Goal: Task Accomplishment & Management: Use online tool/utility

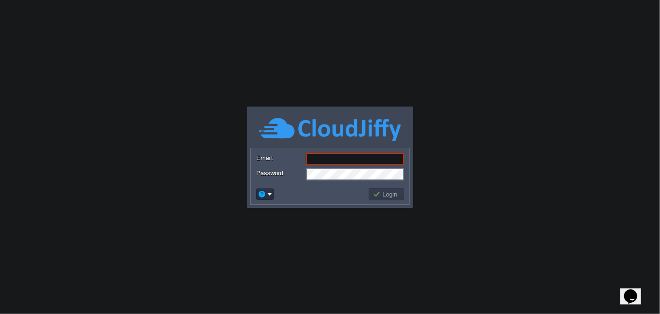
type input "[EMAIL_ADDRESS][DOMAIN_NAME]"
click at [376, 190] on button "Login" at bounding box center [386, 194] width 27 height 9
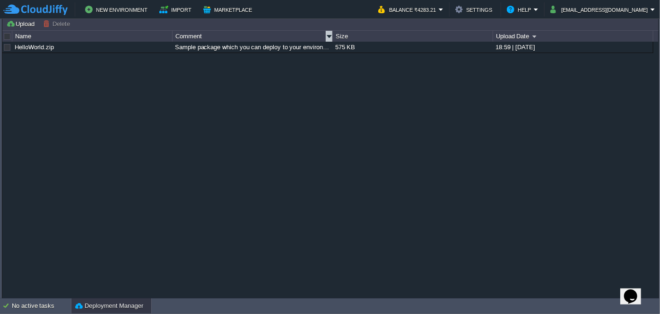
click at [288, 34] on div "Upload [PERSON_NAME] to ... Custom application packages that can be deployed to…" at bounding box center [330, 158] width 656 height 282
click at [40, 306] on div "No active tasks" at bounding box center [41, 305] width 59 height 15
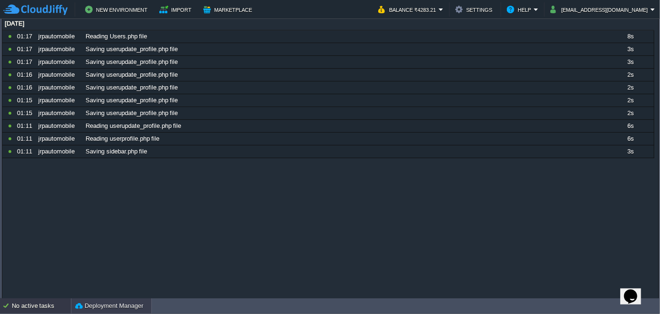
click at [84, 302] on button "Deployment Manager" at bounding box center [109, 305] width 68 height 9
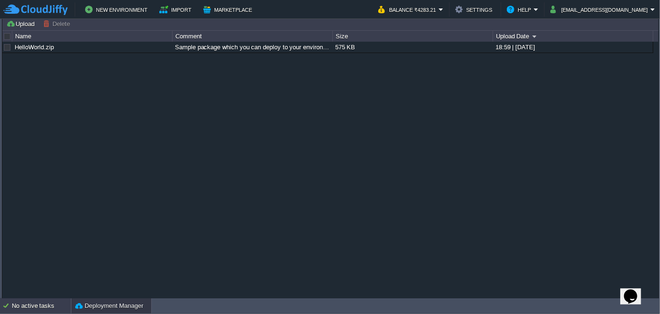
click at [46, 306] on div "No active tasks" at bounding box center [41, 305] width 59 height 15
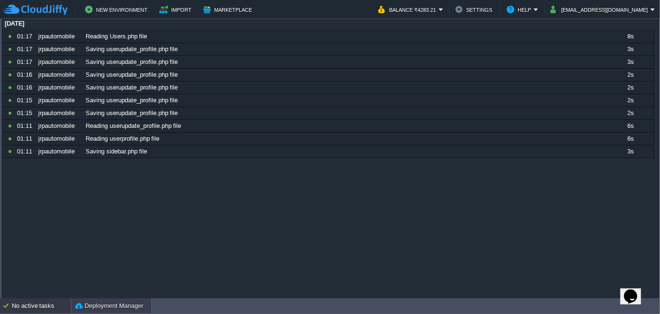
click at [93, 306] on button "Deployment Manager" at bounding box center [109, 305] width 68 height 9
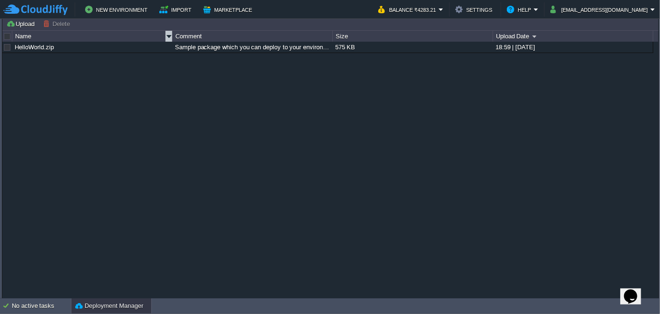
click at [97, 39] on div "Name" at bounding box center [92, 36] width 159 height 11
click at [122, 306] on button "Deployment Manager" at bounding box center [109, 305] width 68 height 9
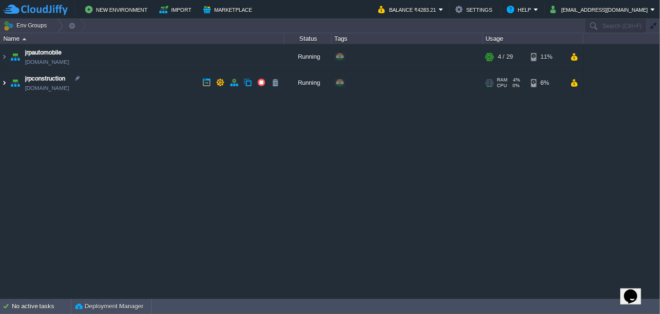
click at [3, 80] on img at bounding box center [4, 83] width 8 height 26
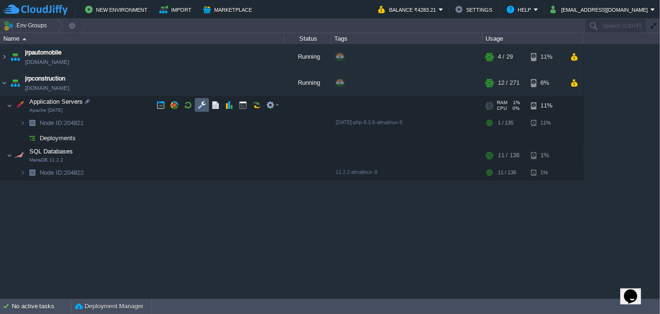
click at [201, 101] on button "button" at bounding box center [202, 105] width 9 height 9
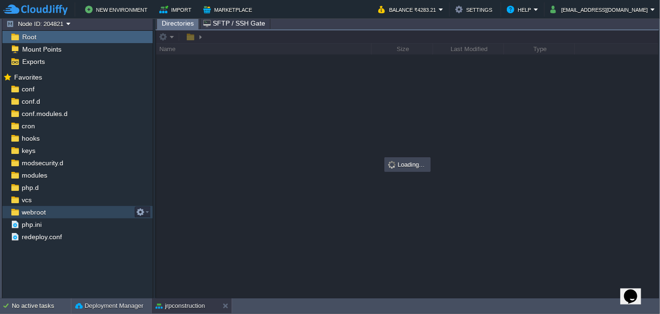
click at [42, 213] on span "webroot" at bounding box center [33, 212] width 27 height 9
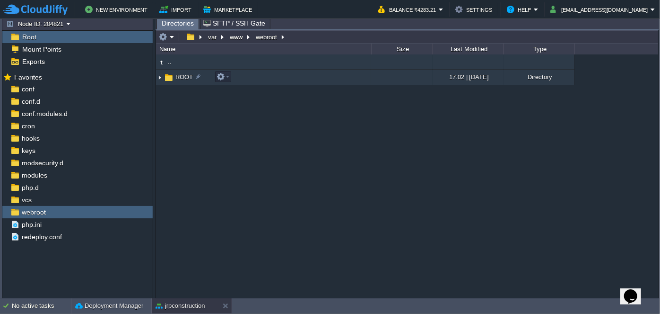
click at [158, 78] on img at bounding box center [160, 77] width 8 height 15
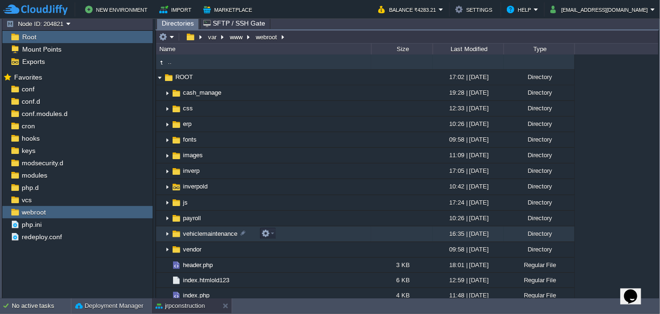
click at [166, 232] on img at bounding box center [168, 234] width 8 height 15
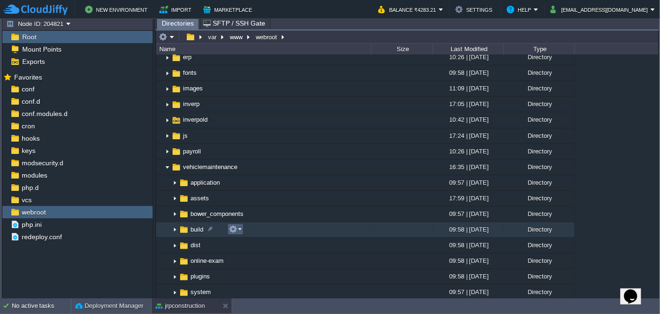
scroll to position [86, 0]
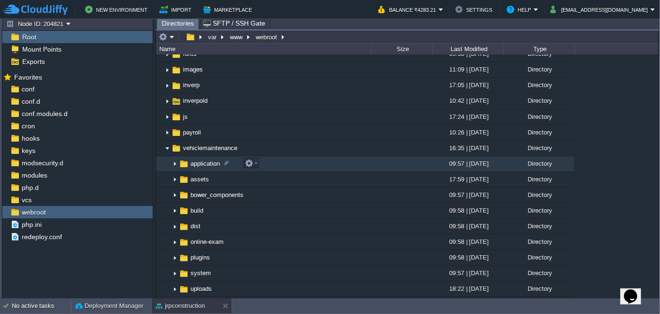
click at [174, 166] on img at bounding box center [175, 164] width 8 height 15
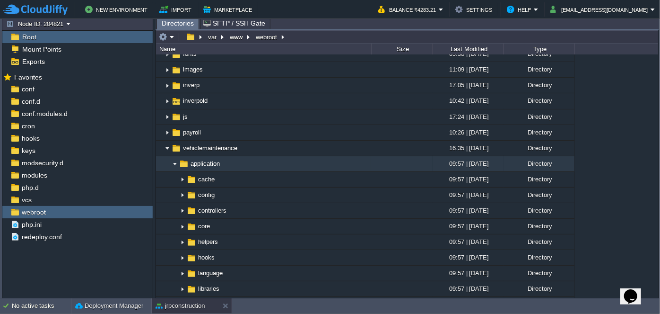
scroll to position [129, 0]
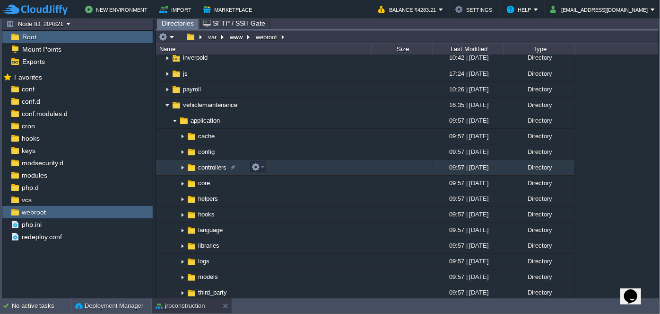
click at [179, 171] on img at bounding box center [183, 167] width 8 height 15
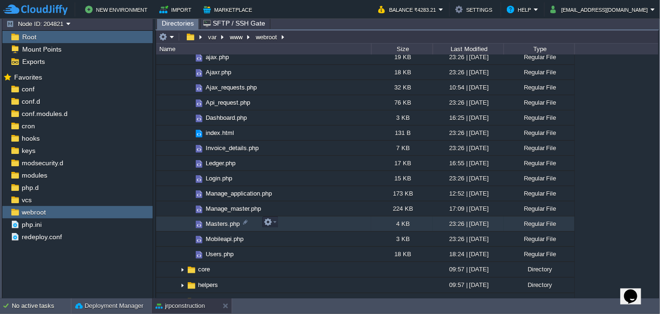
scroll to position [301, 0]
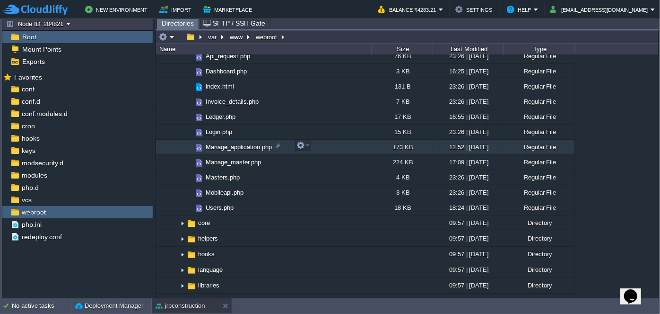
click at [229, 147] on span "Manage_application.php" at bounding box center [238, 147] width 69 height 8
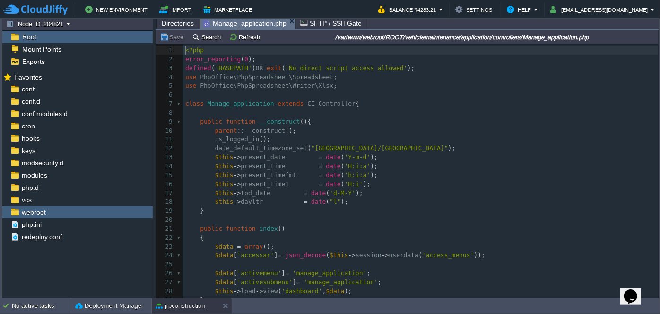
scroll to position [3, 0]
click at [201, 36] on button "Search" at bounding box center [208, 37] width 32 height 9
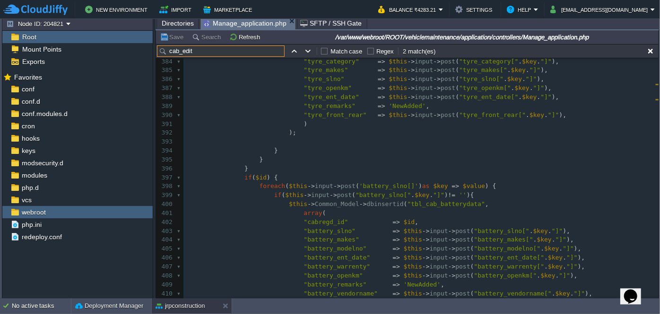
scroll to position [3410, 0]
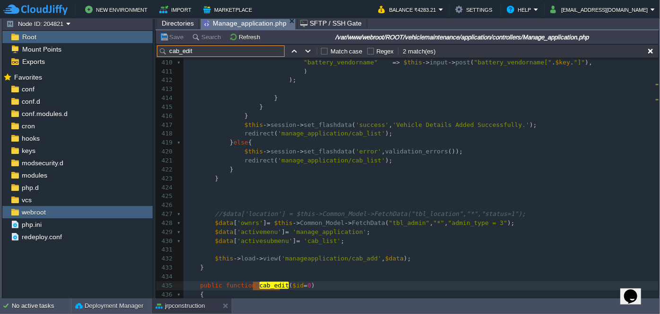
type input "cab_edit"
click at [170, 22] on span "Directories" at bounding box center [178, 22] width 32 height 11
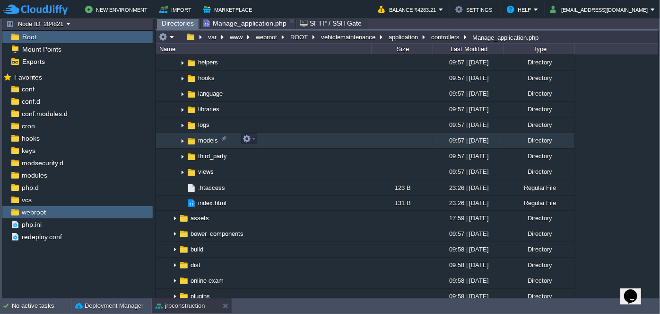
scroll to position [473, 0]
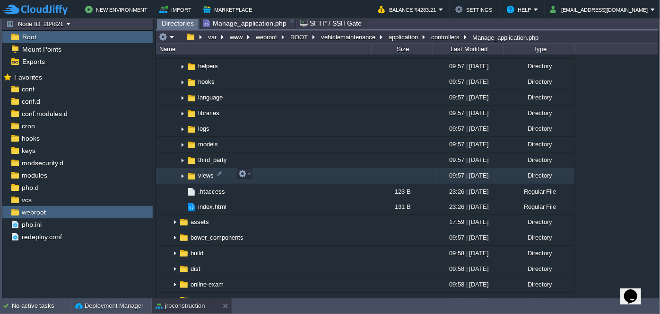
click at [180, 173] on img at bounding box center [183, 176] width 8 height 15
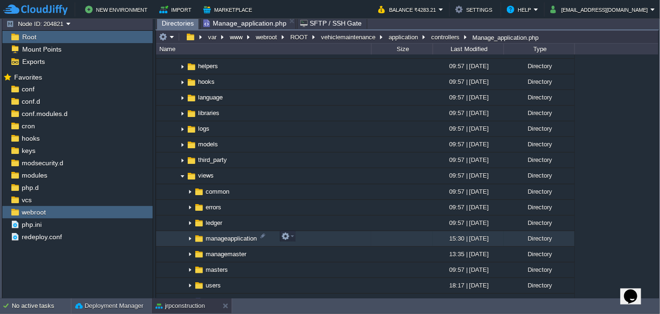
click at [191, 235] on img at bounding box center [190, 238] width 8 height 15
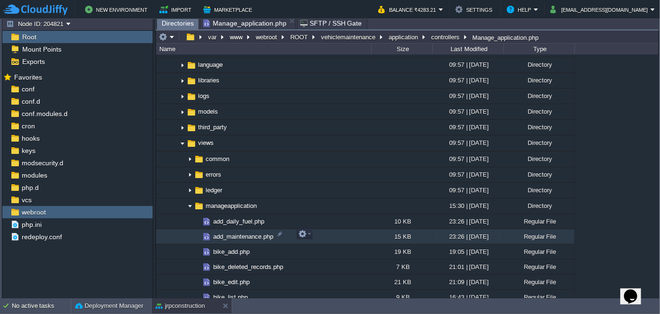
scroll to position [559, 0]
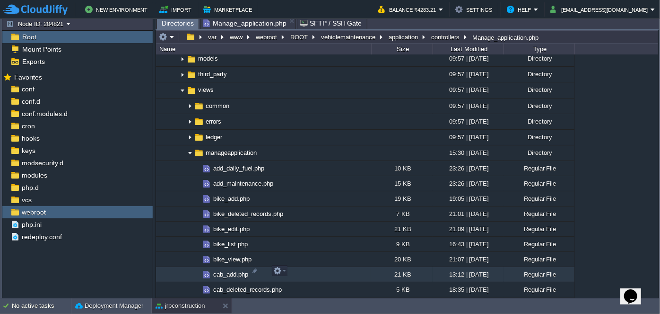
click at [219, 271] on span "cab_add.php" at bounding box center [231, 274] width 38 height 8
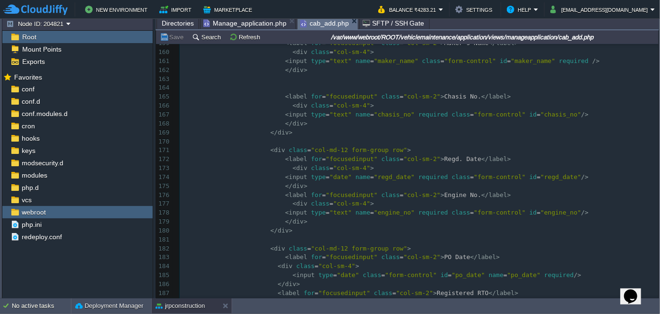
scroll to position [1547, 0]
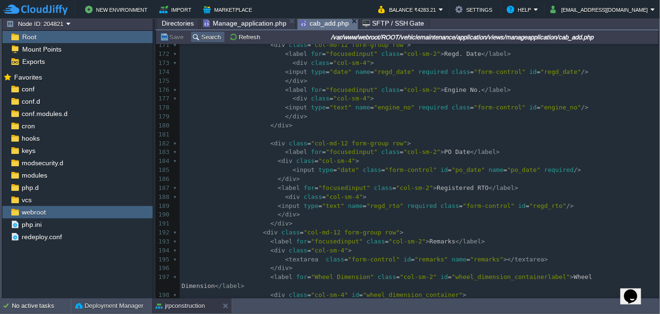
click at [212, 40] on button "Search" at bounding box center [208, 37] width 32 height 9
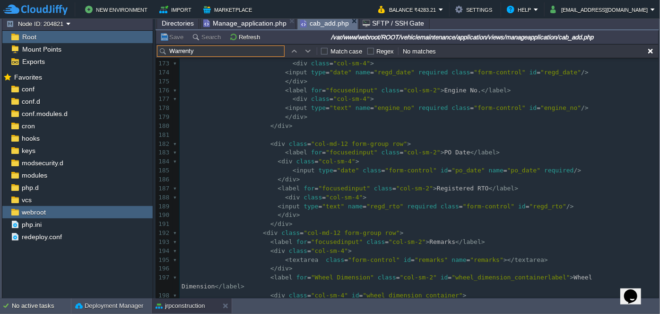
click at [307, 54] on button "button" at bounding box center [308, 51] width 9 height 9
click at [214, 52] on input "Warrenty" at bounding box center [221, 50] width 128 height 11
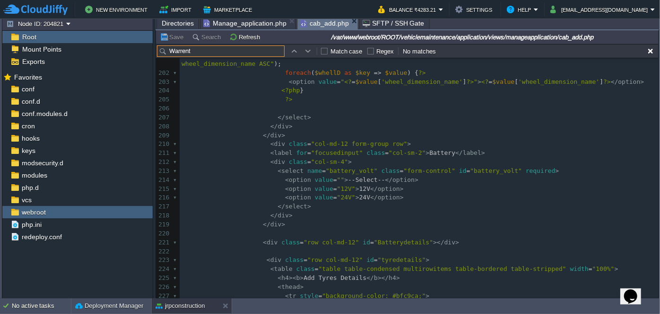
type input "Warrent"
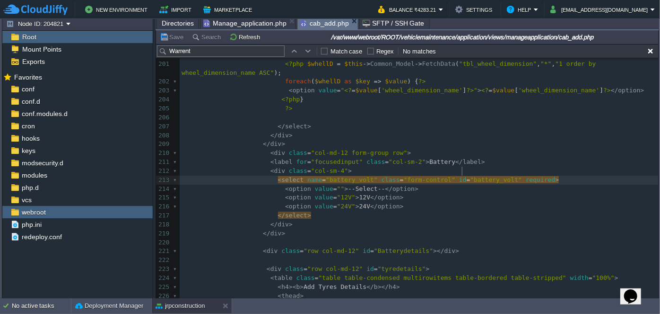
type textarea "battery_volt"
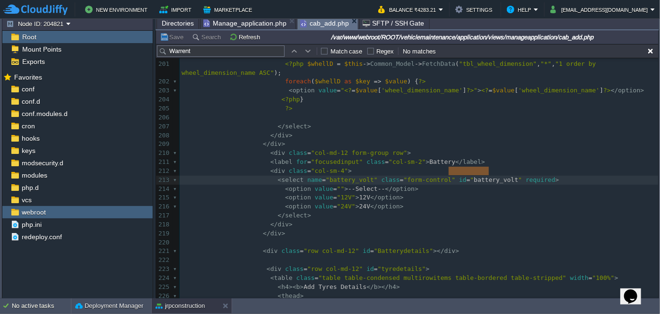
type input "battery_volt"
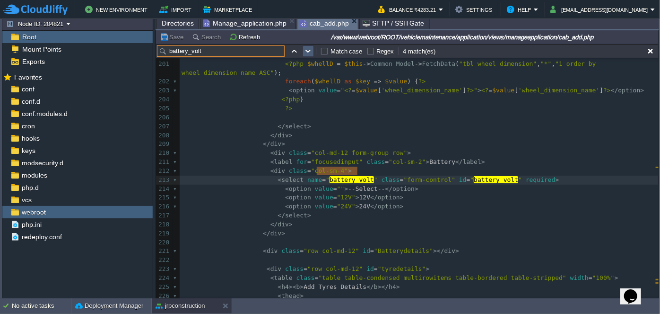
click at [309, 51] on button "button" at bounding box center [308, 51] width 9 height 9
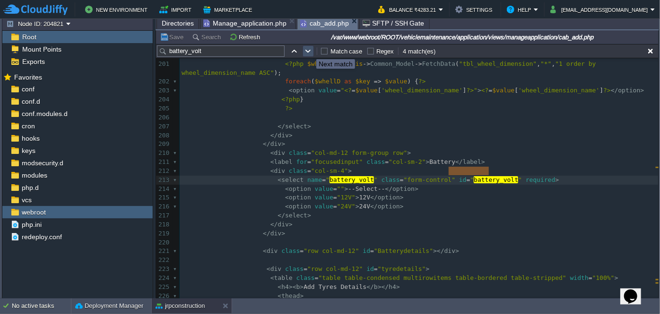
click at [309, 51] on button "button" at bounding box center [308, 51] width 9 height 9
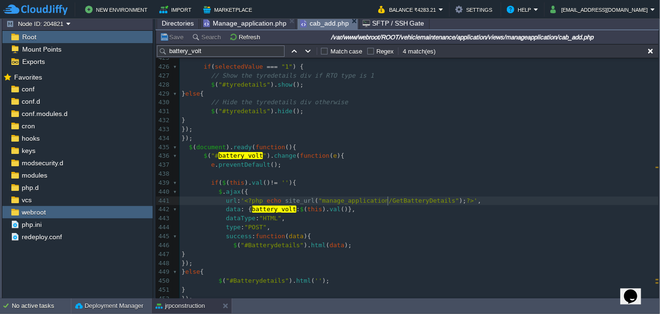
click at [388, 199] on div "x <?php $this -> load -> view ( "common/meta" ); ?> 399 // Prevent duplicate Ty…" at bounding box center [419, 102] width 479 height 561
type textarea "GetBatteryDetails"
click at [243, 24] on span "Manage_application.php" at bounding box center [244, 22] width 83 height 11
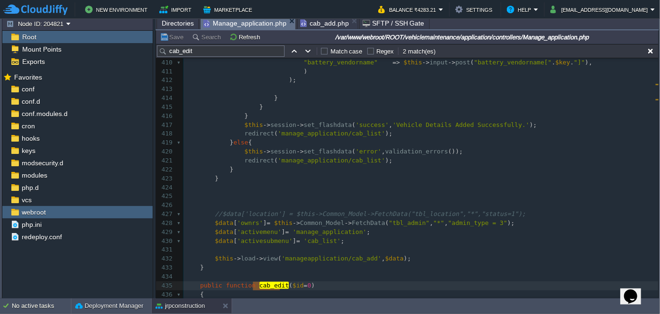
click at [204, 52] on input "cab_edit" at bounding box center [221, 50] width 128 height 11
paste input "GetBatteryDetails"
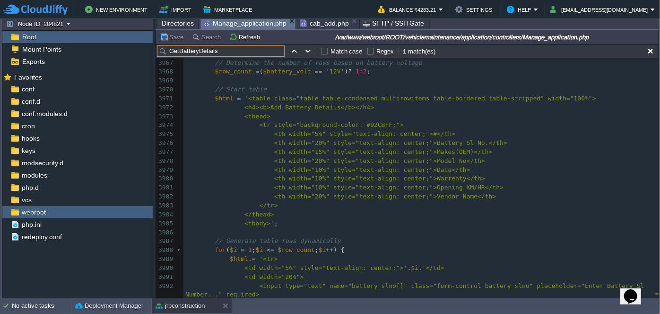
type input "GetBatteryDetails"
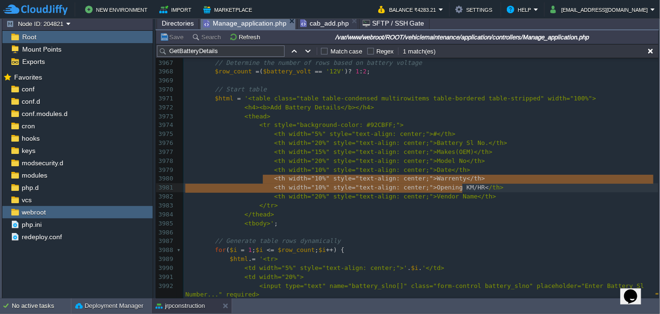
type textarea "<th width="10%" style="text-align: center;">Warrenty</th>"
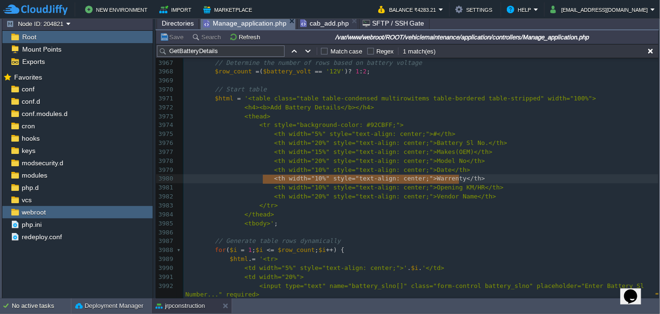
drag, startPoint x: 264, startPoint y: 179, endPoint x: 468, endPoint y: 178, distance: 203.8
click at [434, 179] on pre at bounding box center [420, 178] width 475 height 9
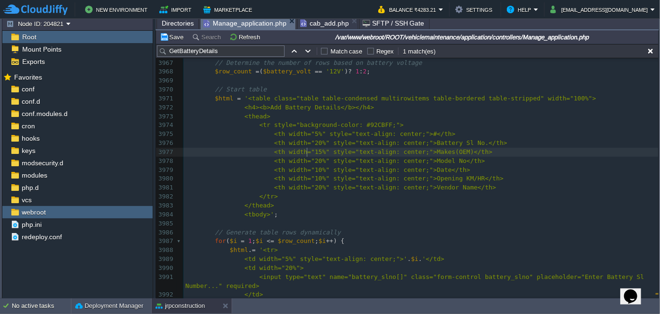
click at [306, 151] on div "xxxxxxxxxx 3946 3947 } 3948 3949 public function vehicle_deactive ( $id = 0 ){ …" at bounding box center [420, 134] width 475 height 526
type textarea "2"
type textarea "0%" style="text-align: center;">Battery Sl No.</th> <th width="2"
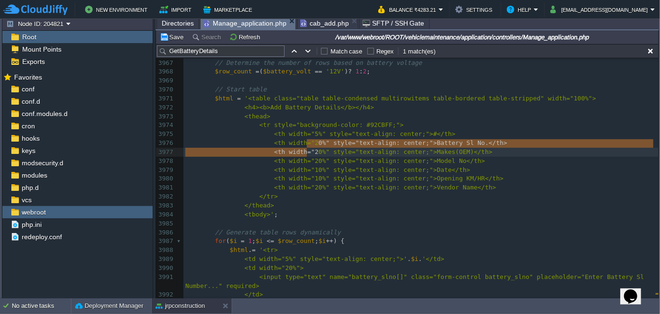
drag, startPoint x: 307, startPoint y: 146, endPoint x: 308, endPoint y: 156, distance: 9.5
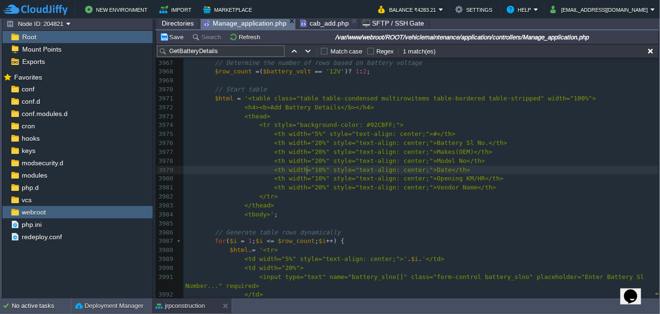
click at [307, 169] on div "xxxxxxxxxx 3946 3947 } 3948 3949 public function vehicle_deactive ( $id = 0 ){ …" at bounding box center [420, 134] width 475 height 526
click at [306, 188] on div "xxxxxxxxxx 3946 3947 } 3948 3949 public function vehicle_deactive ( $id = 0 ){ …" at bounding box center [420, 134] width 475 height 526
type textarea "25"
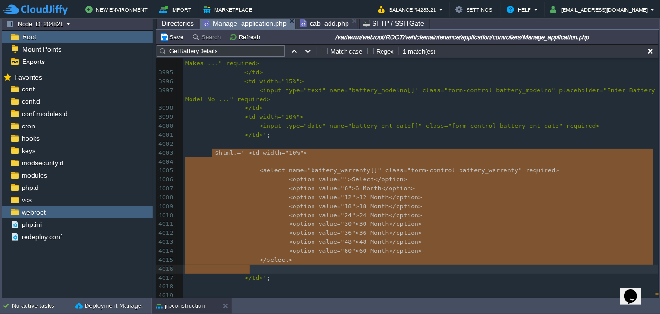
type textarea "$html .=' <td width="10%"> <select name="battery_warrenty[]" class="form-contro…"
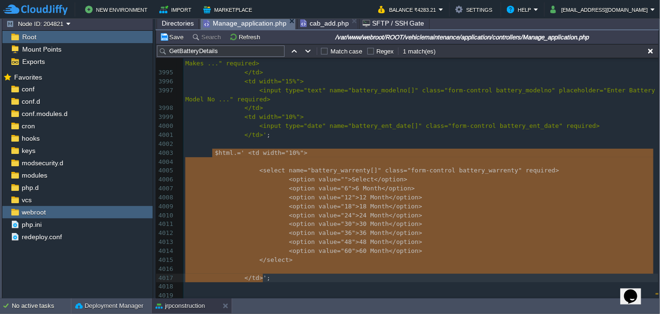
drag, startPoint x: 210, startPoint y: 151, endPoint x: 319, endPoint y: 275, distance: 164.9
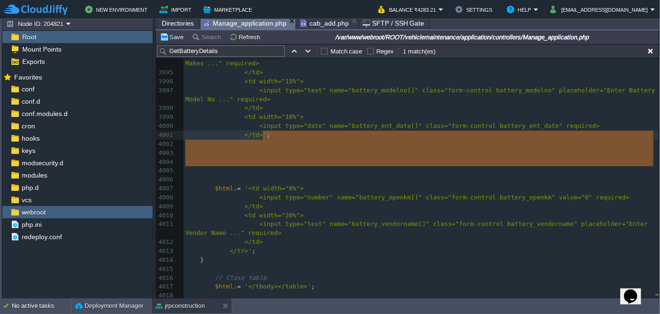
drag, startPoint x: 251, startPoint y: 173, endPoint x: 263, endPoint y: 139, distance: 36.8
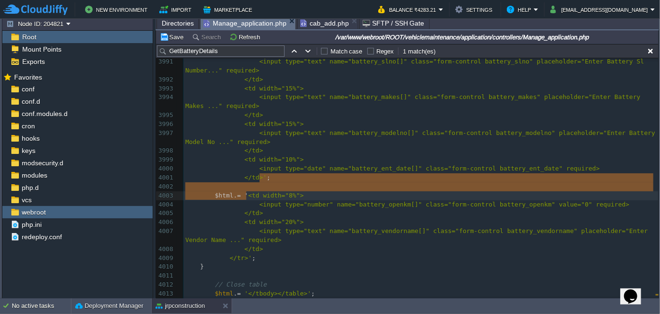
type textarea ";"
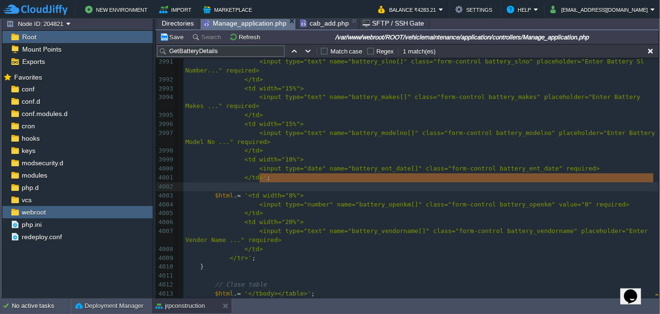
drag, startPoint x: 260, startPoint y: 177, endPoint x: 248, endPoint y: 191, distance: 17.8
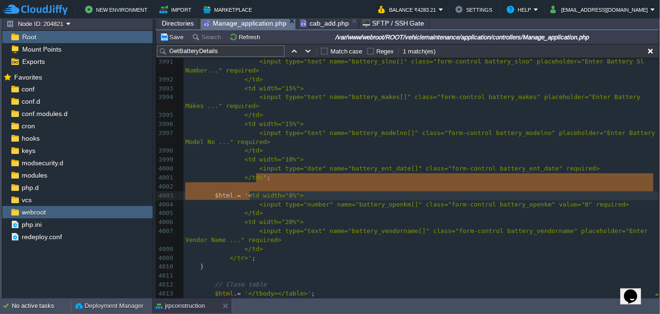
type textarea "'; $html .= '"
drag, startPoint x: 255, startPoint y: 176, endPoint x: 247, endPoint y: 192, distance: 16.9
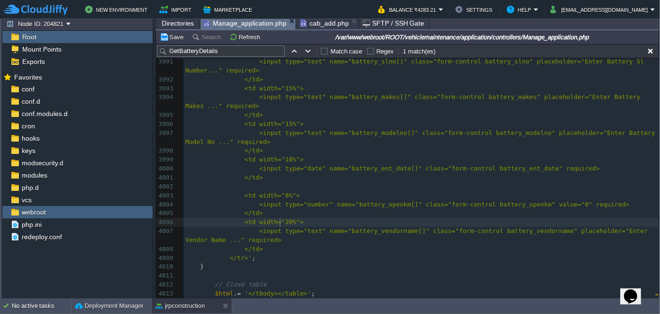
click at [279, 222] on span "<td width="20%">" at bounding box center [273, 221] width 59 height 7
type textarea "25"
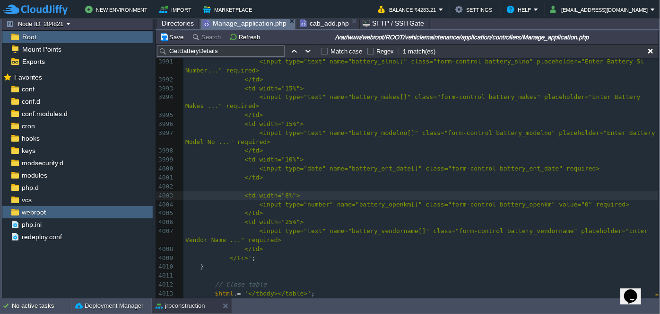
click at [278, 195] on span "<td width="8%">" at bounding box center [271, 195] width 55 height 7
type textarea "10"
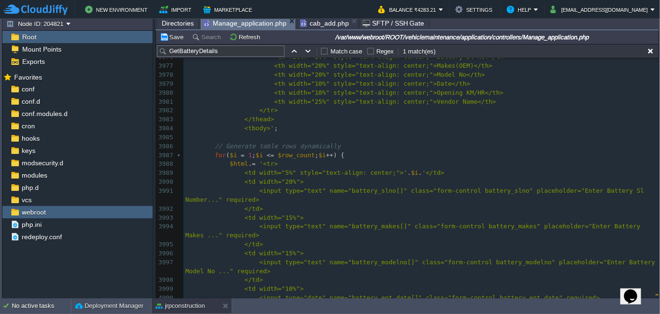
click at [285, 208] on pre "</td>" at bounding box center [420, 208] width 475 height 9
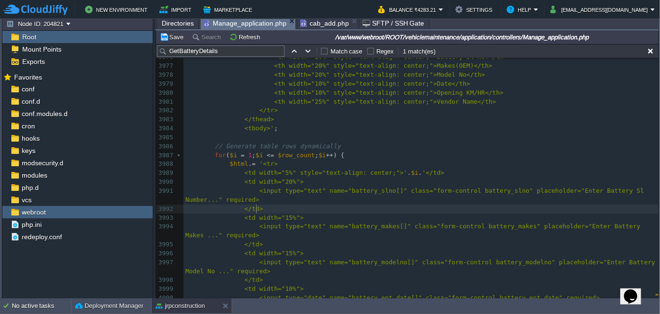
type textarea ">"
click at [280, 218] on div "xxxxxxxxxx 3964 error_reporting ( 0 ); 3965 $battery_volt = $this -> input -> p…" at bounding box center [420, 204] width 475 height 517
type textarea "20"
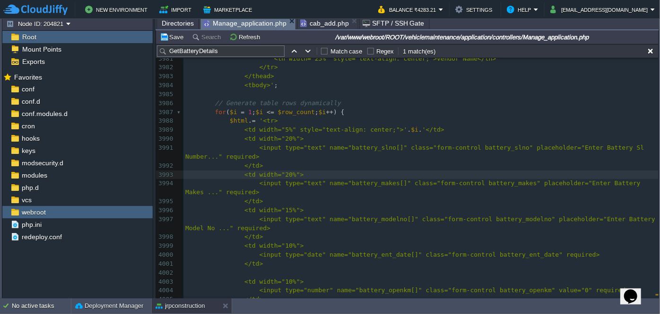
click at [286, 204] on pre "</td>" at bounding box center [420, 201] width 475 height 9
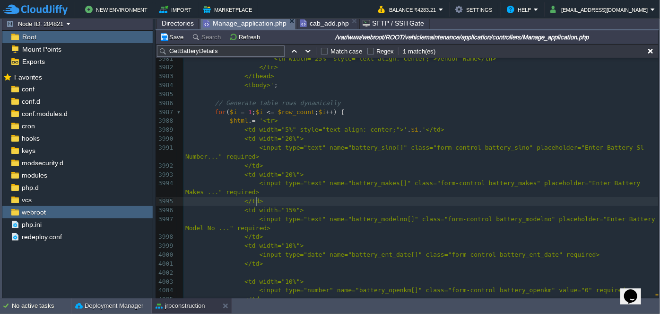
click at [281, 210] on div "xxxxxxxxxx 3964 error_reporting ( 0 ); 3965 $battery_volt = $this -> input -> p…" at bounding box center [420, 161] width 475 height 517
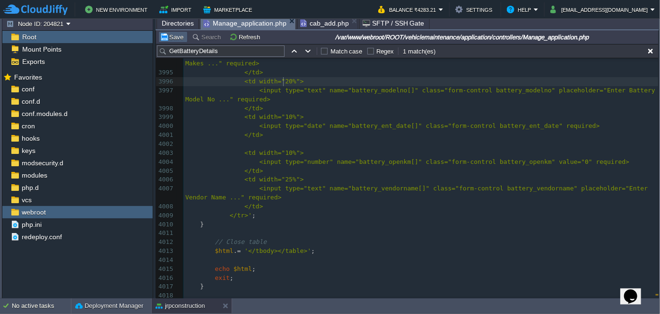
type textarea "20"
click at [166, 39] on button "Save" at bounding box center [173, 37] width 26 height 9
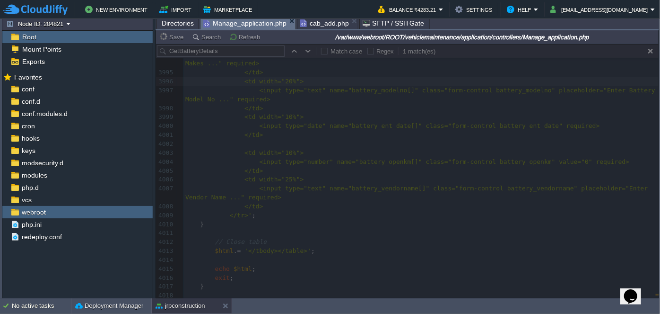
click at [312, 22] on span "cab_add.php" at bounding box center [324, 22] width 49 height 11
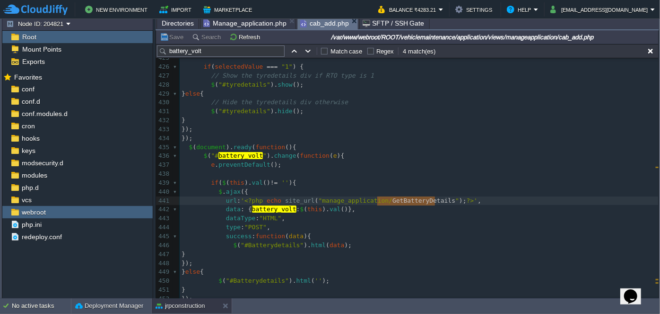
click at [243, 20] on span "Manage_application.php" at bounding box center [244, 22] width 83 height 11
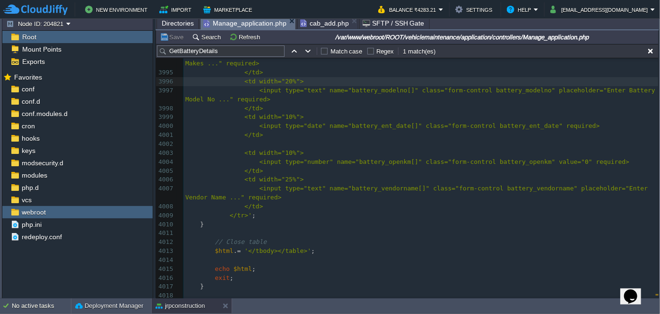
click at [227, 52] on input "GetBatteryDetails" at bounding box center [221, 50] width 128 height 11
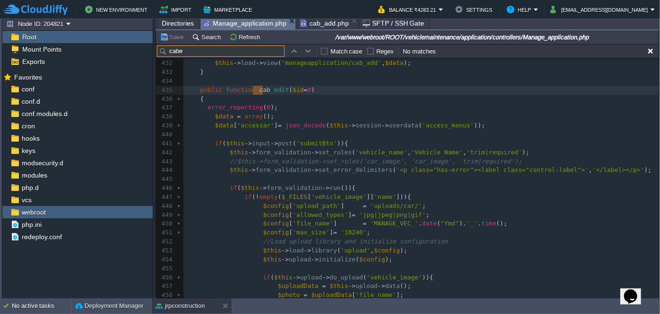
type input "cabe"
click at [357, 103] on pre "error_reporting ( 0 );" at bounding box center [420, 107] width 475 height 9
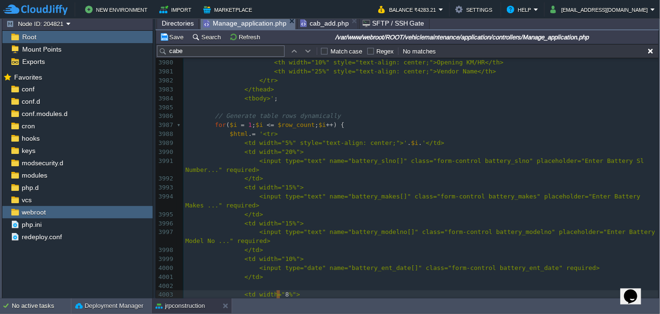
type textarea "20"
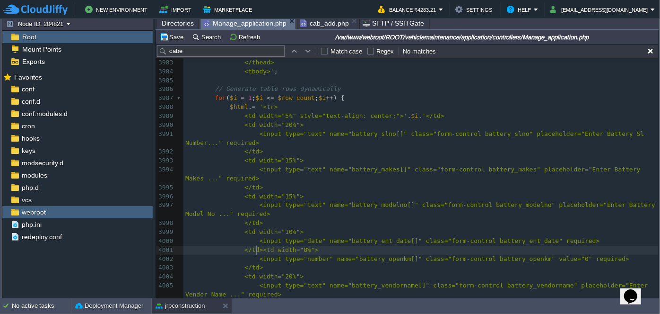
type textarea "'; $html .= '"
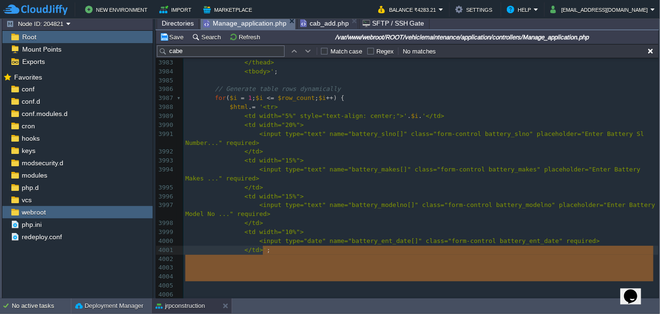
type textarea "$html .=' <td width="10%"> <select name="battery_warrenty[]" class="form-contro…"
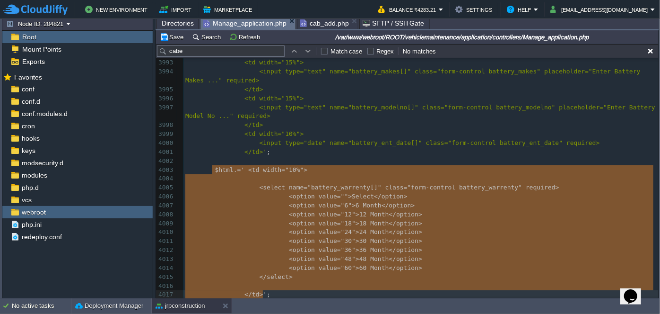
type textarea "battery_warrenty"
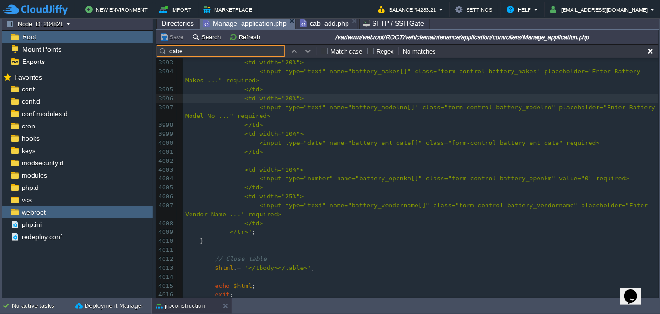
click at [183, 52] on input "cabe" at bounding box center [221, 50] width 128 height 11
paste input "battery_warrenty"
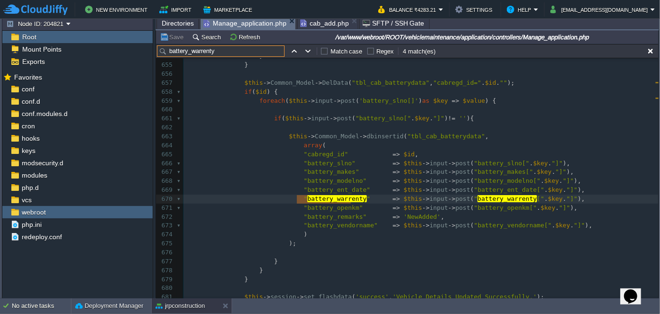
type input "battery_warrenty"
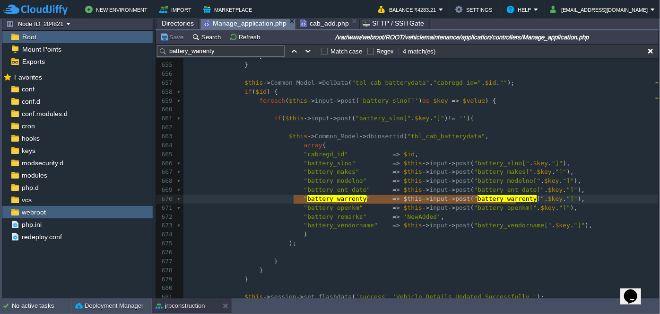
type textarea ""battery_warrenty" => $this->input->post("battery_warrenty[".$key."]"),"
drag, startPoint x: 294, startPoint y: 197, endPoint x: 525, endPoint y: 202, distance: 231.3
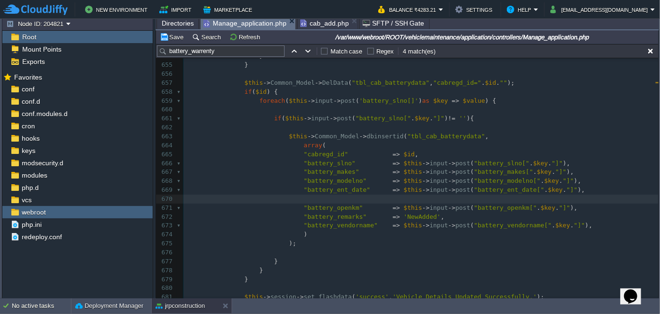
click at [533, 196] on pre at bounding box center [420, 198] width 475 height 9
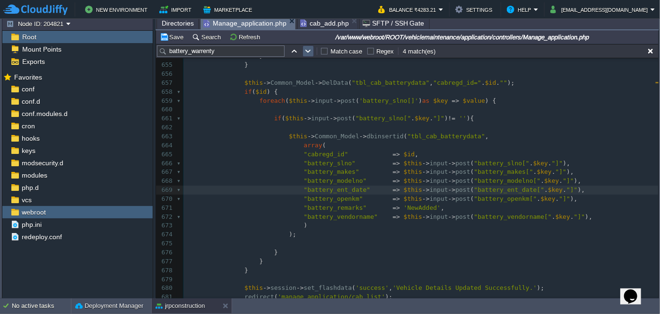
click at [305, 53] on button "button" at bounding box center [308, 51] width 9 height 9
type textarea "battery_warrenty"
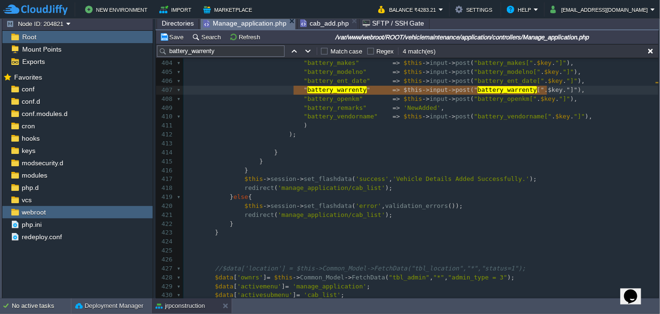
type textarea ""battery_warrenty" => $this->input->post("battery_warrenty[".$key."]"),"
drag, startPoint x: 294, startPoint y: 90, endPoint x: 549, endPoint y: 89, distance: 255.4
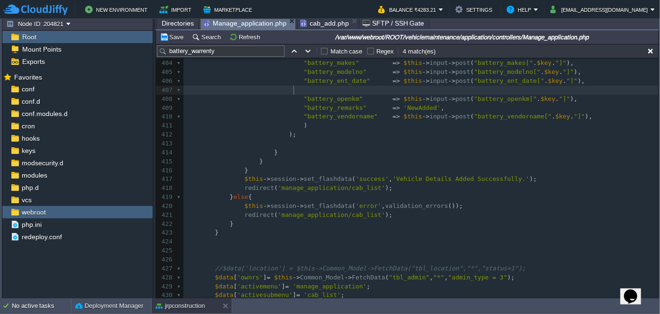
click at [549, 88] on pre at bounding box center [420, 90] width 475 height 9
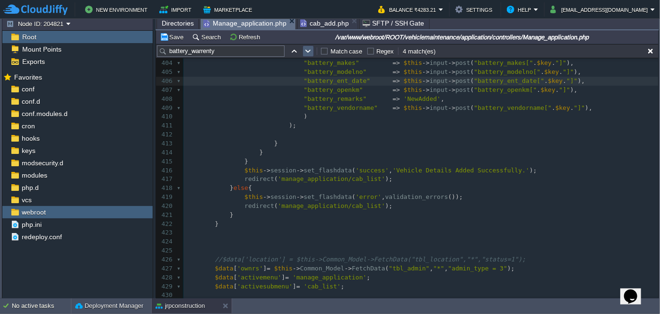
click at [303, 51] on td at bounding box center [308, 50] width 11 height 11
click at [292, 51] on button "button" at bounding box center [294, 51] width 9 height 9
click at [167, 36] on button "Save" at bounding box center [173, 37] width 26 height 9
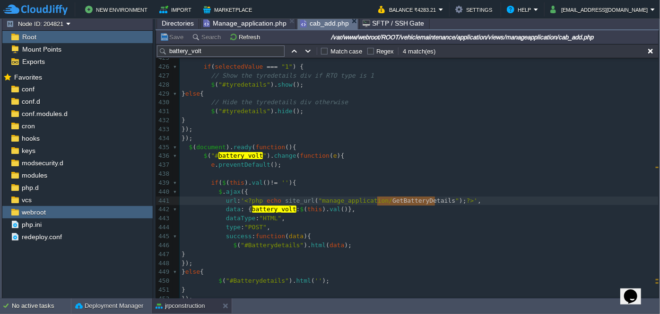
click at [318, 22] on span "cab_add.php" at bounding box center [324, 23] width 49 height 12
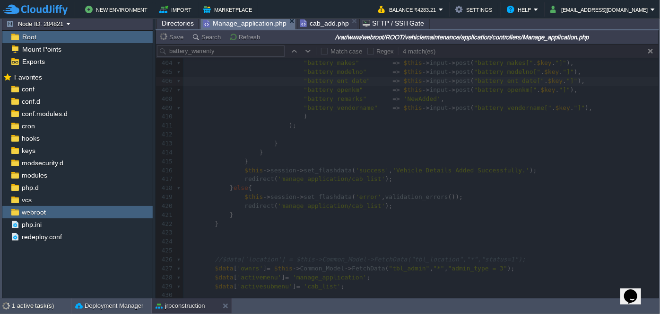
click at [234, 26] on span "Manage_application.php" at bounding box center [244, 23] width 83 height 12
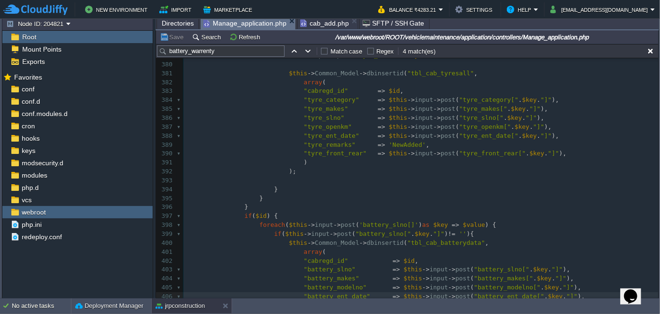
scroll to position [3358, 0]
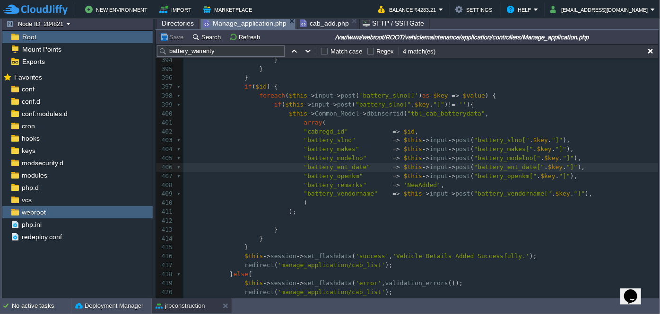
click at [426, 112] on div "xxxxxxxxxx $data [ 'records' ] = $this -> Common_Model -> FetchData ( "tbl_ cab…" at bounding box center [420, 86] width 475 height 543
type textarea "tbl_cab_batterydata"
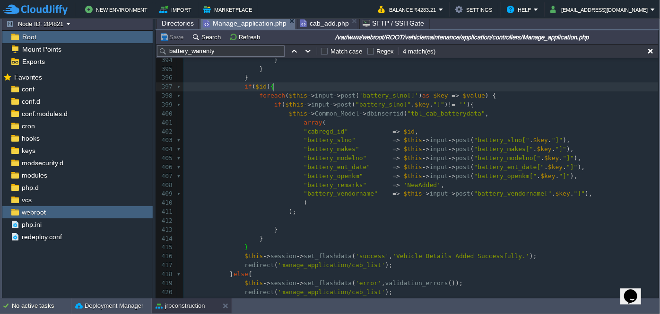
click at [334, 91] on pre "foreach ( $this -> input -> post ( 'battery_slno[]' ) as $key => $value ) {" at bounding box center [420, 95] width 475 height 9
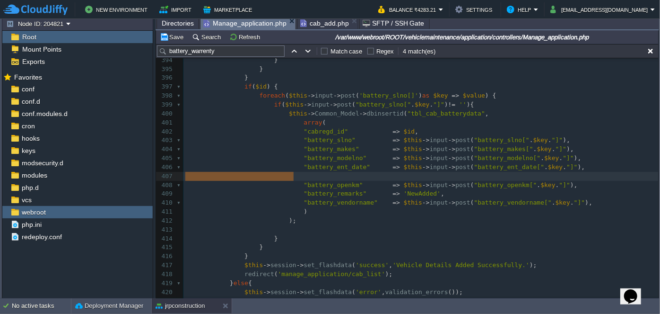
type textarea ""battery_warrenty" => $this->input->post("battery_warrenty[".$key."]"),"
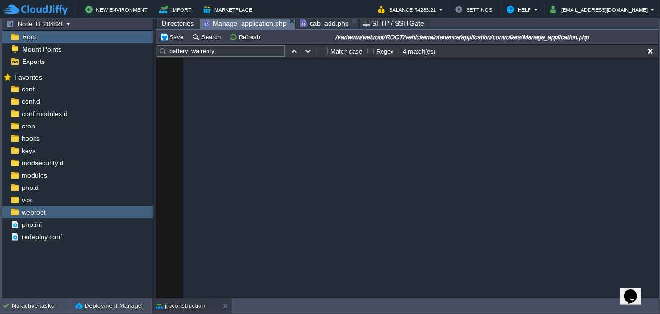
scroll to position [36141, 0]
type textarea "20"
type textarea "'; $html .= '"
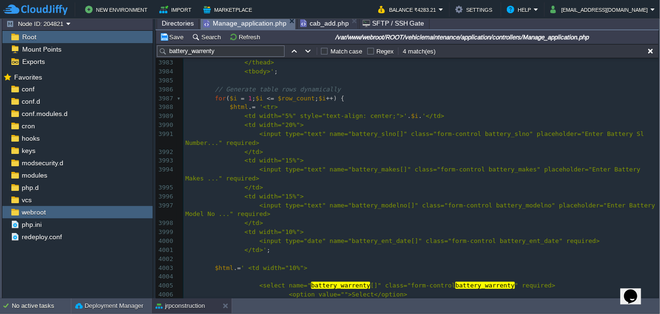
type textarea "15"
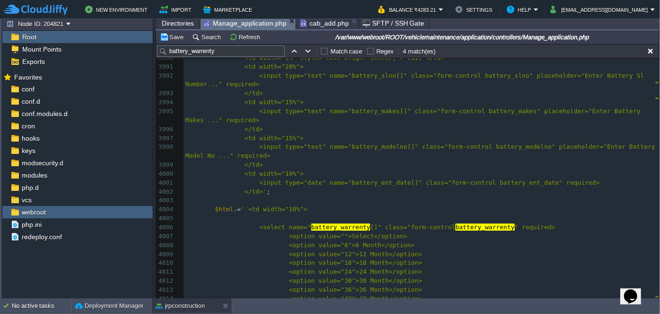
scroll to position [36282, 0]
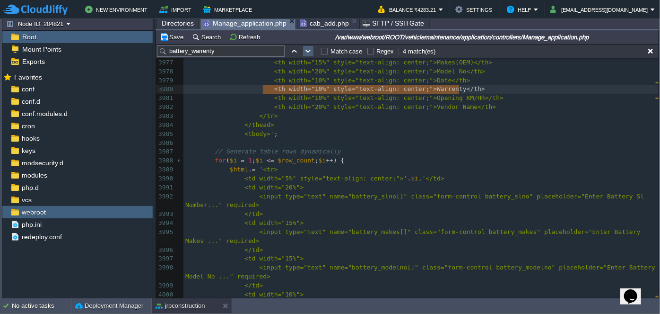
click at [309, 53] on button "button" at bounding box center [308, 51] width 9 height 9
type textarea "battery_warrenty"
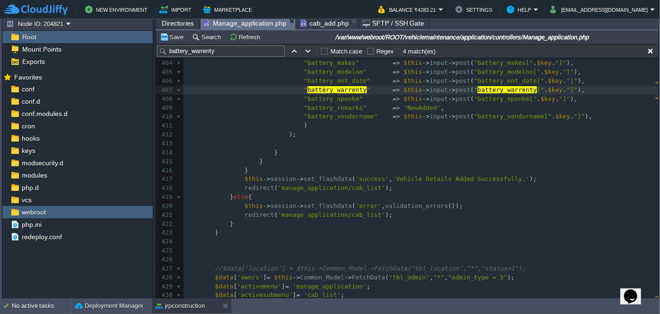
type textarea "battery_warrenty"
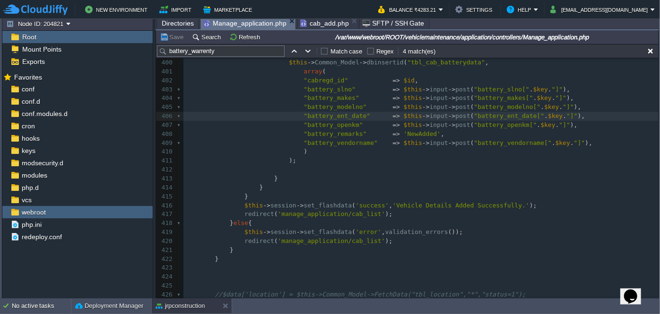
scroll to position [3503, 0]
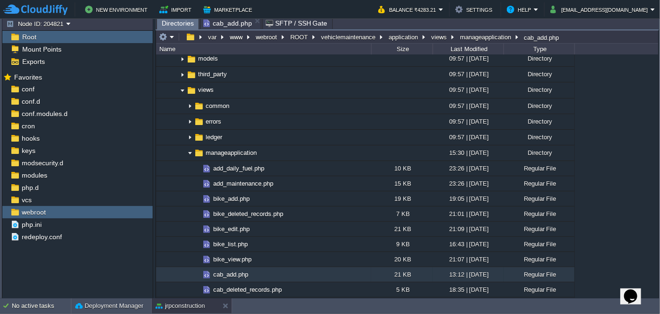
click at [236, 26] on span "cab_add.php" at bounding box center [227, 22] width 49 height 11
click at [175, 23] on span "Directories" at bounding box center [178, 23] width 32 height 12
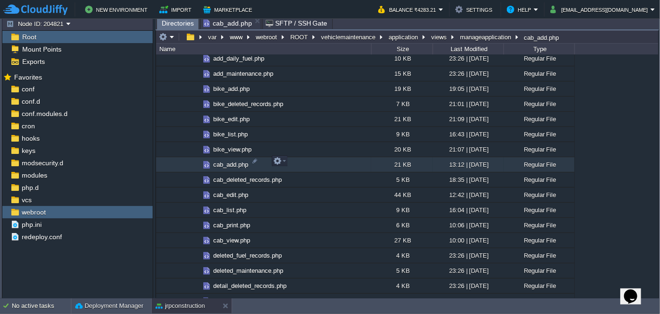
scroll to position [688, 0]
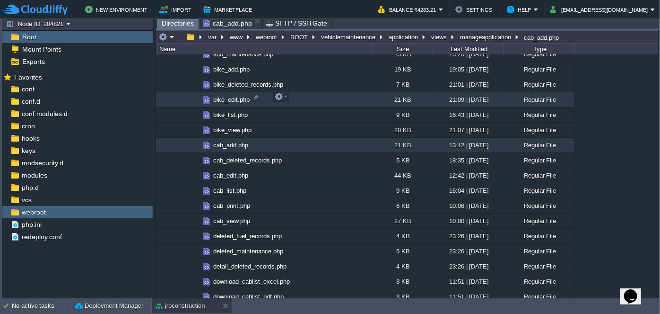
click at [218, 98] on span "bike_edit.php" at bounding box center [231, 100] width 39 height 8
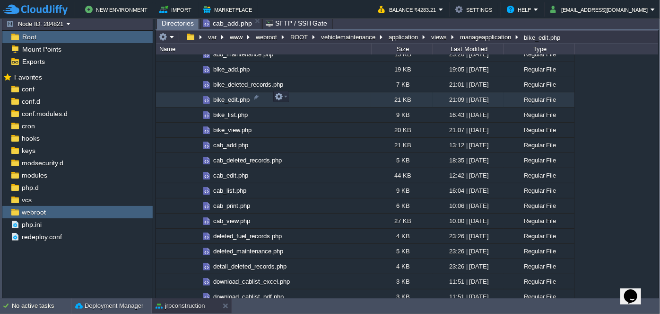
click at [218, 102] on td "bike_edit.php" at bounding box center [263, 99] width 215 height 15
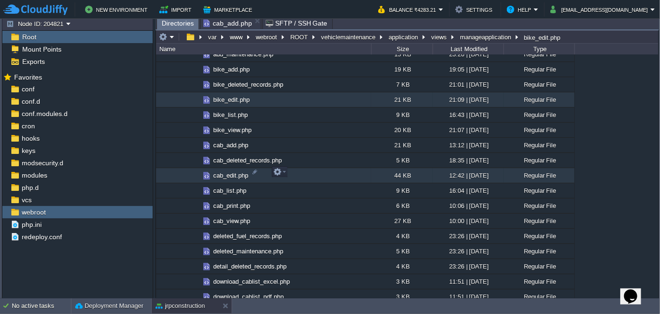
click at [219, 171] on span "cab_edit.php" at bounding box center [231, 175] width 38 height 8
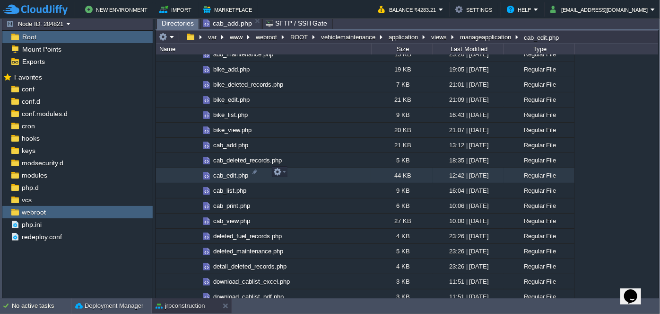
click at [219, 171] on span "cab_edit.php" at bounding box center [231, 175] width 38 height 8
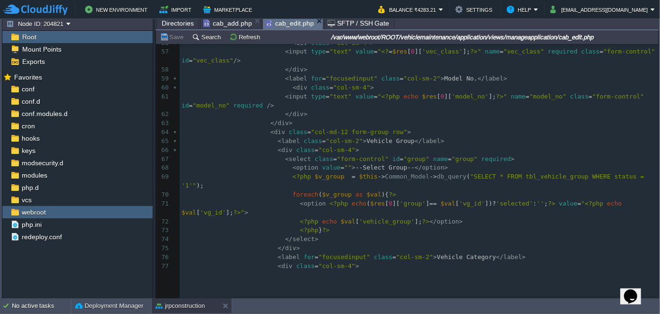
scroll to position [602, 0]
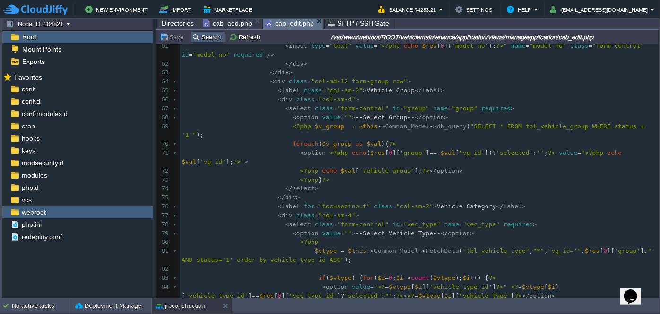
click at [208, 37] on button "Search" at bounding box center [208, 37] width 32 height 9
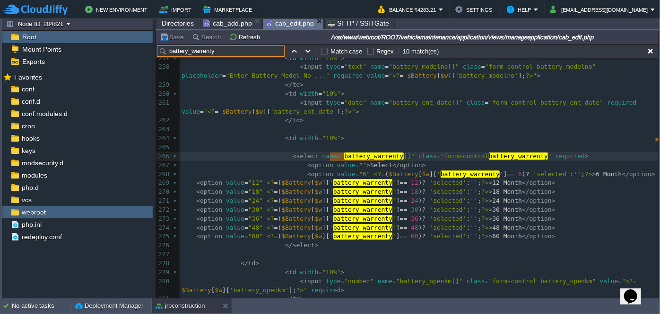
type input "battery_warrenty"
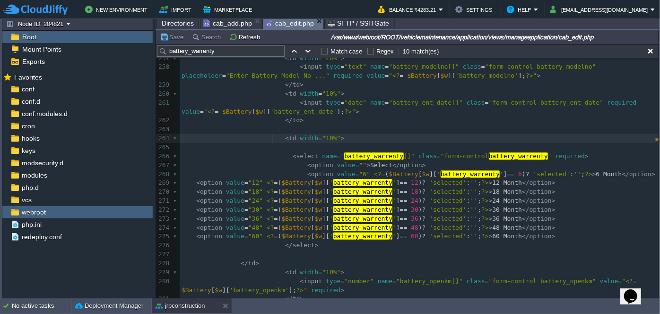
type textarea "-"
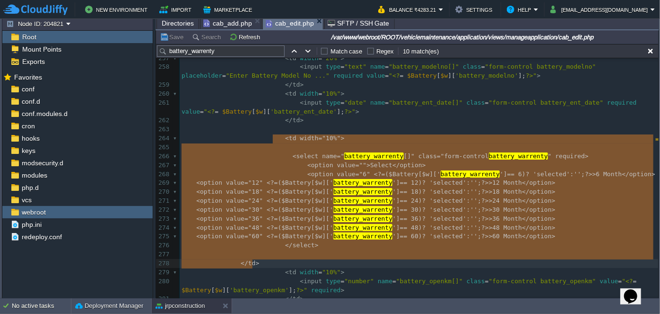
drag, startPoint x: 273, startPoint y: 136, endPoint x: 312, endPoint y: 259, distance: 128.5
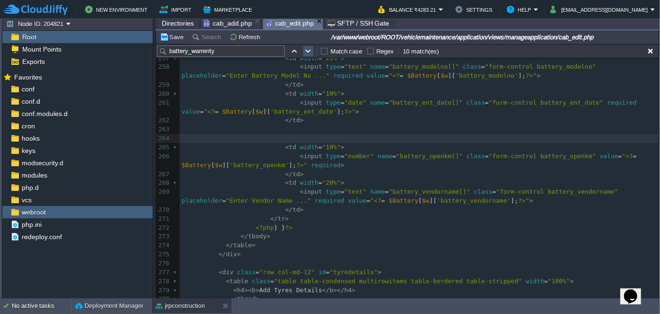
click at [309, 51] on button "button" at bounding box center [308, 51] width 9 height 9
click at [295, 50] on button "button" at bounding box center [294, 51] width 9 height 9
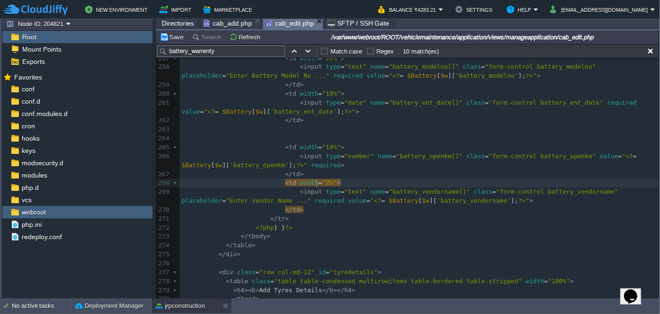
type textarea "25"
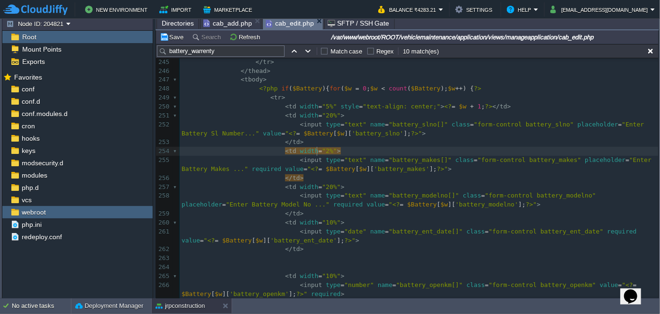
type textarea "20"
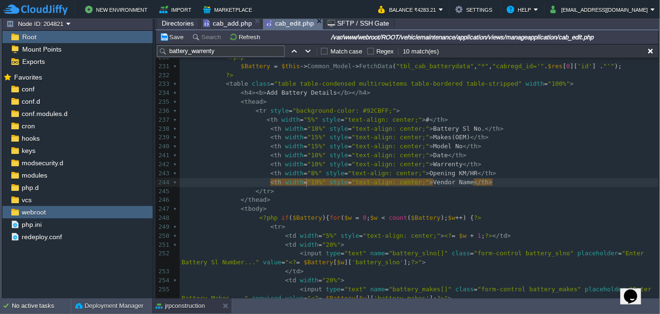
type textarea "%""
click at [304, 181] on div "xxxxxxxxxx <?php $this -> load -> view ( "common/meta" ); ?> 218 < label for = …" at bounding box center [419, 195] width 479 height 499
type textarea "25"
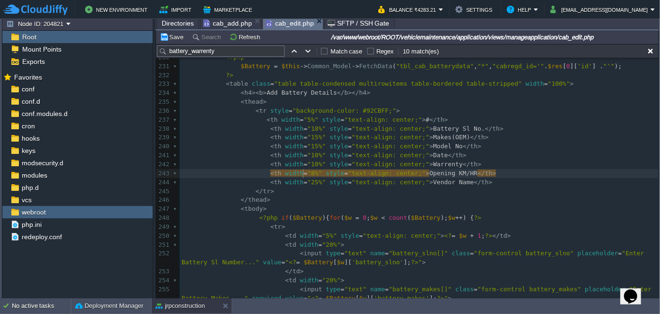
type textarea "%""
type textarea "10"
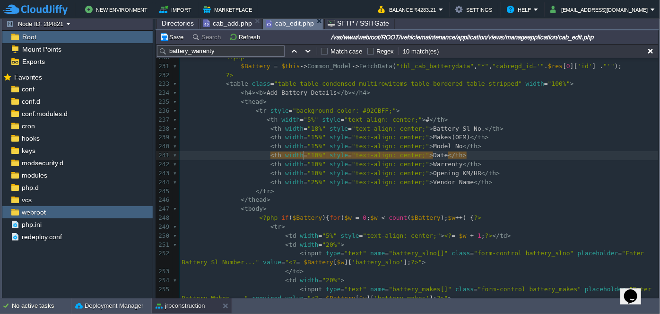
type textarea "10"
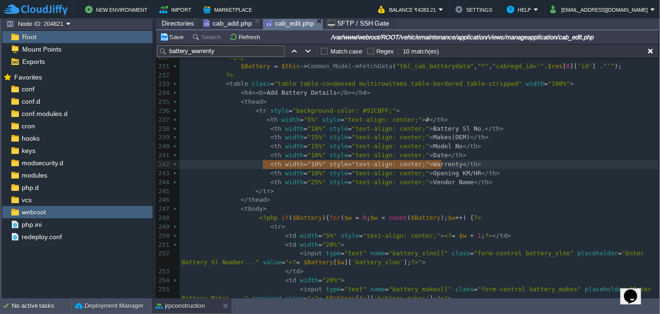
type textarea "<th width="10%" style="text-align: center;">Warrenty</th>"
drag, startPoint x: 262, startPoint y: 164, endPoint x: 445, endPoint y: 166, distance: 182.6
click at [448, 165] on pre at bounding box center [419, 164] width 479 height 9
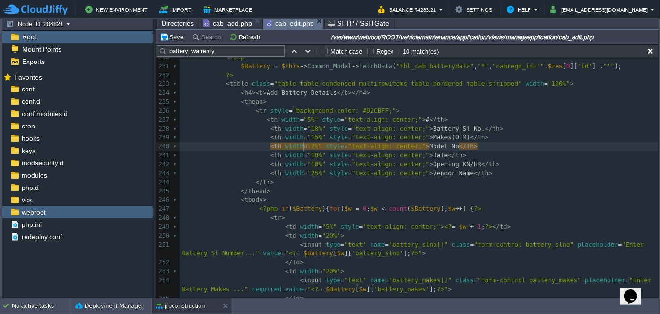
type textarea "20"
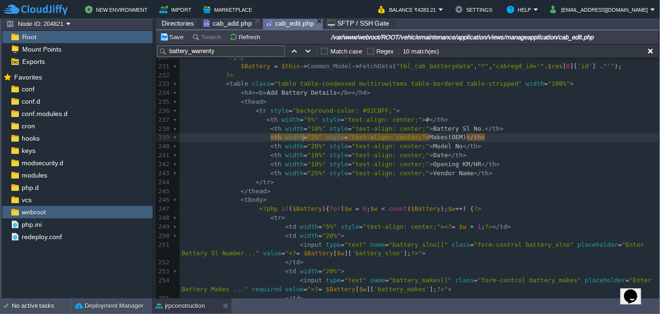
type textarea "20"
type textarea "10"
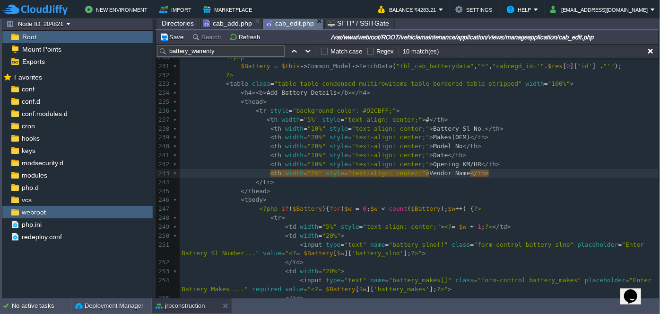
type textarea "20"
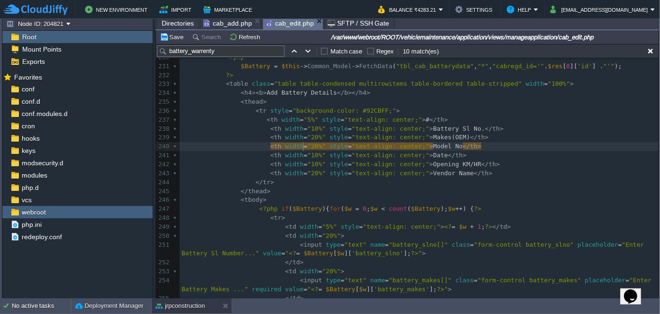
type textarea "20"
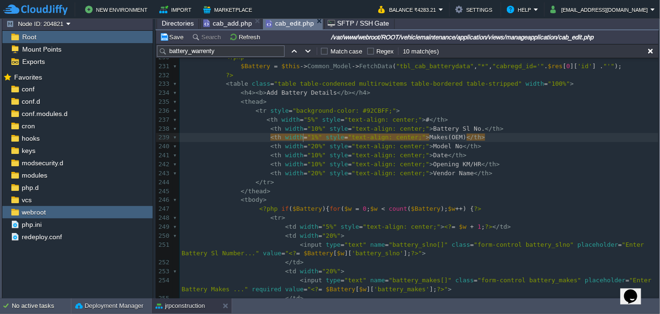
type textarea "15"
type textarea "1"
type textarea "15"
type textarea "0"
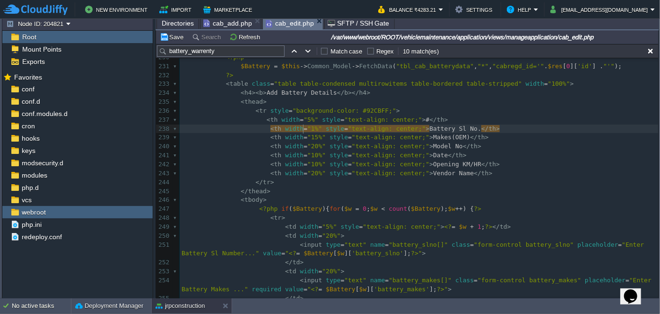
type textarea "5"
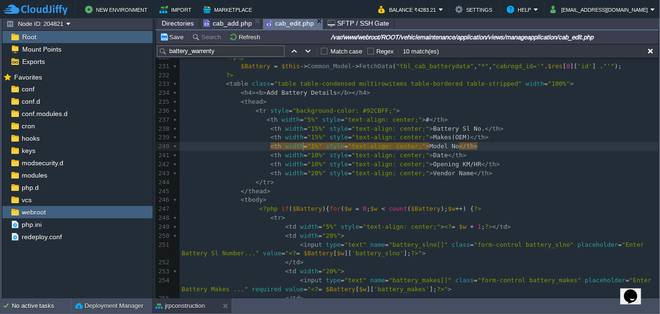
type textarea "15"
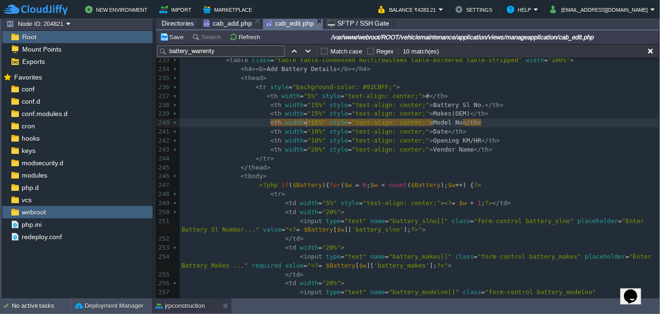
scroll to position [2288, 0]
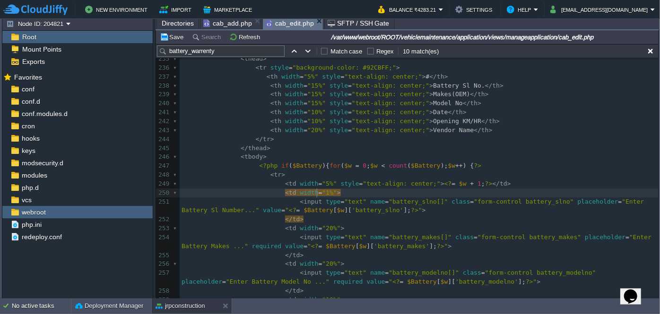
type textarea "15"
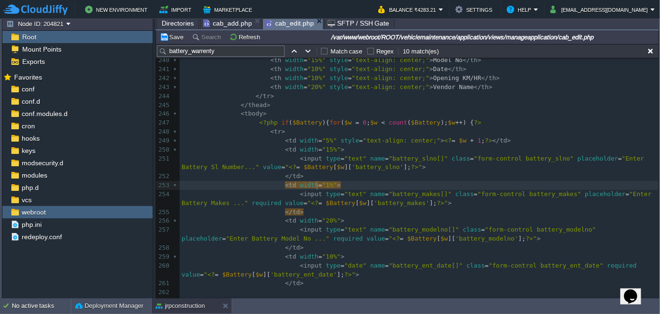
type textarea "15"
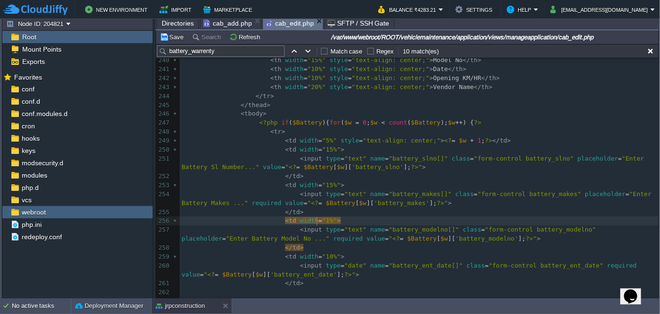
type textarea "15"
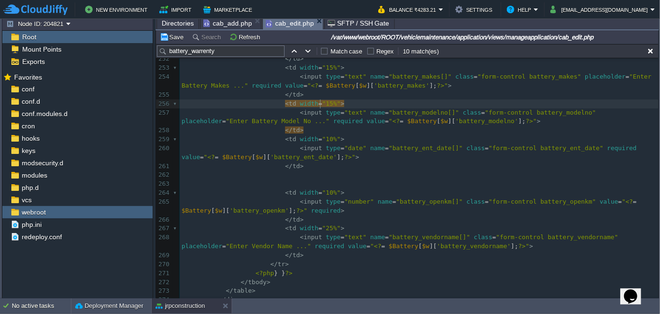
scroll to position [2460, 0]
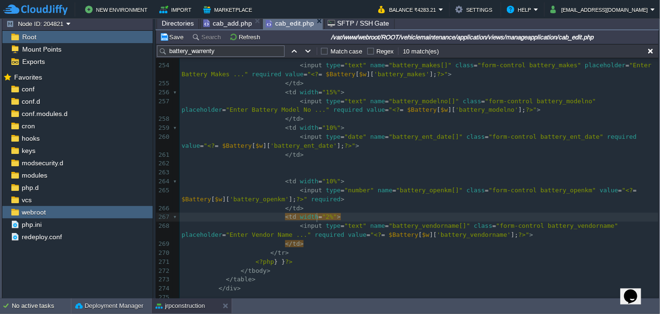
type textarea "20"
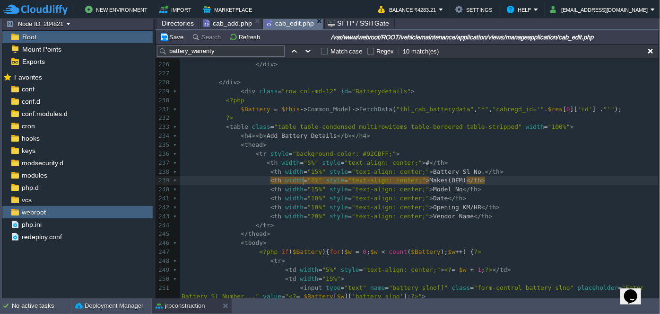
type textarea "20"
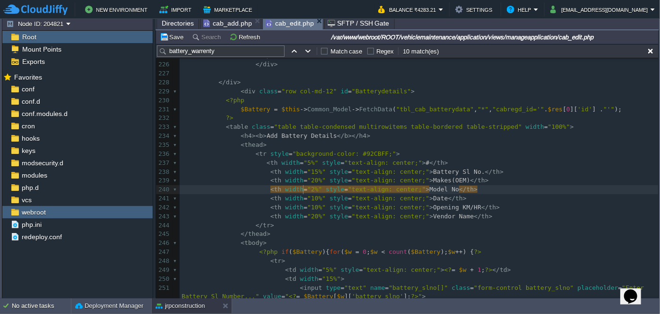
type textarea "20"
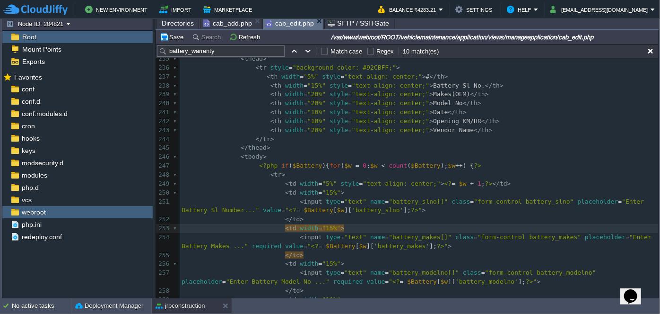
click at [318, 227] on div "xxxxxxxxxx < td width = "20%" > 215 <?php } else {} ?> 216 </ div > 217 < div c…" at bounding box center [419, 143] width 479 height 535
type textarea "20"
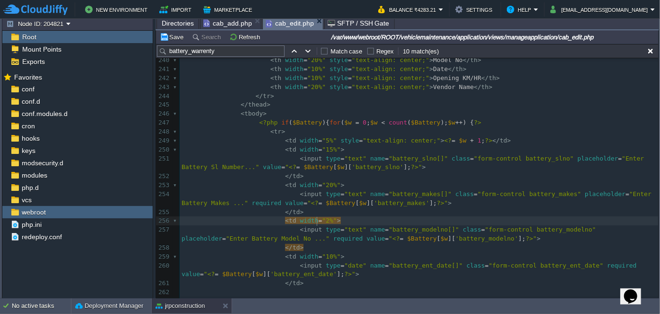
type textarea "20"
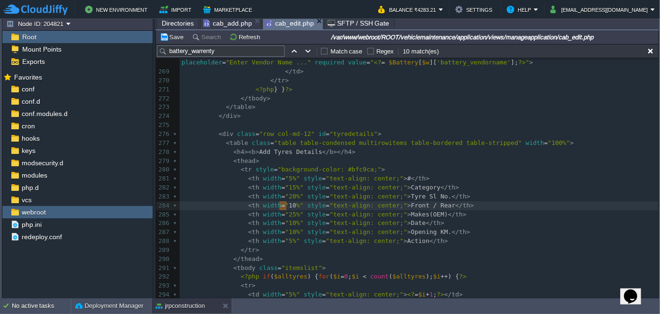
type textarea "15"
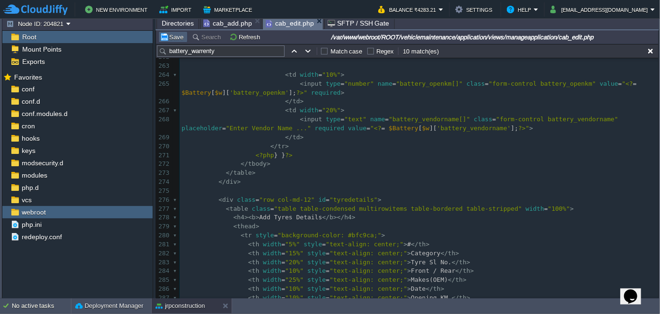
click at [175, 37] on button "Save" at bounding box center [173, 37] width 26 height 9
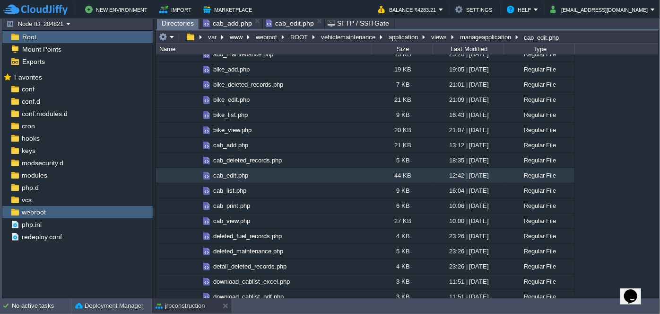
click at [175, 23] on span "Directories" at bounding box center [178, 23] width 32 height 12
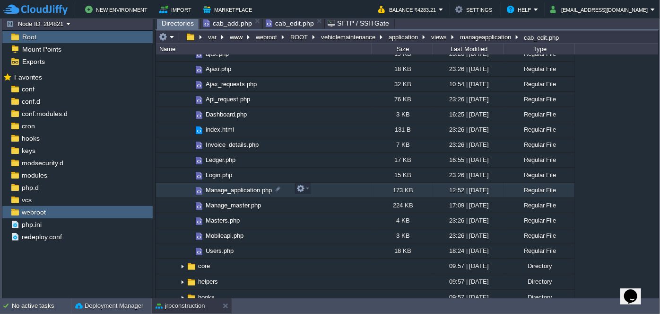
click at [227, 191] on span "Manage_application.php" at bounding box center [238, 190] width 69 height 8
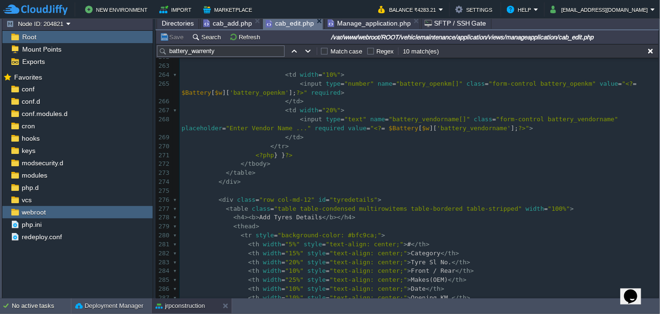
click at [277, 26] on span "cab_edit.php" at bounding box center [290, 23] width 48 height 12
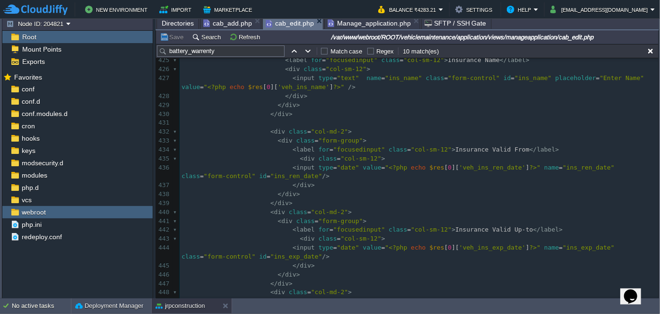
click at [215, 23] on span "cab_add.php" at bounding box center [227, 22] width 49 height 11
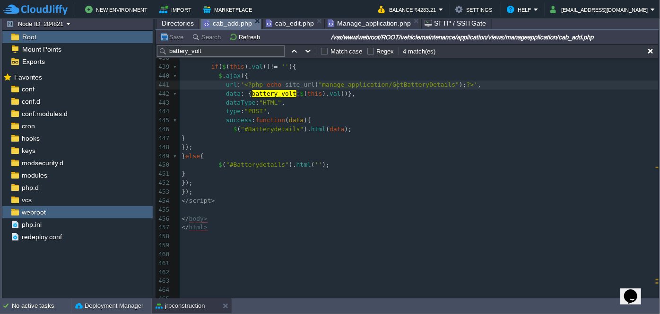
type textarea "GetBatteryDetails"
click at [367, 22] on span "Manage_application.php" at bounding box center [369, 22] width 83 height 11
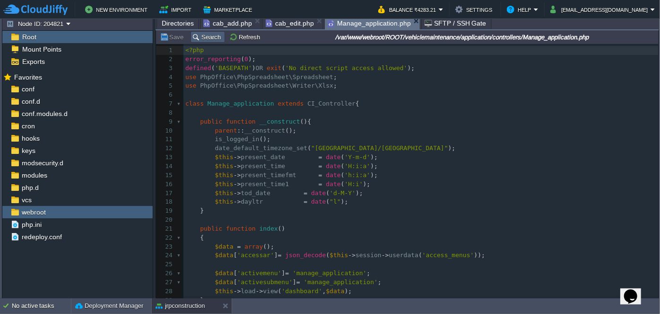
click at [207, 33] on button "Search" at bounding box center [208, 37] width 32 height 9
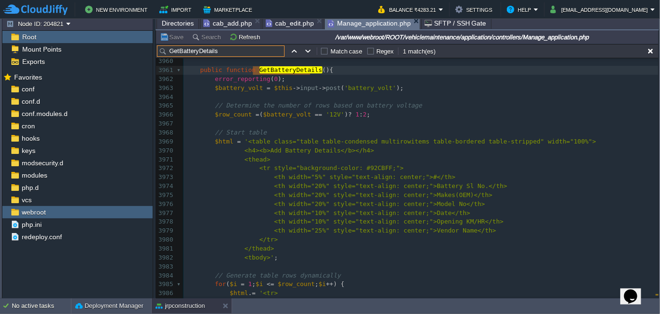
type input "GetBatteryDetails"
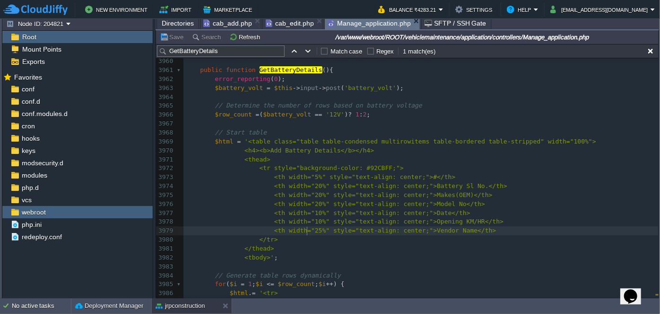
click at [306, 227] on span "<th width="25%" style="text-align: center;">Vendor Name</th>" at bounding box center [385, 230] width 222 height 7
type textarea "20"
click at [306, 183] on div "xxxxxxxxxx 3945 } 3946 3947 public function vehicle_deactive ( $id = 0 ){ 3948 …" at bounding box center [420, 168] width 475 height 490
type textarea "15"
click at [176, 38] on button "Save" at bounding box center [173, 37] width 26 height 9
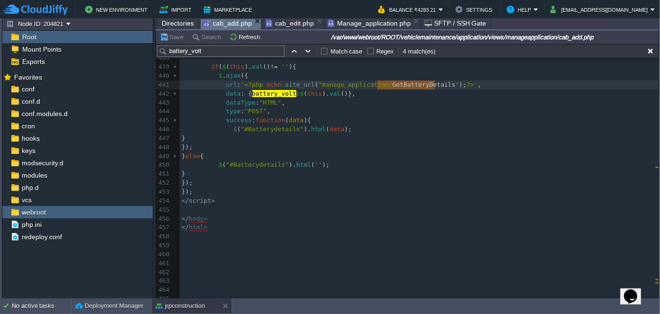
click at [225, 22] on span "cab_add.php" at bounding box center [227, 23] width 49 height 12
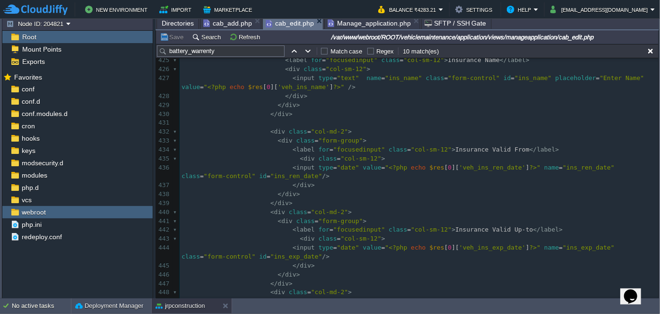
click at [304, 22] on span "cab_edit.php" at bounding box center [290, 23] width 48 height 12
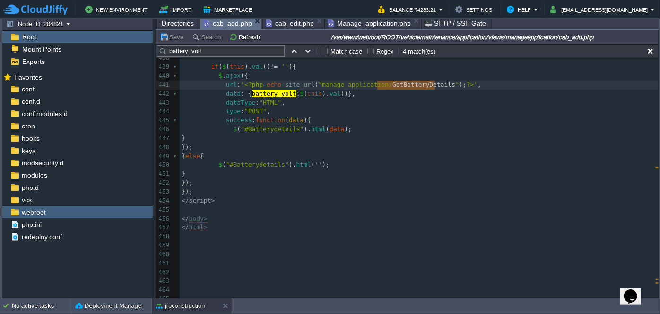
click at [215, 23] on span "cab_add.php" at bounding box center [227, 23] width 49 height 12
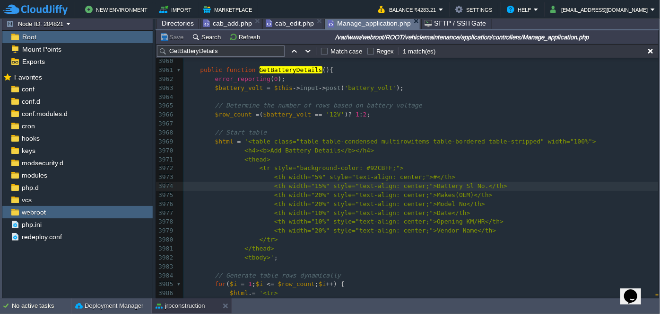
click at [373, 22] on span "Manage_application.php" at bounding box center [369, 23] width 83 height 12
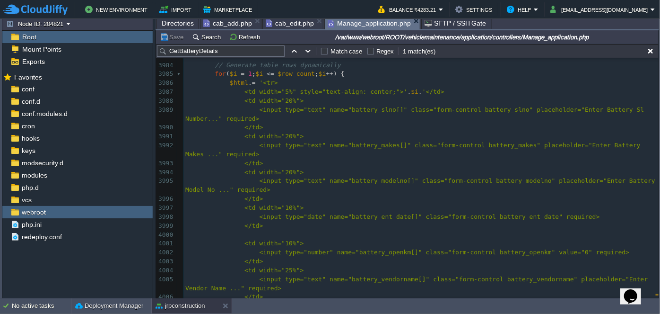
scroll to position [36153, 0]
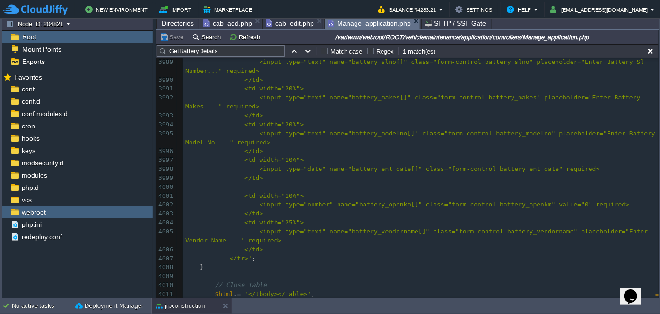
click at [280, 223] on div "xxxxxxxxxx 3974 <th width="15%" style="text-align: center;">Battery Sl No.</th>…" at bounding box center [420, 155] width 475 height 463
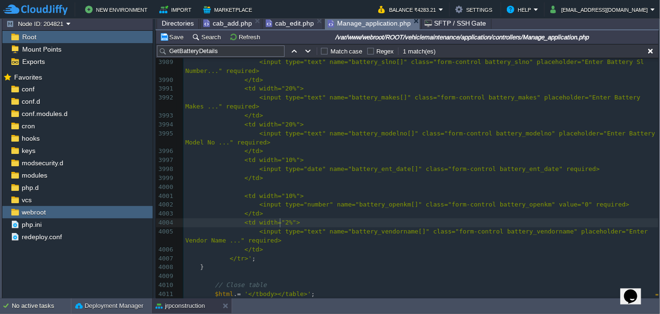
type textarea "20"
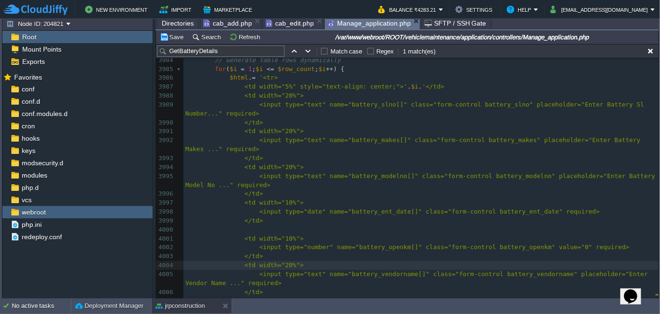
scroll to position [36111, 0]
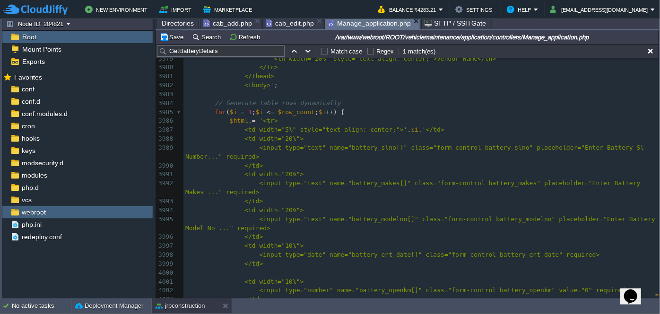
click at [281, 136] on div "xxxxxxxxxx 3974 <th width="15%" style="text-align: center;">Battery Sl No.</th>…" at bounding box center [420, 240] width 475 height 463
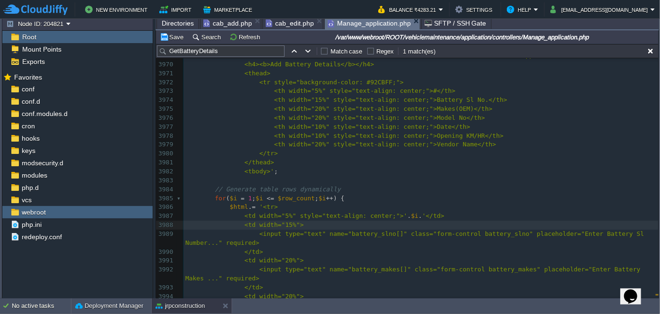
scroll to position [35995, 0]
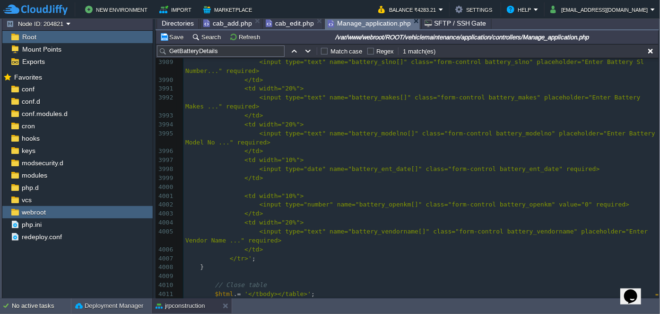
type textarea "15"
click at [178, 37] on button "Save" at bounding box center [173, 37] width 26 height 9
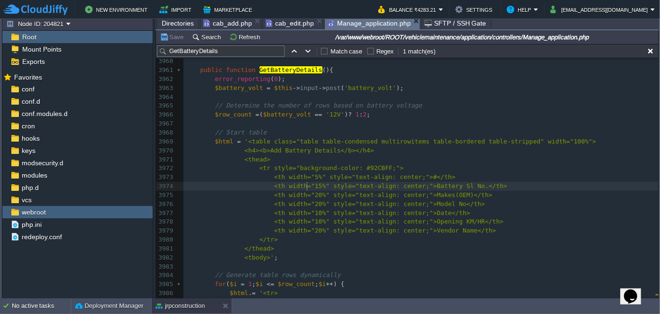
click at [306, 185] on div "xxxxxxxxxx 3950 redirect ( $_SERVER [ 'HTTP_REFERER' ]); 3951 3952 } 3953 ​ 395…" at bounding box center [420, 195] width 475 height 454
type textarea "2"
click at [309, 194] on span "<th width="20%" style="text-align: center;">Makes(OEM)</th>" at bounding box center [383, 194] width 218 height 7
type textarea "15"
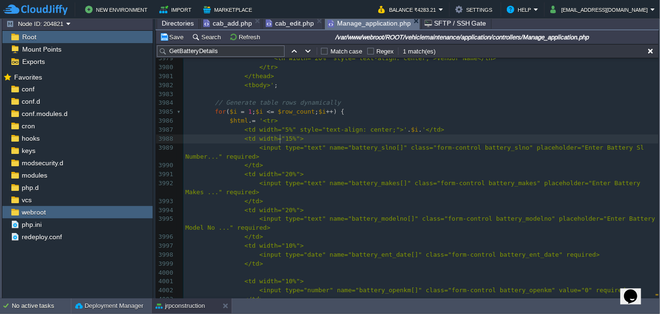
click at [279, 137] on span "<td width="15%">" at bounding box center [273, 138] width 59 height 7
type textarea "20"
click at [281, 174] on div "xxxxxxxxxx 3950 redirect ( $_SERVER [ 'HTTP_REFERER' ]); 3951 3952 } 3953 ​ 395…" at bounding box center [420, 94] width 475 height 597
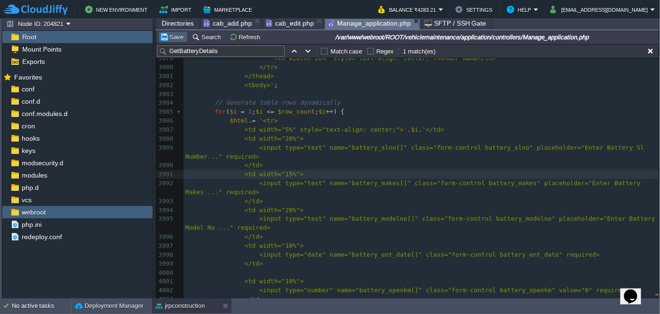
type textarea "15"
click at [176, 38] on button "Save" at bounding box center [173, 37] width 26 height 9
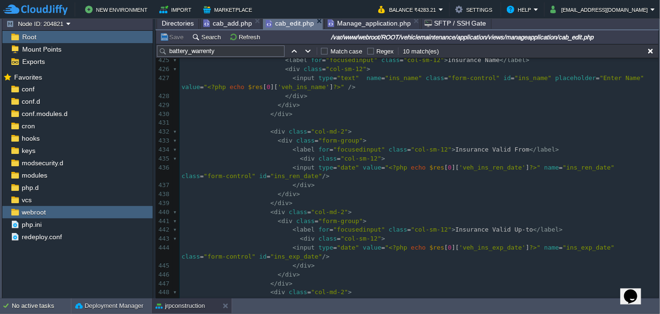
click at [277, 24] on span "cab_edit.php" at bounding box center [290, 23] width 48 height 12
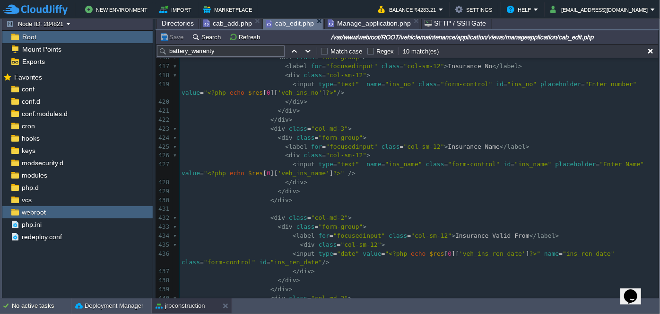
click at [352, 115] on pre "</ div >" at bounding box center [419, 119] width 479 height 9
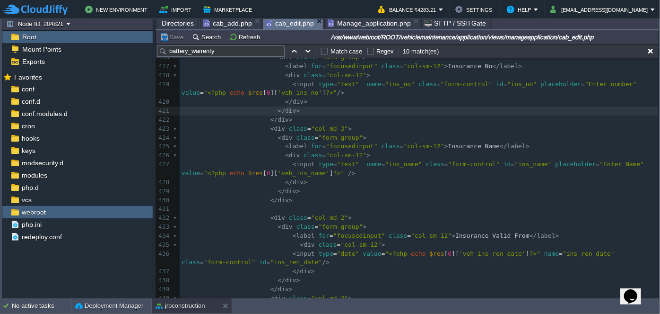
type textarea "15"
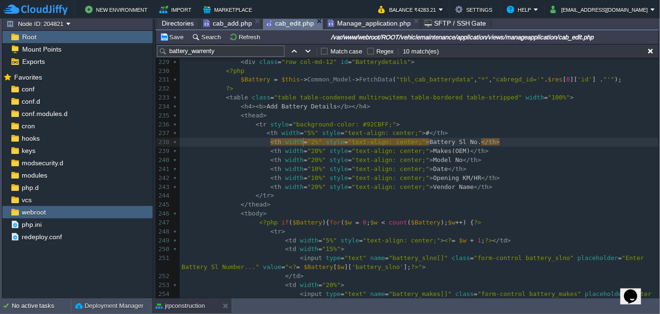
type textarea "20"
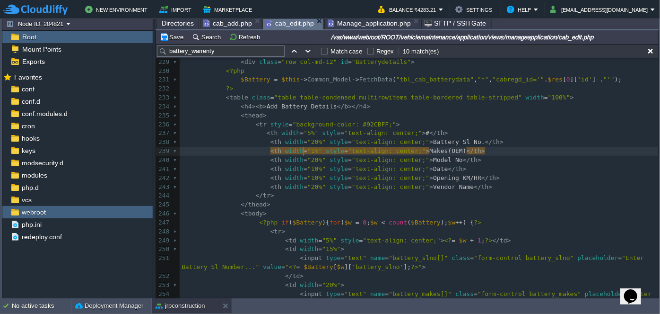
type textarea "15"
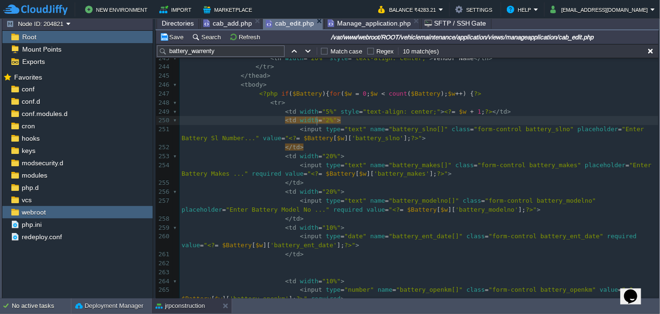
type textarea "20"
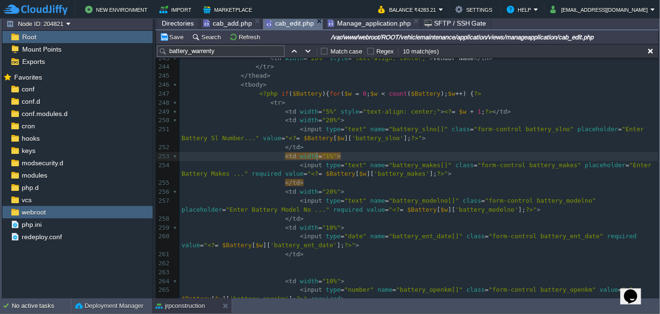
type textarea "15"
click at [169, 34] on button "Save" at bounding box center [173, 37] width 26 height 9
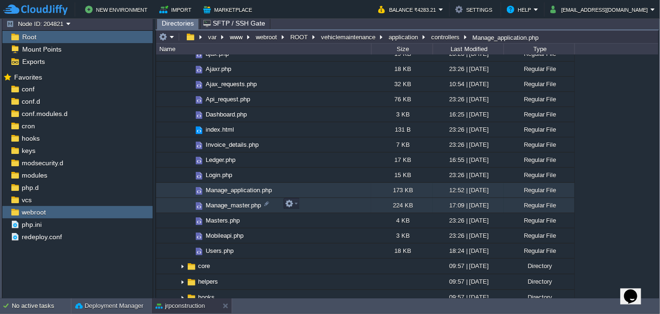
click at [235, 203] on span "Manage_master.php" at bounding box center [233, 205] width 58 height 8
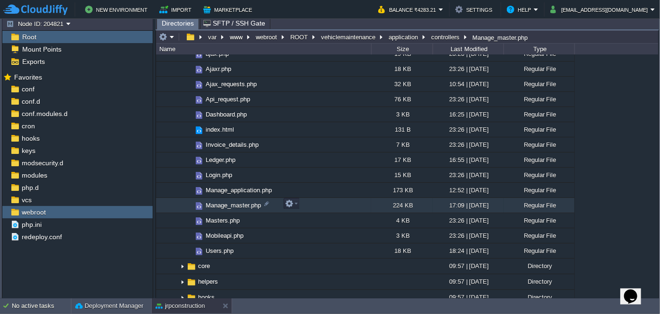
click at [235, 202] on span "Manage_master.php" at bounding box center [233, 205] width 58 height 8
click at [205, 201] on span "Manage_master.php" at bounding box center [233, 205] width 58 height 8
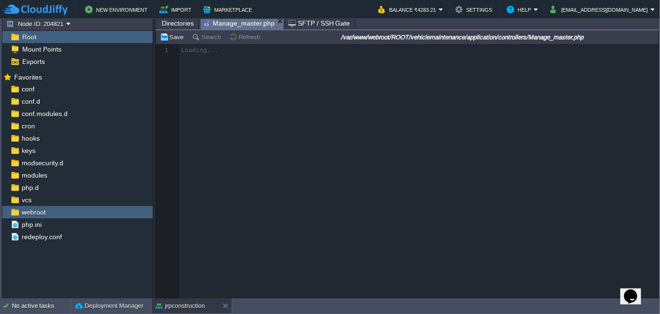
click at [169, 21] on span "Directories" at bounding box center [178, 22] width 32 height 11
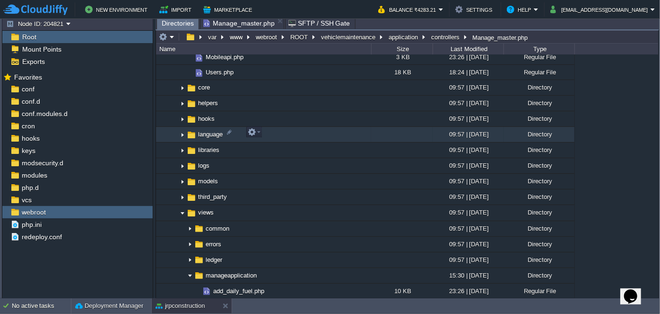
scroll to position [559, 0]
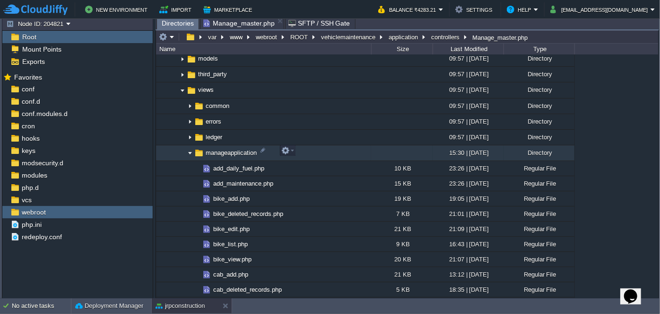
click at [188, 151] on img at bounding box center [190, 153] width 8 height 15
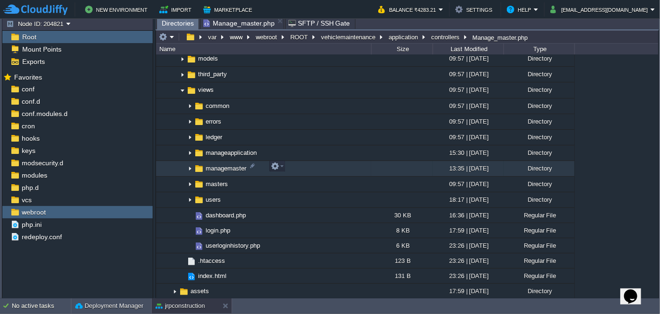
click at [188, 166] on img at bounding box center [190, 168] width 8 height 15
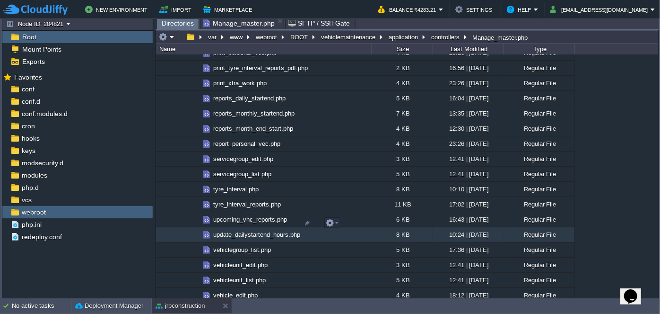
scroll to position [1633, 0]
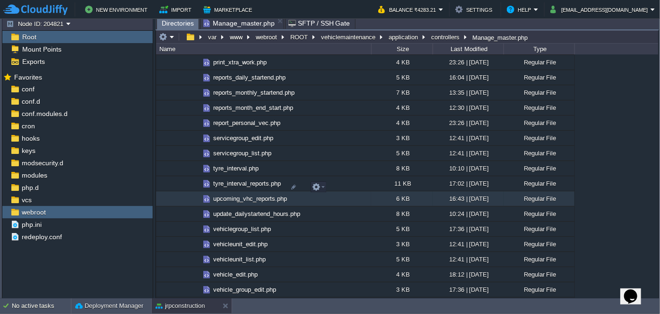
click at [246, 194] on span "upcoming_vhc_reports.php" at bounding box center [250, 198] width 77 height 8
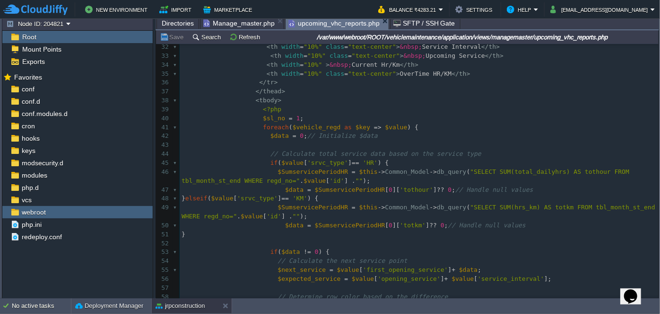
scroll to position [343, 0]
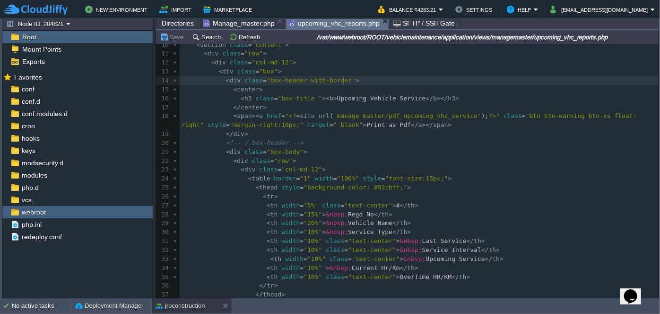
click at [366, 81] on pre "< div class = "box-header with-border" >" at bounding box center [419, 80] width 479 height 9
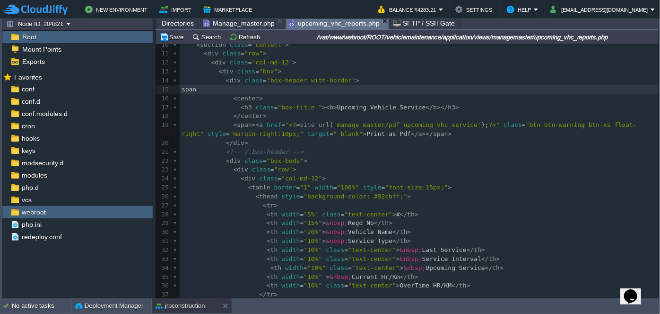
type textarea "span>"
type textarea "<"
type textarea "</span>"
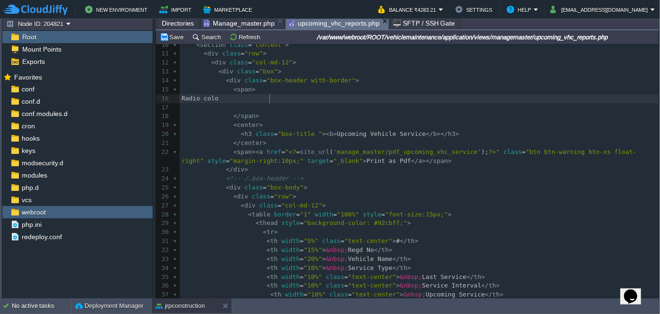
type textarea "Radio colot"
type textarea "r Red Lable></lable>"
click at [289, 97] on div "xxxxxxxxxx <?php $this -> load -> view ( "common/meta" ); ?> 1 <?php $this -> l…" at bounding box center [419, 191] width 479 height 463
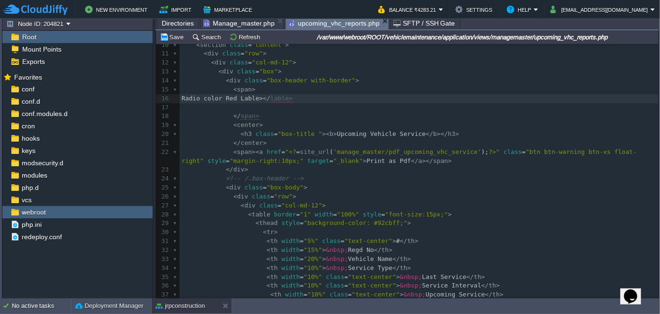
type textarea "<"
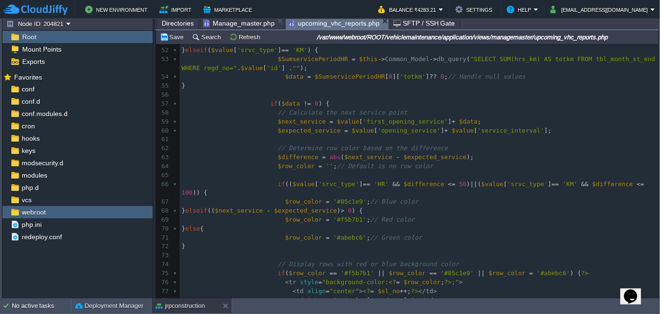
scroll to position [515, 0]
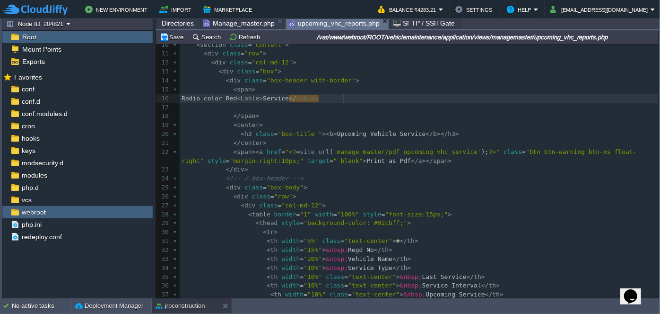
type textarea "Service E"
type textarea "Time"
type textarea "Radio color Red <Lable> Service Time</lable>"
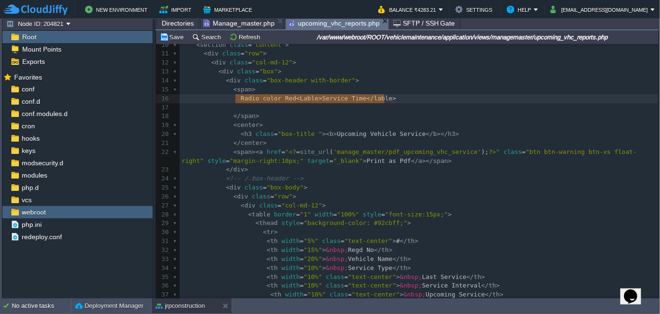
drag, startPoint x: 388, startPoint y: 94, endPoint x: 280, endPoint y: 96, distance: 107.9
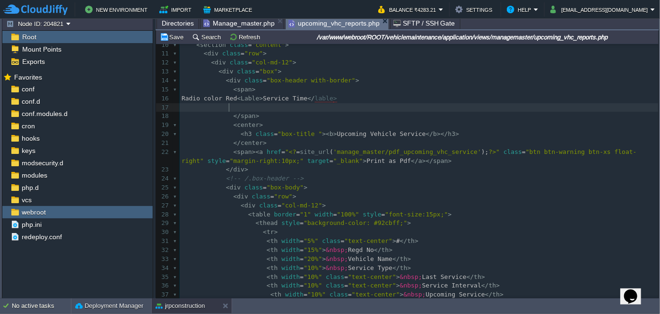
click at [247, 108] on pre at bounding box center [419, 107] width 479 height 9
paste textarea "Red"
click at [281, 106] on div "x Radio color Red < Lable > </ lable > 1 <?php $this -> load -> view ( "common/…" at bounding box center [419, 169] width 479 height 419
type textarea "Green"
click at [429, 105] on pre "Radio color Green < Lable > Service Time </ lable >" at bounding box center [419, 107] width 479 height 9
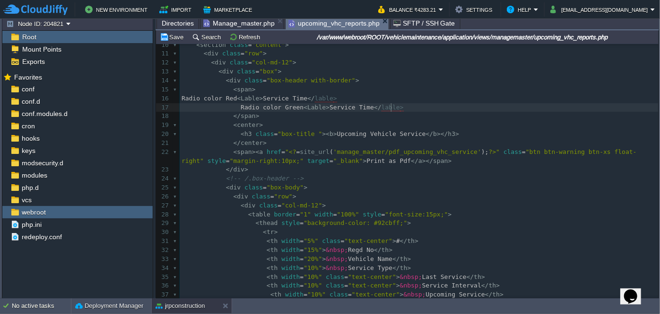
click at [356, 107] on span "Service Time" at bounding box center [352, 107] width 44 height 7
type textarea "Time"
type textarea "Not"
type textarea "Time"
type textarea "Radio color Green <Lable> Not Service Time </lable>"
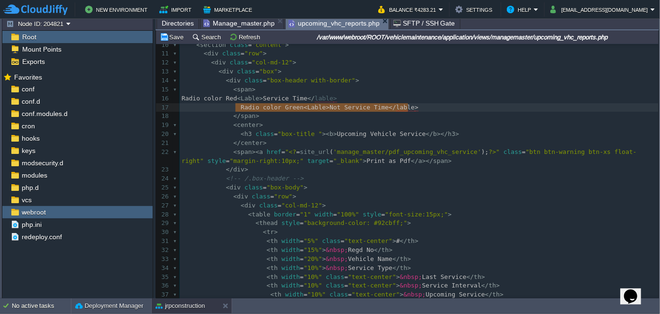
drag, startPoint x: 412, startPoint y: 107, endPoint x: 234, endPoint y: 107, distance: 178.8
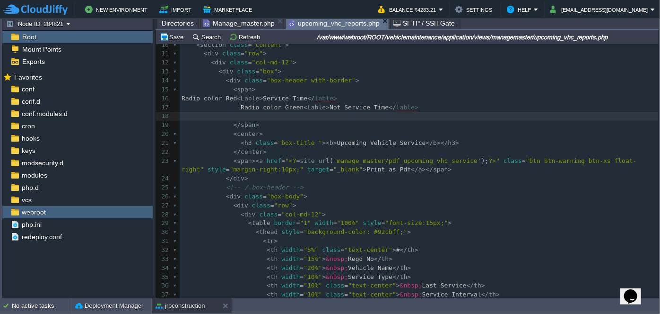
paste textarea "Green"
click at [244, 116] on span "Radio color Green" at bounding box center [213, 115] width 63 height 7
type textarea "Blue"
type textarea "92cbff"
paste textarea
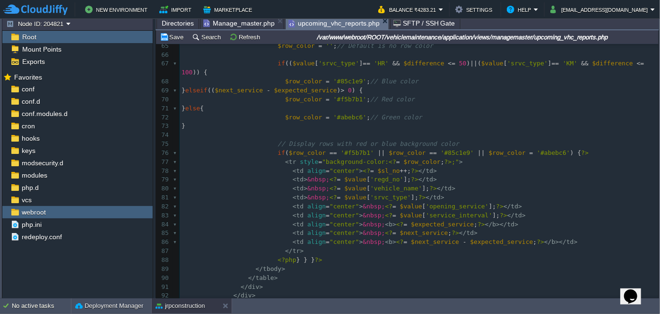
scroll to position [632, 0]
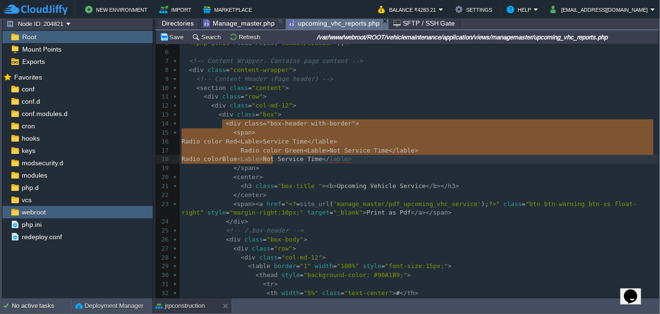
type textarea "<div class="box-header with-border"> <span> Radio color Red <Lable> Service Tim…"
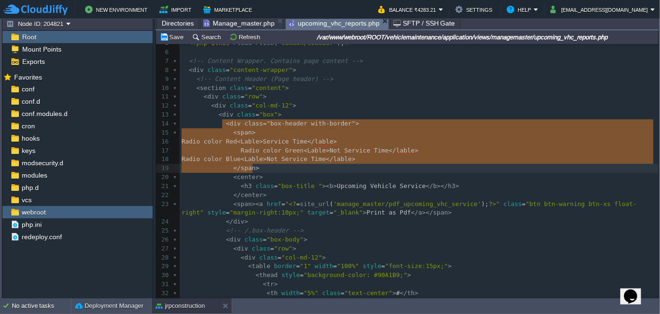
drag, startPoint x: 222, startPoint y: 124, endPoint x: 279, endPoint y: 164, distance: 69.0
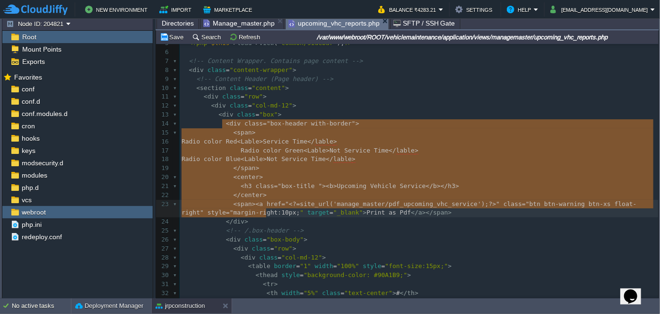
type textarea "<div class="box-header with-border"> <span> Radio color Red <Lable> Service Tim…"
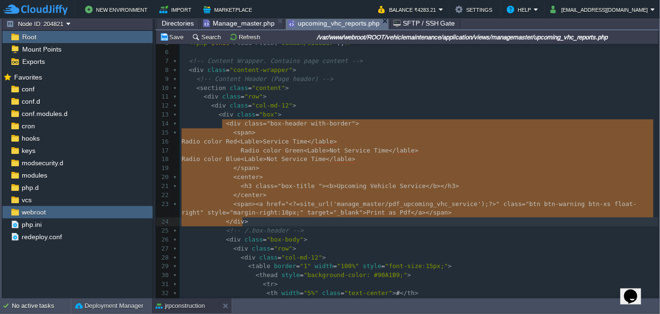
drag, startPoint x: 220, startPoint y: 121, endPoint x: 265, endPoint y: 218, distance: 106.2
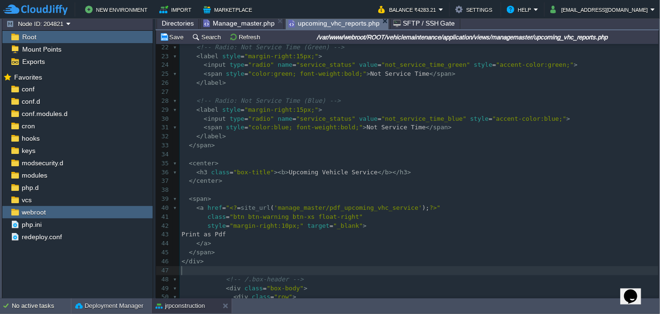
scroll to position [166, 0]
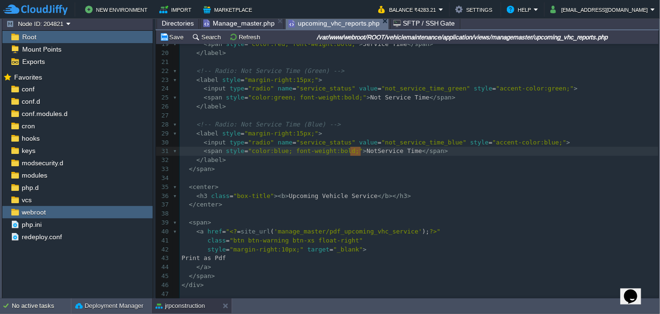
drag, startPoint x: 350, startPoint y: 151, endPoint x: 362, endPoint y: 151, distance: 11.8
type textarea "Upcoming"
type textarea "50\"
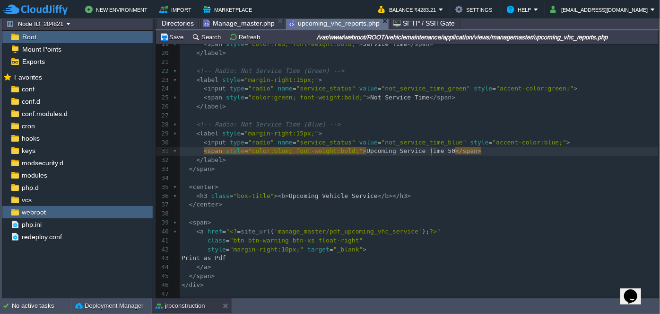
scroll to position [3, 13]
type textarea "/100"
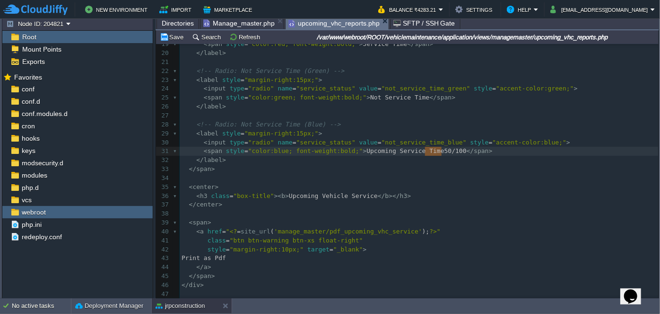
type textarea "50/100"
drag, startPoint x: 425, startPoint y: 151, endPoint x: 444, endPoint y: 150, distance: 19.0
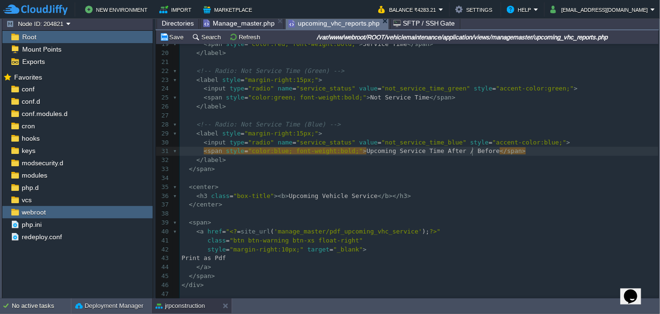
type textarea "After / Before"
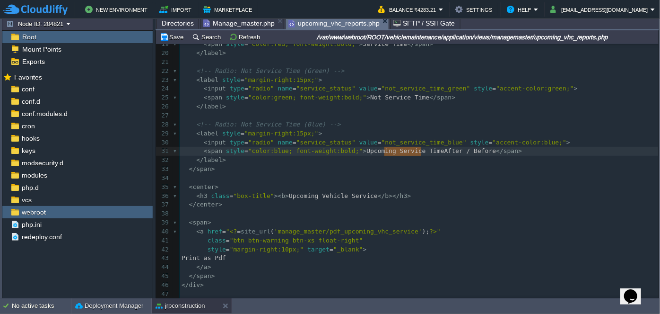
type textarea "Service Time"
drag, startPoint x: 421, startPoint y: 150, endPoint x: 382, endPoint y: 154, distance: 39.0
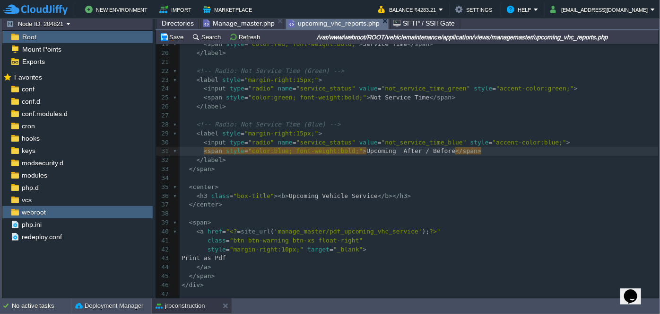
paste textarea "g"
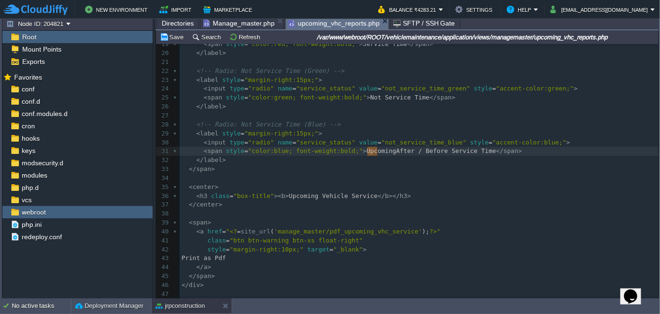
type textarea "Upcoming"
drag, startPoint x: 378, startPoint y: 148, endPoint x: 351, endPoint y: 151, distance: 27.2
click at [367, 149] on span "After / Before Service Time" at bounding box center [417, 150] width 100 height 7
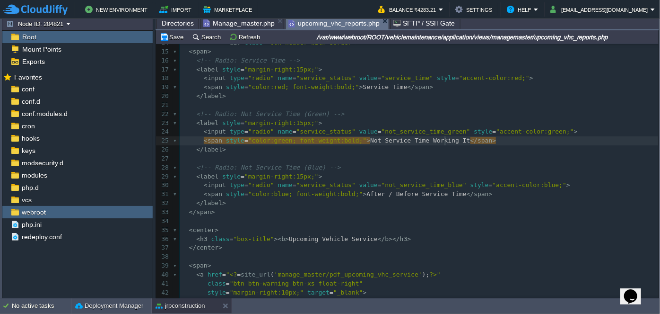
scroll to position [3, 37]
type textarea "Working It"
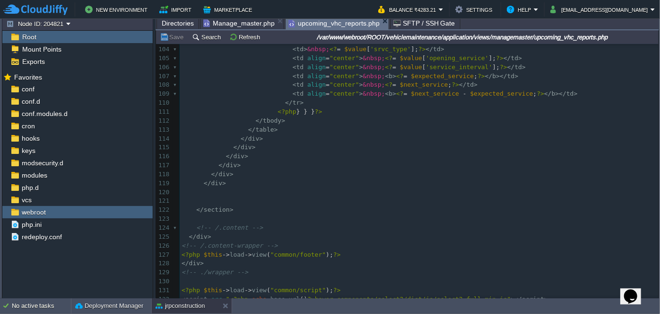
scroll to position [1068, 0]
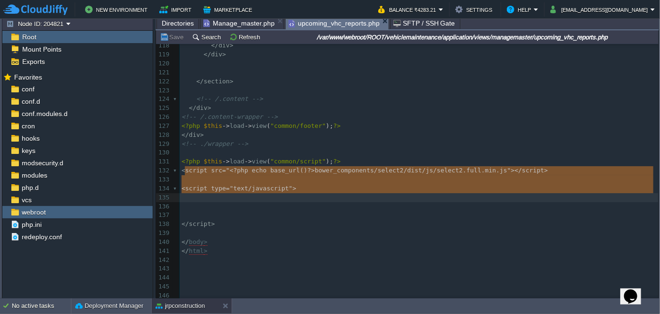
type textarea "script src="<?php echo base_url()?>bower_components/select2/dist/js/select2.ful…"
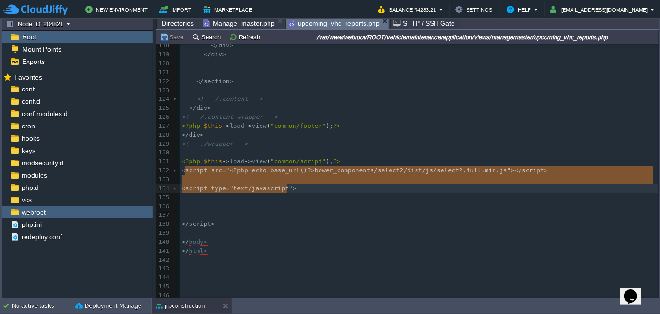
drag, startPoint x: 184, startPoint y: 168, endPoint x: 326, endPoint y: 189, distance: 143.9
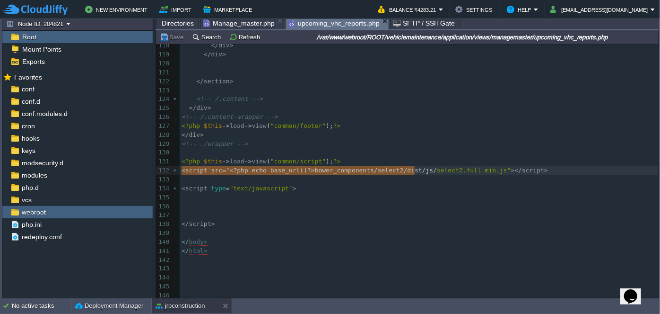
type textarea "<script src="<?php echo base_url()?>bower_components/select2/dist/js/select2.fu…"
drag, startPoint x: 183, startPoint y: 167, endPoint x: 538, endPoint y: 164, distance: 355.6
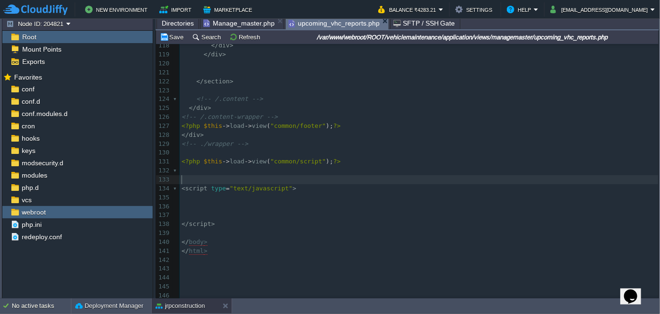
click at [375, 175] on pre "​" at bounding box center [419, 179] width 479 height 9
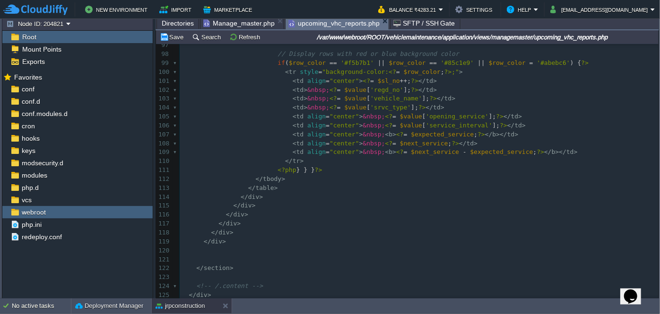
scroll to position [855, 0]
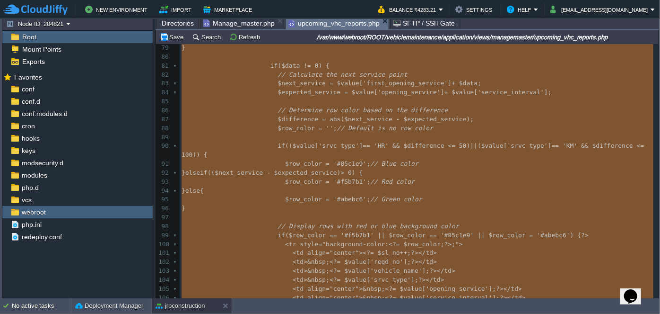
type textarea "-"
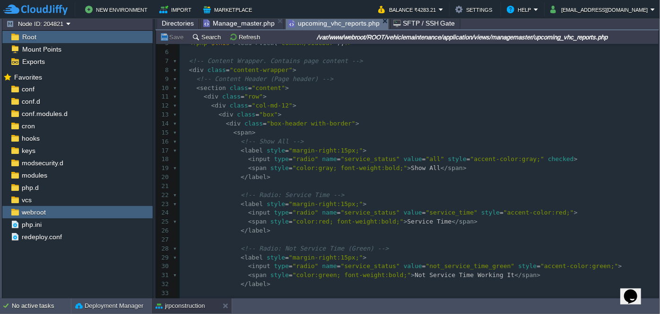
scroll to position [71, 0]
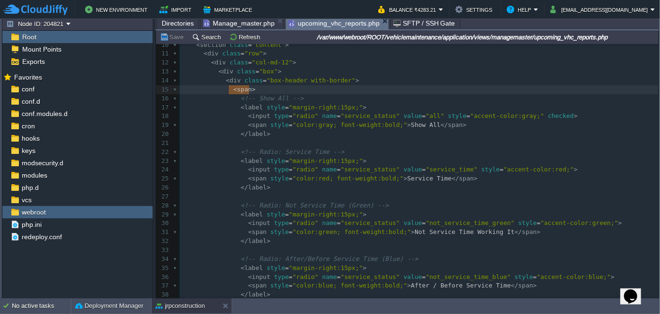
drag, startPoint x: 227, startPoint y: 88, endPoint x: 266, endPoint y: 88, distance: 38.8
type textarea "<span>"
type textarea "div class="""
type textarea "col-md-5"
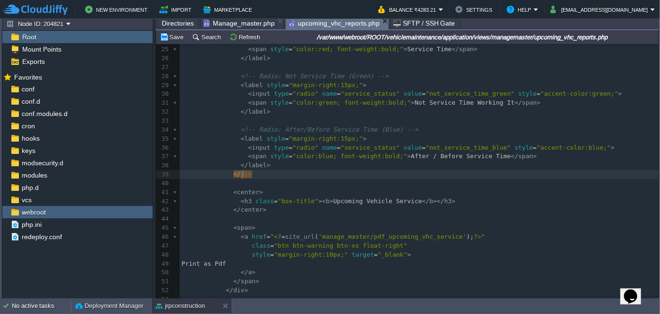
type textarea "div"
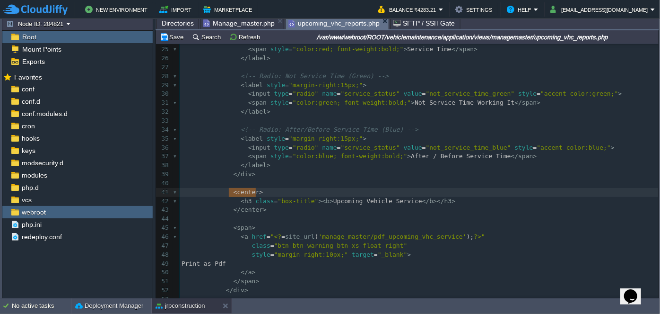
type textarea "<center>"
click at [240, 209] on div "x < div class = "col-md-12" > 1 <?php $this -> load -> view ( "common/meta" ); …" at bounding box center [419, 107] width 479 height 552
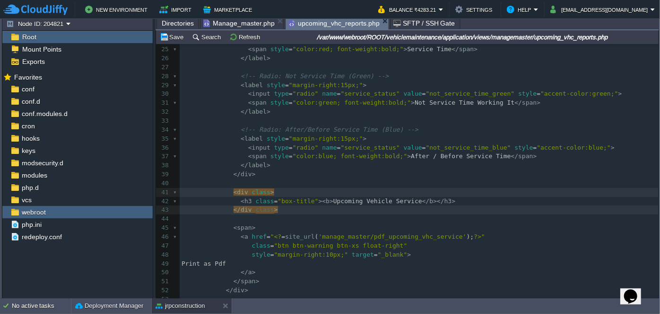
type textarea "span"
type textarea "div"
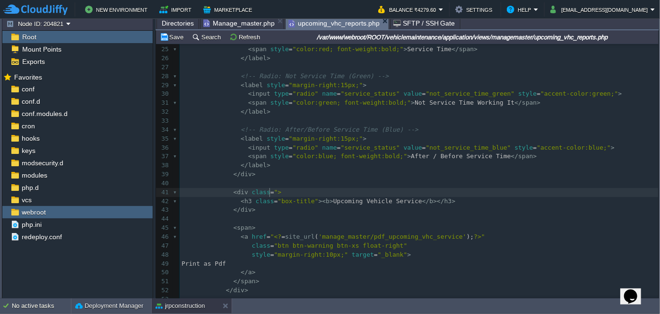
type textarea "class="""
type textarea "col-md-5"
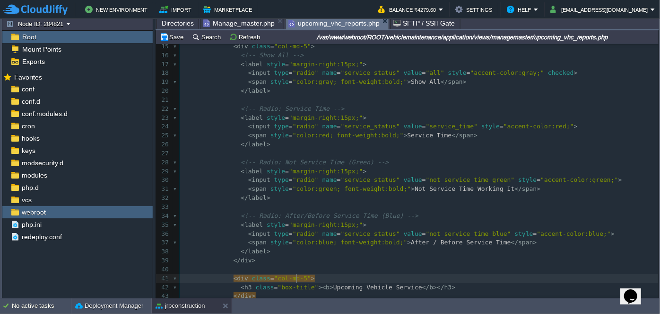
scroll to position [101, 0]
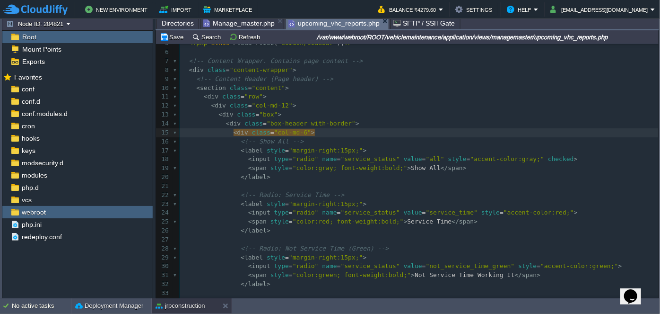
click at [296, 131] on span ""col-md-6"" at bounding box center [292, 132] width 37 height 7
type textarea "">"
type textarea "4"
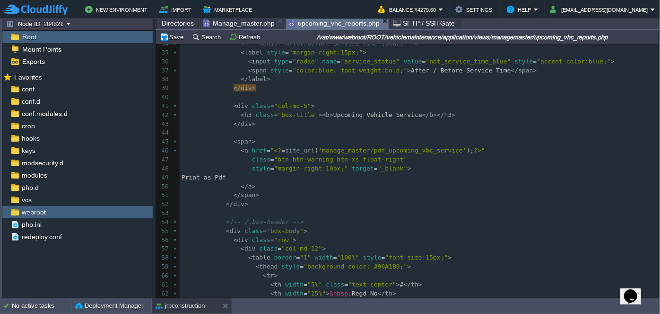
type textarea "-"
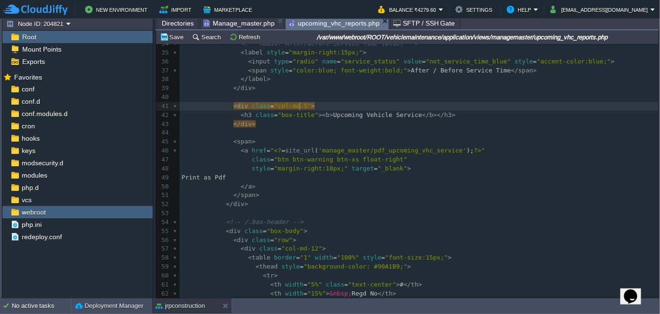
type textarea "">"
type textarea "5"
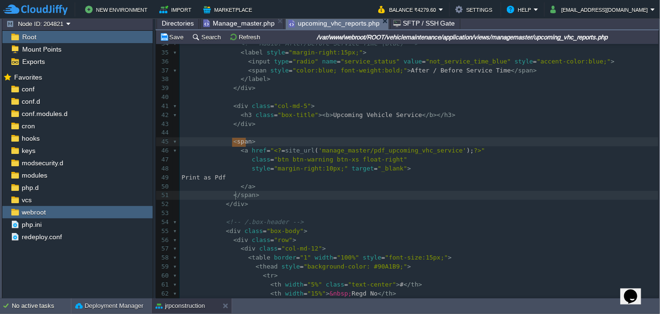
click at [237, 197] on div "x < div class = "col-md-4" > 24 < input type = "radio" name = "service_status" …" at bounding box center [419, 168] width 479 height 437
type textarea "div"
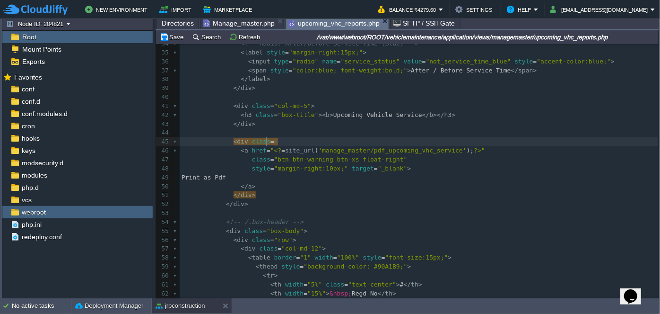
scroll to position [3, 24]
type textarea "class="""
type textarea "col-md-1"
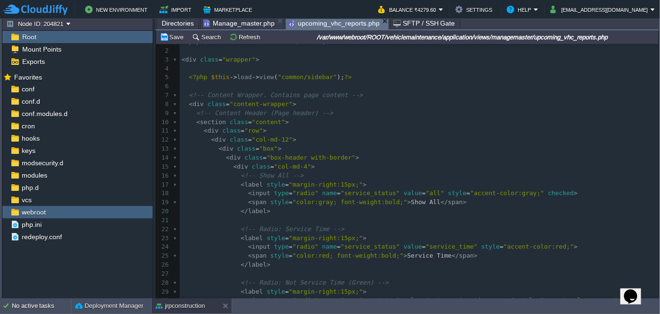
scroll to position [0, 0]
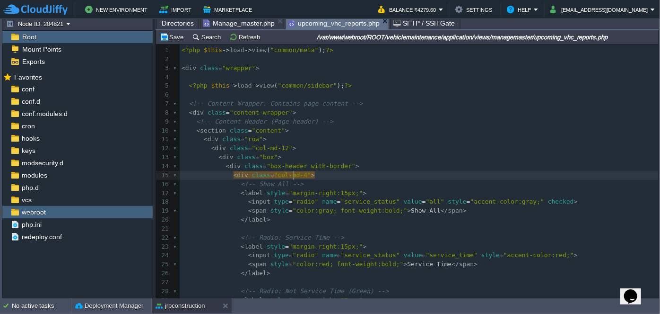
type textarea "-"
type textarea "5"
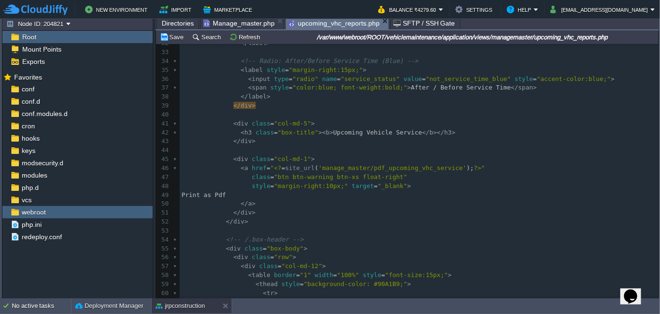
scroll to position [300, 0]
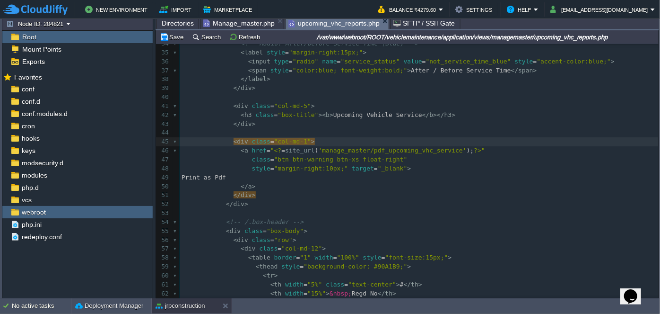
click at [296, 141] on span ""col-md-1"" at bounding box center [292, 141] width 37 height 7
type textarea "2"
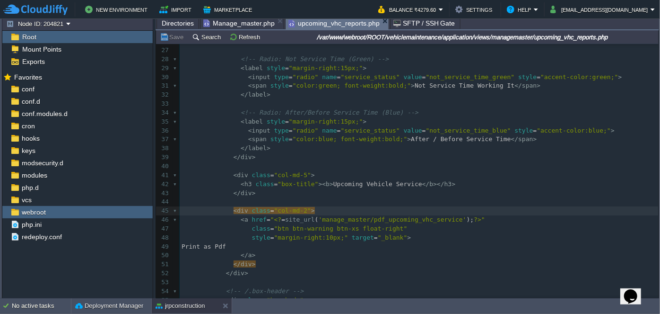
scroll to position [215, 0]
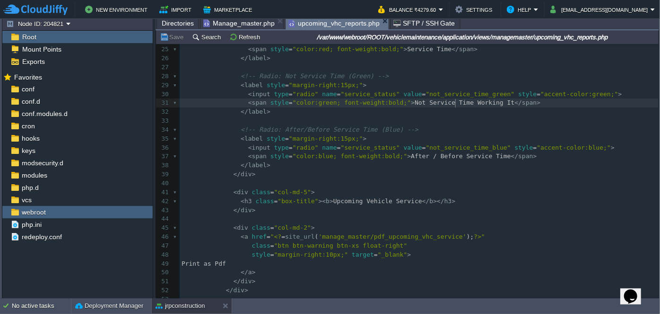
click at [454, 104] on span "Not Service Time Working It" at bounding box center [465, 102] width 100 height 7
drag, startPoint x: 451, startPoint y: 104, endPoint x: 481, endPoint y: 103, distance: 30.3
type textarea "\\"
type textarea "After / Before"
drag, startPoint x: 440, startPoint y: 157, endPoint x: 406, endPoint y: 159, distance: 34.1
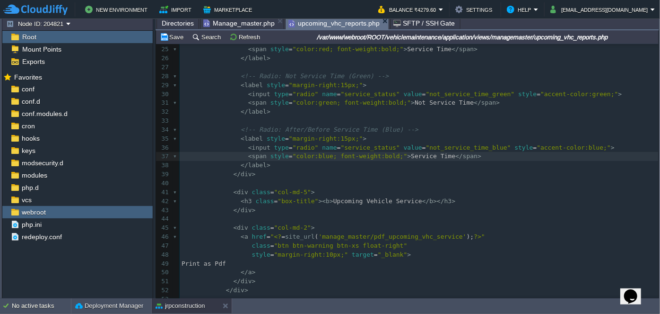
click at [394, 156] on div "x < div class = "col-md-5" > 12 < div class = "col-md-12" > 13 < div class = "b…" at bounding box center [419, 209] width 479 height 561
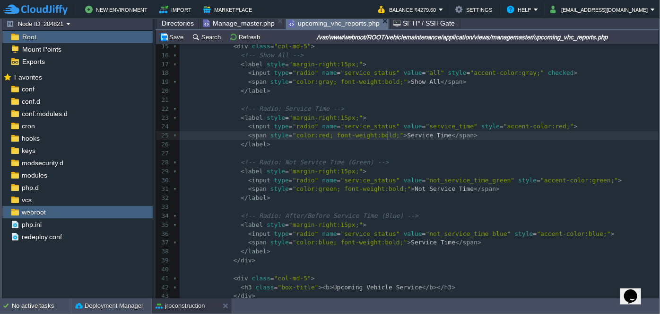
click at [404, 135] on span ">" at bounding box center [406, 134] width 4 height 7
type textarea "Exp."
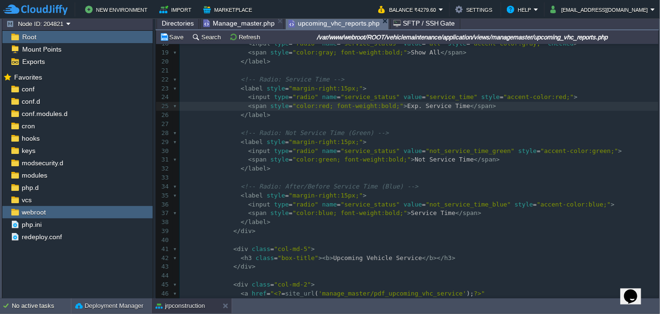
scroll to position [172, 0]
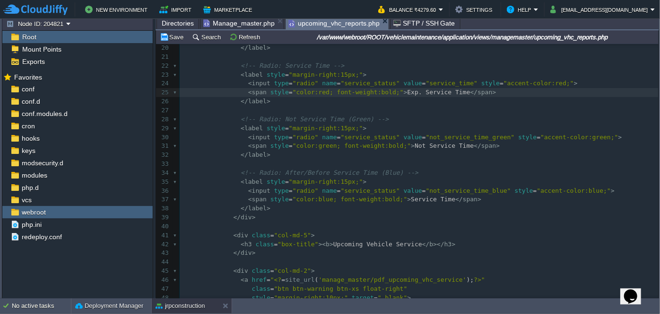
click at [398, 145] on div "x < div class = "col-md-5" > 5 <?php $this -> load -> view ( "common/sidebar" )…" at bounding box center [419, 124] width 479 height 428
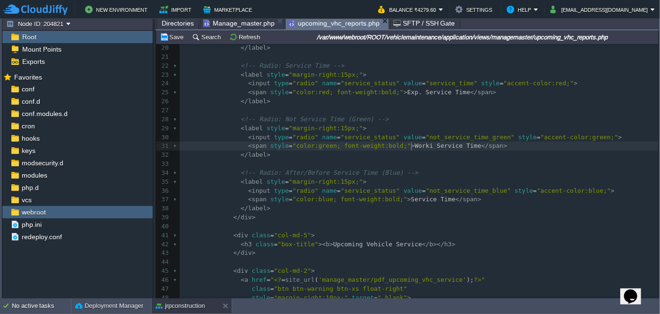
type textarea "Working"
click at [392, 201] on div "x < div class = "col-md-5" > 5 <?php $this -> load -> view ( "common/sidebar" )…" at bounding box center [419, 146] width 479 height 472
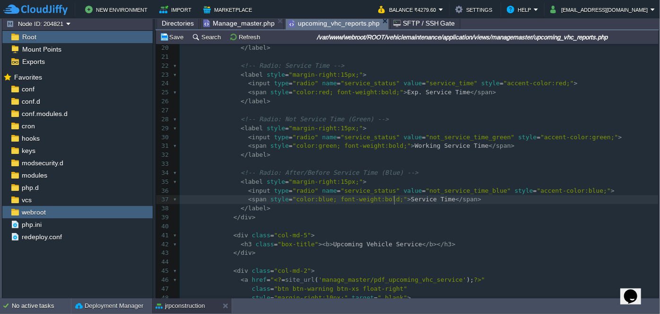
scroll to position [3, 3]
click at [391, 199] on div "x < div class = "col-md-5" > 5 <?php $this -> load -> view ( "common/sidebar" )…" at bounding box center [419, 146] width 479 height 472
type textarea "U"
type textarea "In"
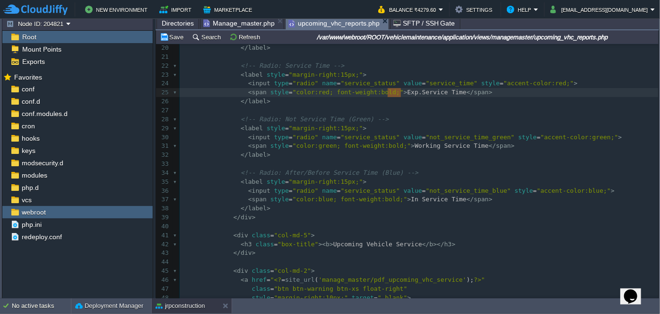
drag, startPoint x: 400, startPoint y: 94, endPoint x: 388, endPoint y: 92, distance: 12.0
type textarea "Out"
click at [404, 142] on div "x < div class = "col-md-5" > 5 <?php $this -> load -> view ( "common/sidebar" )…" at bounding box center [419, 146] width 479 height 472
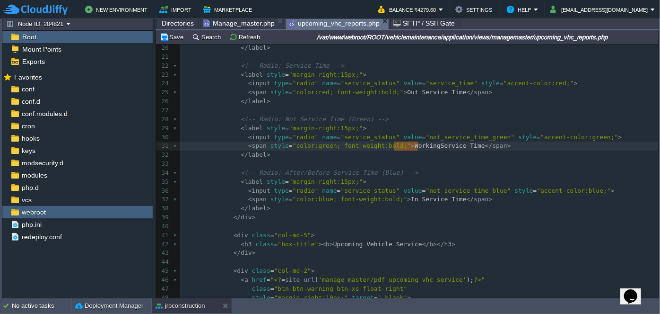
type textarea "Working"
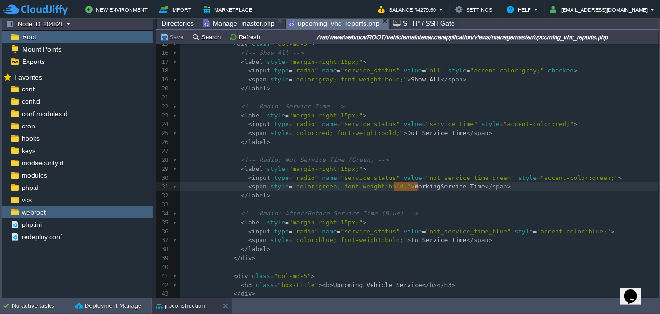
scroll to position [86, 0]
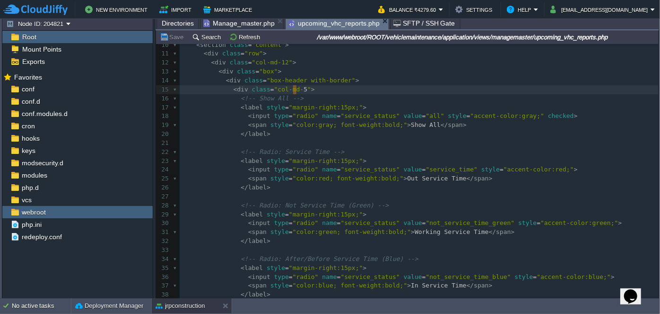
type textarea "6"
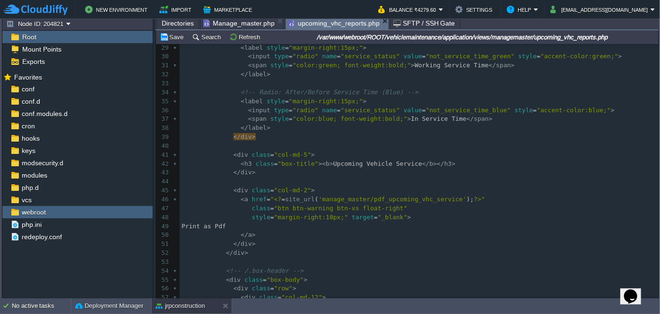
scroll to position [257, 0]
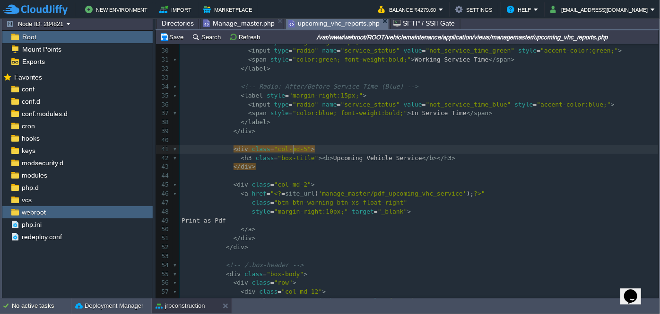
type textarea "-"
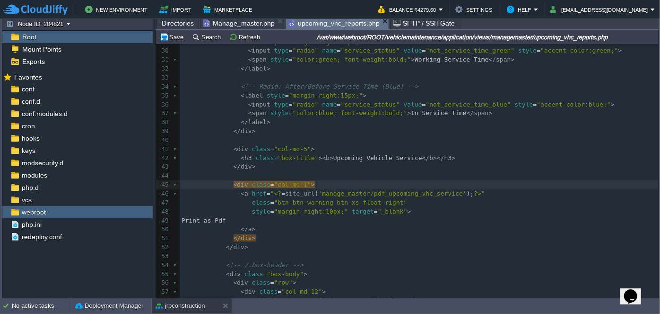
type textarea "1"
click at [169, 42] on td "Save" at bounding box center [172, 36] width 29 height 11
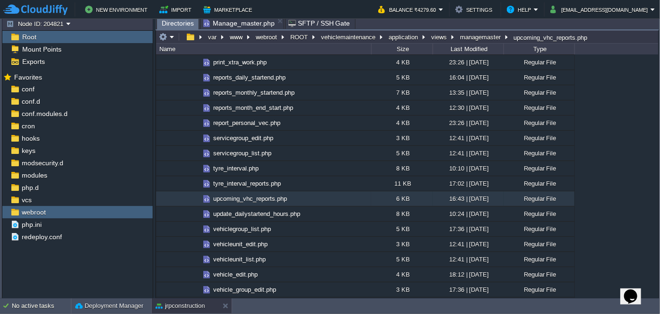
click at [242, 21] on span "Manage_master.php" at bounding box center [238, 22] width 71 height 11
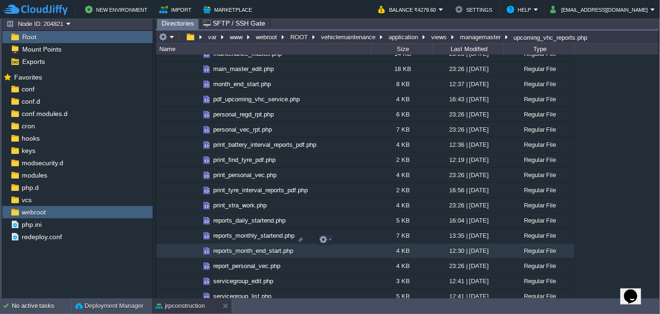
scroll to position [1504, 0]
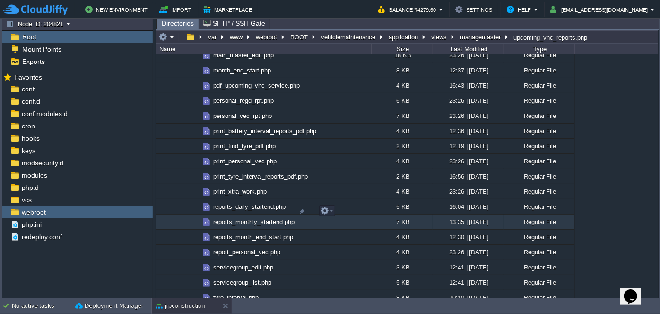
click at [243, 218] on span "reports_monthly_startend.php" at bounding box center [254, 222] width 84 height 8
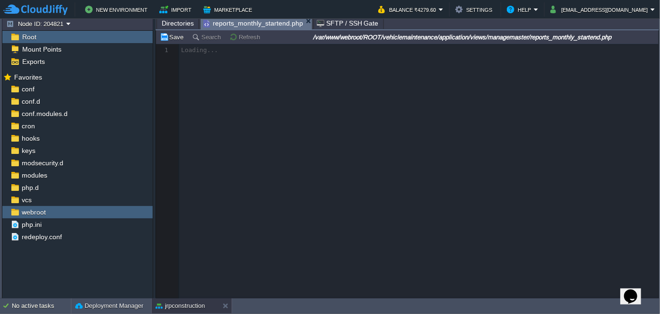
click at [174, 27] on span "Directories" at bounding box center [178, 22] width 32 height 11
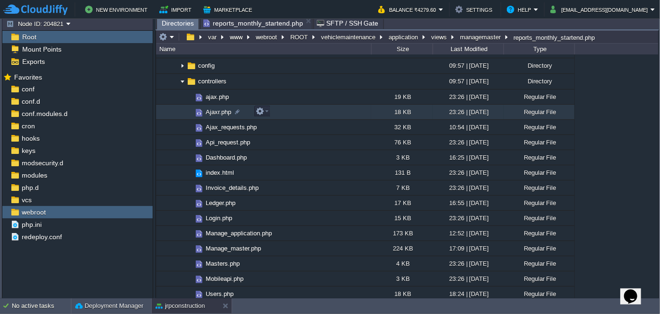
scroll to position [258, 0]
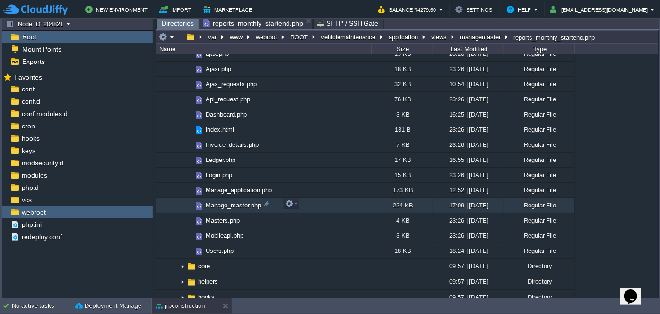
click at [236, 204] on span "Manage_master.php" at bounding box center [233, 205] width 58 height 8
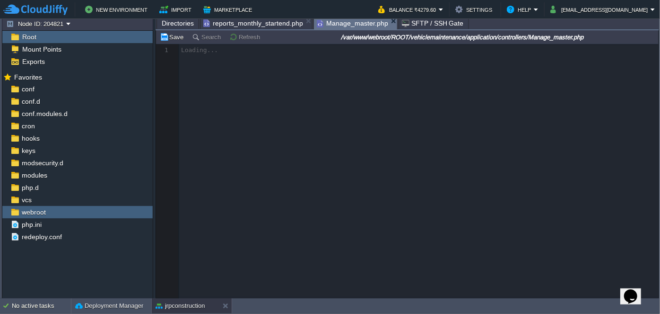
drag, startPoint x: 341, startPoint y: 26, endPoint x: 291, endPoint y: 24, distance: 50.1
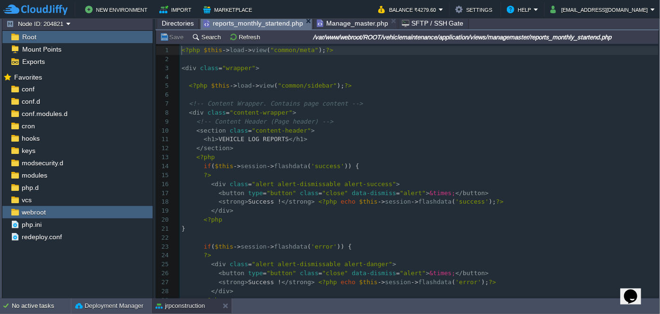
click at [254, 25] on span "reports_monthly_startend.php" at bounding box center [253, 23] width 100 height 12
click at [330, 22] on span "Manage_master.php" at bounding box center [352, 22] width 71 height 11
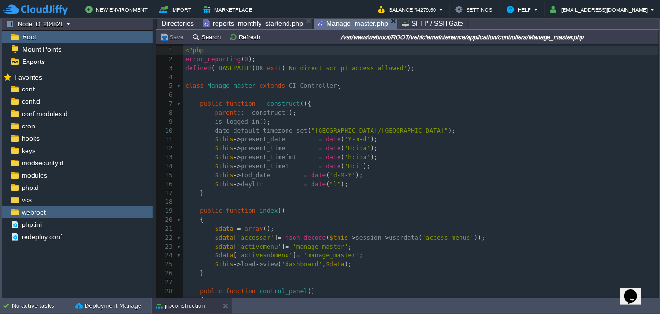
click at [238, 20] on span "reports_monthly_startend.php" at bounding box center [253, 22] width 100 height 11
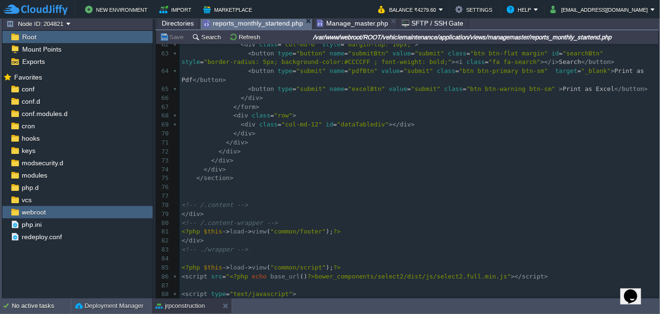
scroll to position [587, 0]
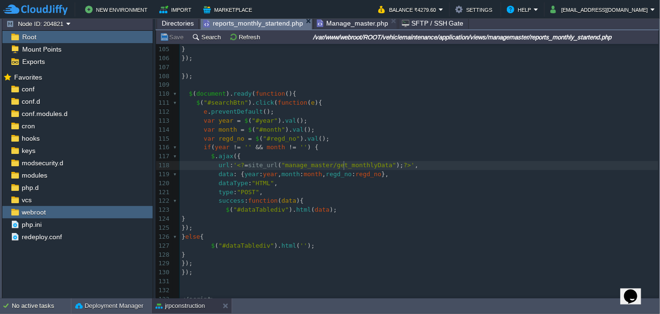
click at [344, 167] on div "182 <?php $this -> load -> view ( "common/meta" ); ?> 77 ​ 78 <!-- /.content --…" at bounding box center [419, 98] width 479 height 606
type textarea "get_monthlyData"
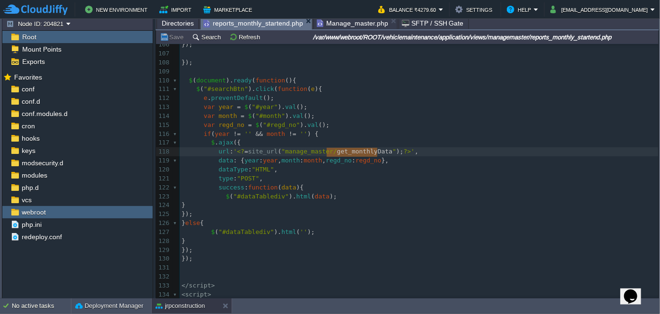
click at [356, 23] on span "Manage_master.php" at bounding box center [352, 22] width 71 height 11
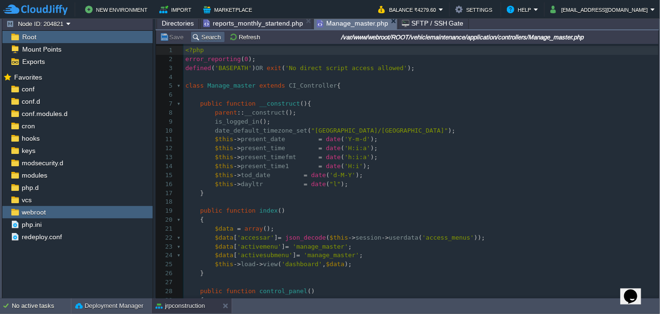
click at [203, 41] on button "Search" at bounding box center [208, 37] width 32 height 9
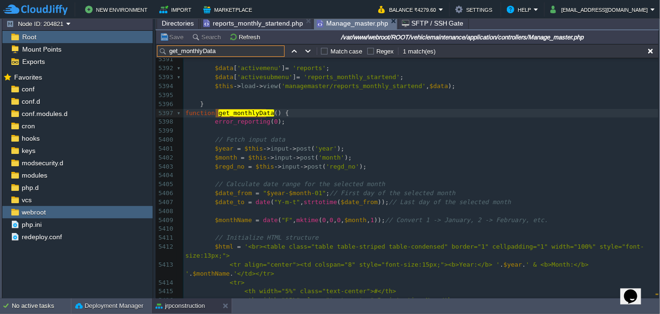
type input "get_monthlyData"
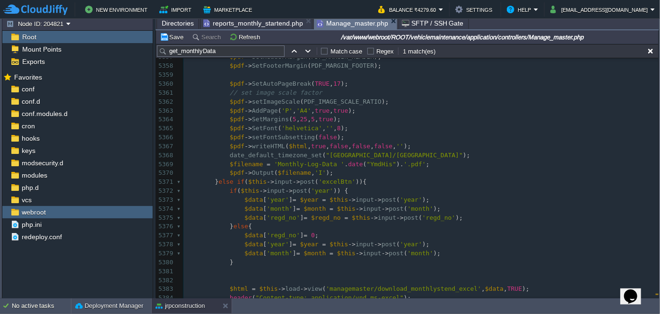
click at [246, 20] on span "reports_monthly_startend.php" at bounding box center [253, 22] width 100 height 11
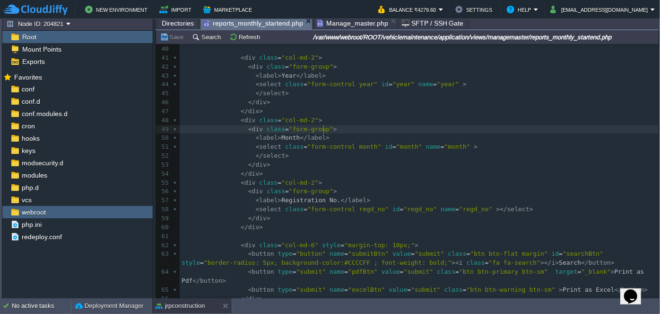
click at [337, 129] on pre "< div class = "form-group" >" at bounding box center [419, 129] width 479 height 9
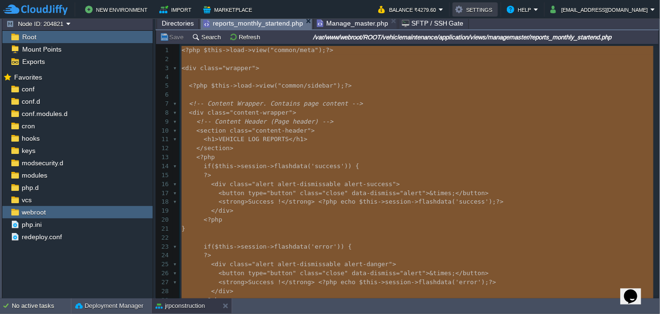
type textarea "-"
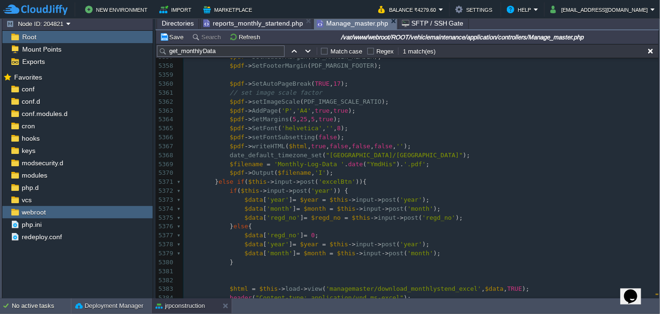
click at [347, 24] on span "Manage_master.php" at bounding box center [352, 23] width 71 height 12
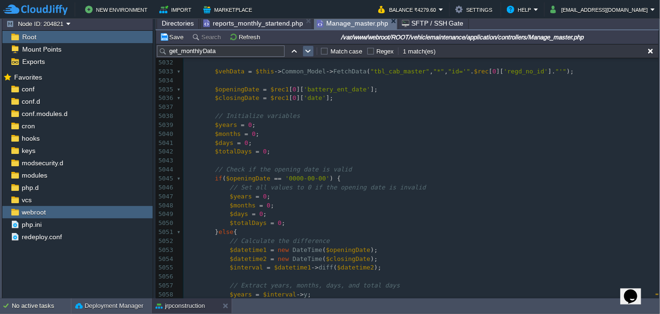
click at [306, 52] on button "button" at bounding box center [308, 51] width 9 height 9
type textarea "get_monthlyData"
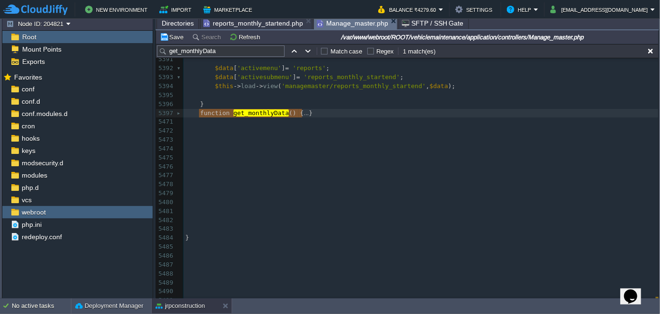
drag, startPoint x: 198, startPoint y: 113, endPoint x: 298, endPoint y: 110, distance: 100.8
type textarea "-"
click at [271, 25] on span "reports_monthly_startend.php" at bounding box center [253, 22] width 100 height 11
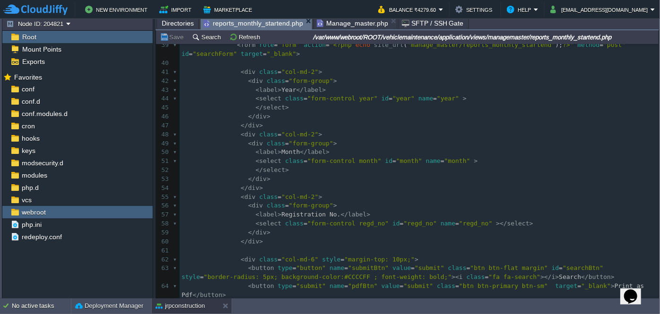
type textarea "regd_no"
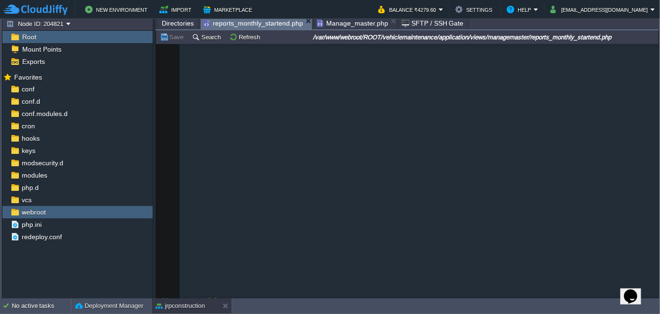
scroll to position [344, 0]
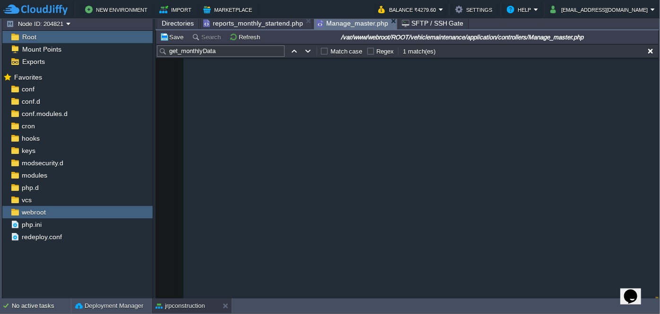
click at [333, 23] on span "Manage_master.php" at bounding box center [352, 23] width 71 height 12
type textarea "-"
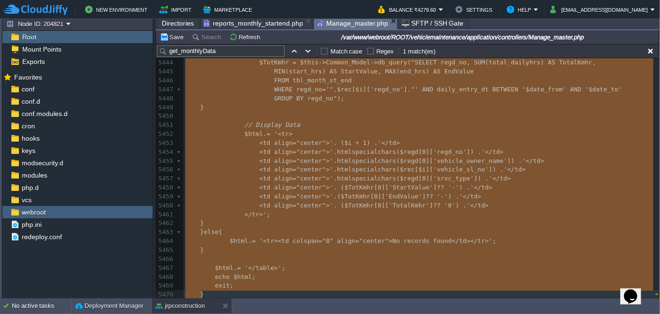
drag, startPoint x: 199, startPoint y: 114, endPoint x: 320, endPoint y: 295, distance: 218.5
paste textarea
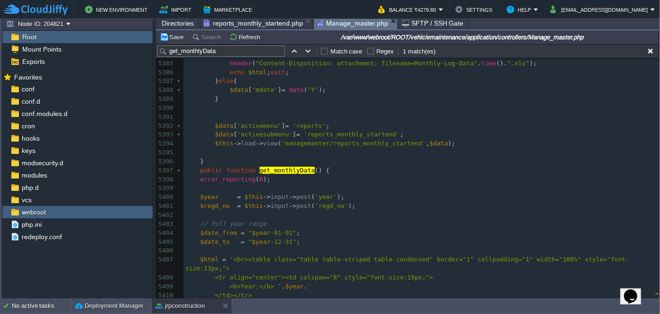
scroll to position [48835, 0]
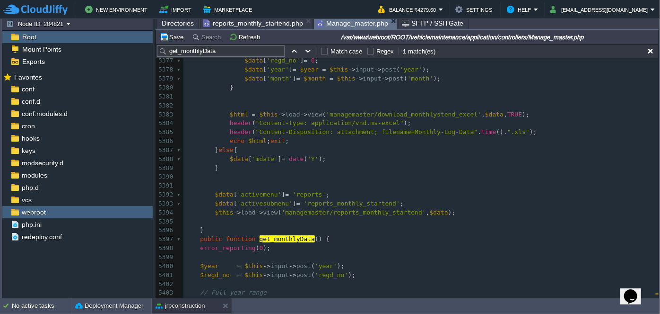
click at [257, 222] on pre "​" at bounding box center [420, 221] width 475 height 9
type textarea "monthly"
drag, startPoint x: 267, startPoint y: 240, endPoint x: 288, endPoint y: 239, distance: 21.3
drag, startPoint x: 266, startPoint y: 239, endPoint x: 288, endPoint y: 240, distance: 22.7
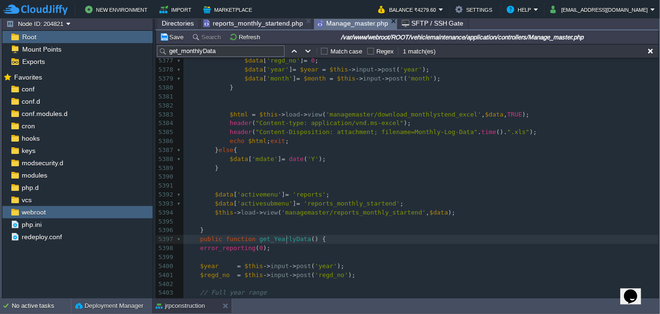
type textarea "Yearly"
click at [314, 241] on div "xxxxxxxxxx ​ 5367 $pdf -> writeHTML ( $html , true , false , false , false , ''…" at bounding box center [420, 194] width 475 height 454
click at [323, 238] on div "xxxxxxxxxx ​ 5367 $pdf -> writeHTML ( $html , true , false , false , false , ''…" at bounding box center [420, 194] width 475 height 454
type textarea "Data"
drag, startPoint x: 343, startPoint y: 238, endPoint x: 357, endPoint y: 240, distance: 13.8
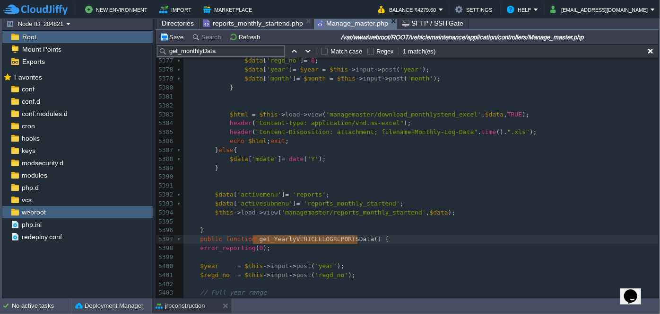
type textarea "get_YearlyVEHICLELOGREPORTSData"
click at [260, 239] on span "get_YearlyVEHICLELOGREPORTSData" at bounding box center [317, 238] width 115 height 7
type textarea "G"
click at [267, 238] on div "xxxxxxxxxx ​ 5367 $pdf -> writeHTML ( $html , true , false , false , false , ''…" at bounding box center [420, 194] width 475 height 454
click at [281, 238] on div "xxxxxxxxxx ​ 5367 $pdf -> writeHTML ( $html , true , false , false , false , ''…" at bounding box center [420, 194] width 475 height 454
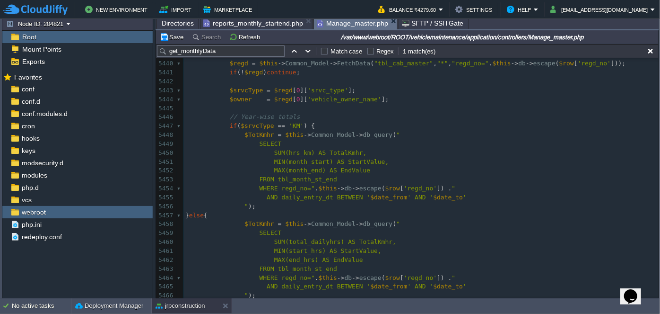
type textarea "GetYearlyVEHICLELOGREPORTSData"
click at [179, 36] on button "Save" at bounding box center [173, 37] width 26 height 9
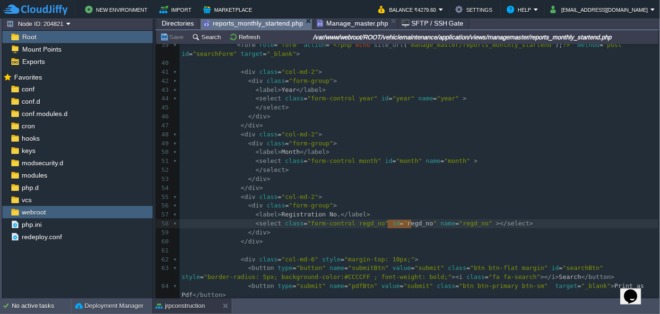
click at [250, 22] on span "reports_monthly_startend.php" at bounding box center [253, 23] width 100 height 12
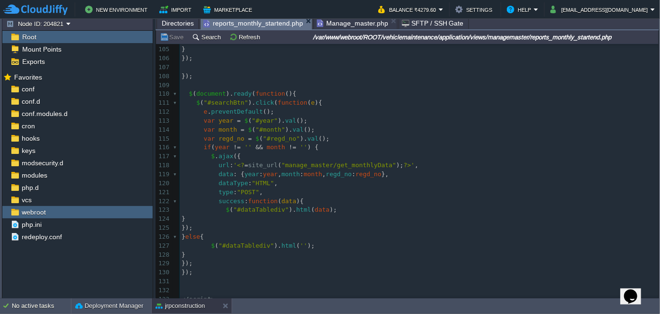
click at [340, 165] on div "xxxxxxxxxx < select class = "form-control regd_no" id = " regd_no " name = "reg…" at bounding box center [419, 148] width 479 height 472
type textarea "get_monthlyData"
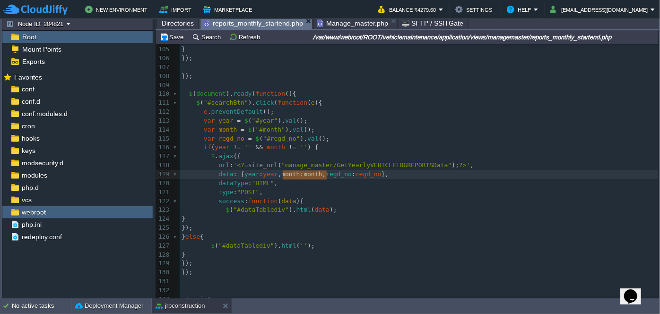
type textarea "month : month,"
drag, startPoint x: 282, startPoint y: 174, endPoint x: 329, endPoint y: 174, distance: 47.3
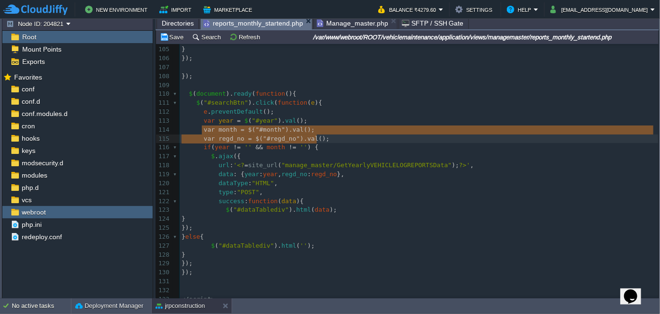
type textarea "var month = $("#month").val();"
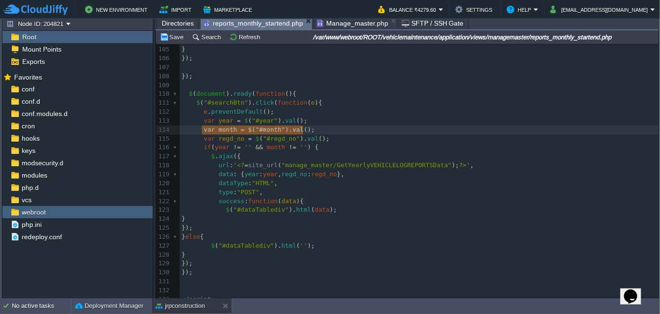
drag, startPoint x: 200, startPoint y: 129, endPoint x: 386, endPoint y: 133, distance: 186.4
click at [281, 128] on pre at bounding box center [419, 129] width 479 height 9
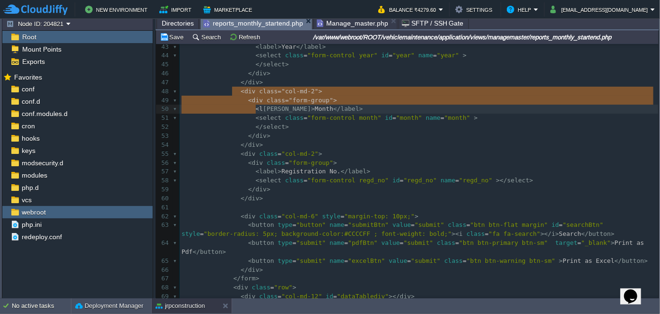
type textarea "<div class="col-md-2"> <div class="form-group"> <label>Month</label> <select cl…"
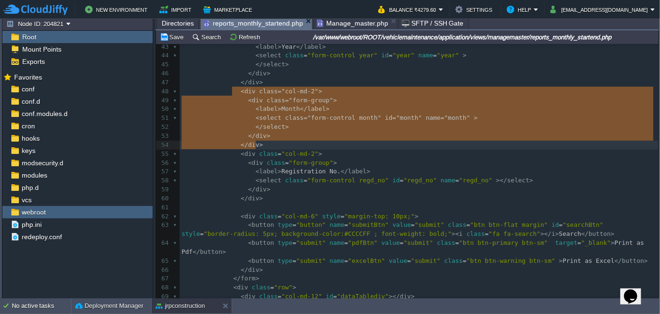
drag, startPoint x: 232, startPoint y: 90, endPoint x: 273, endPoint y: 142, distance: 66.6
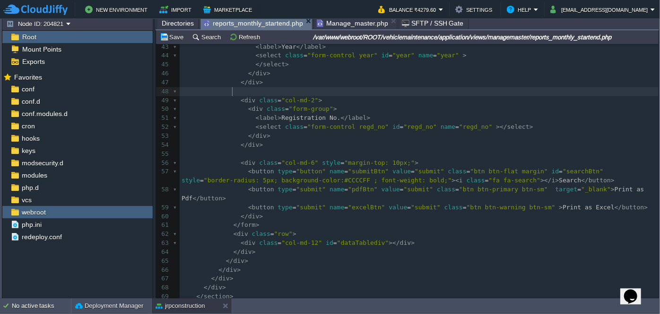
click at [251, 92] on pre at bounding box center [419, 91] width 479 height 9
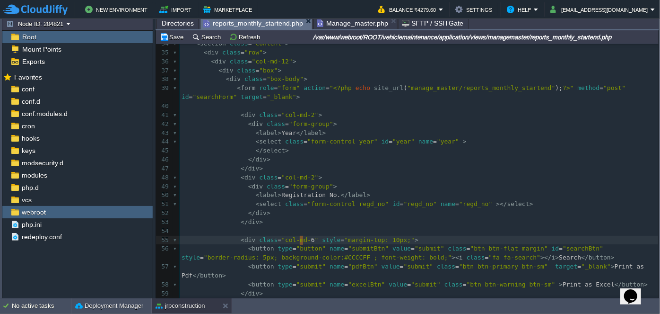
type textarea "8"
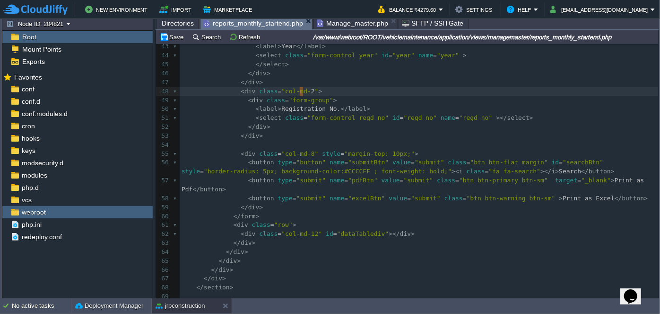
type textarea "3"
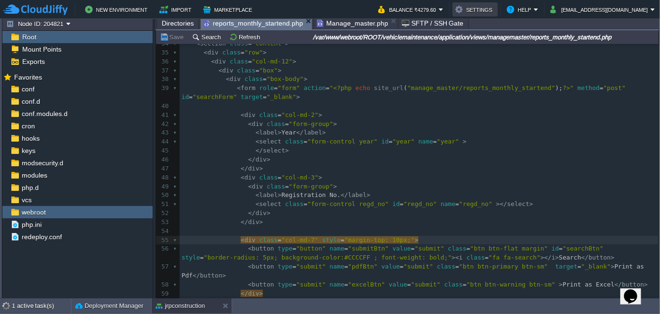
type textarea "7"
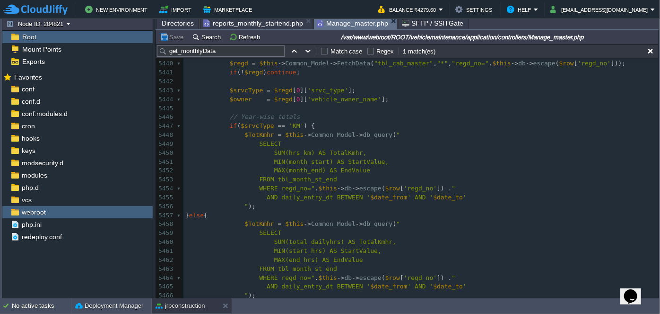
click at [361, 28] on span "Manage_master.php" at bounding box center [352, 23] width 71 height 12
click at [282, 23] on span "reports_monthly_startend.php" at bounding box center [253, 22] width 100 height 11
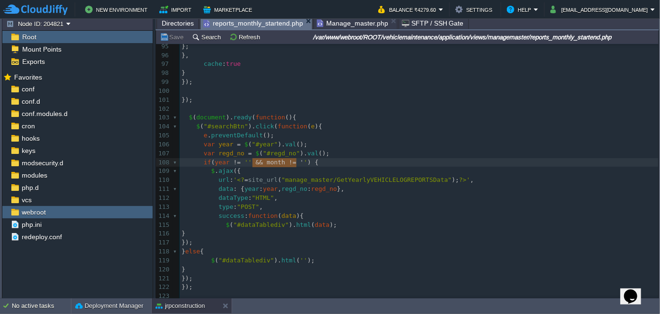
type textarea "&& month != ''"
drag, startPoint x: 252, startPoint y: 162, endPoint x: 298, endPoint y: 159, distance: 46.9
click at [229, 153] on div "xxxxxxxxxx < div class = "col-md-7" style = "margin-top: 10px;" > 80 ​ 81 < scr…" at bounding box center [419, 144] width 479 height 472
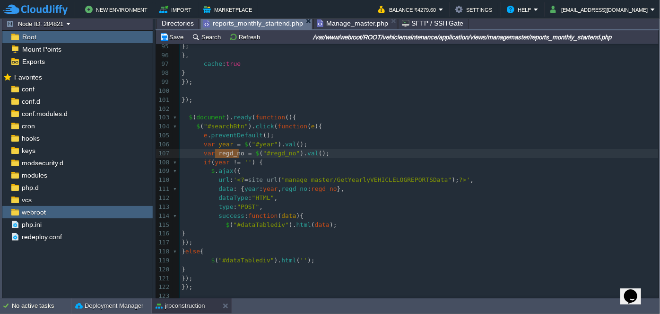
type textarea "regd_no"
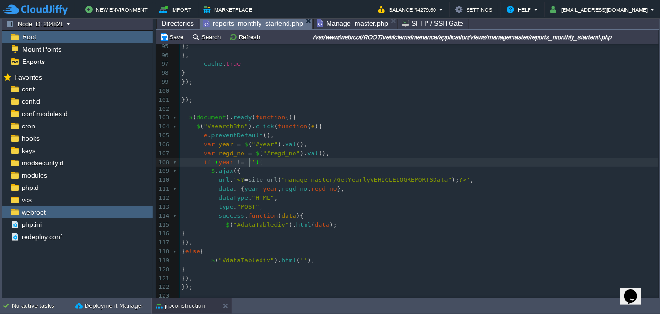
type textarea "&& month != ''"
click at [232, 152] on div "xxxxxxxxxx < div class = "col-md-7" style = "margin-top: 10px;" > 80 ​ 81 < scr…" at bounding box center [419, 144] width 479 height 472
type textarea "regd_no"
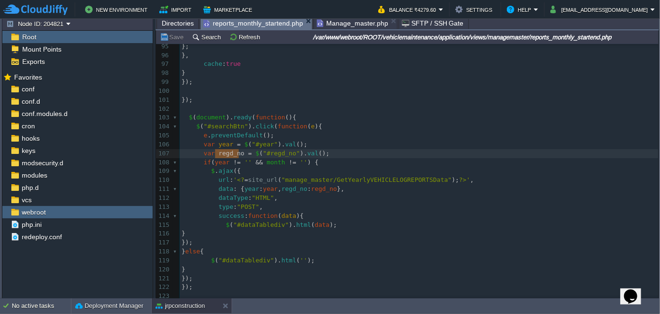
click at [272, 162] on span "month" at bounding box center [276, 161] width 18 height 7
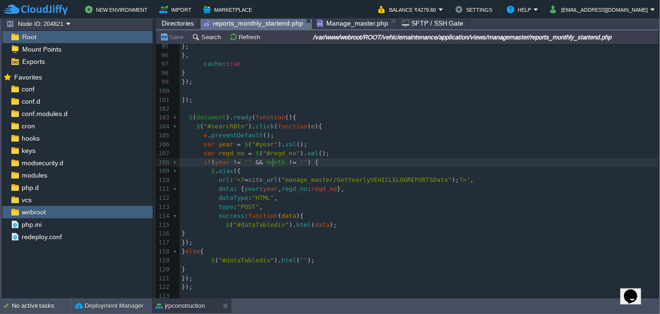
type textarea "month"
click at [332, 24] on span "Manage_master.php" at bounding box center [352, 22] width 71 height 11
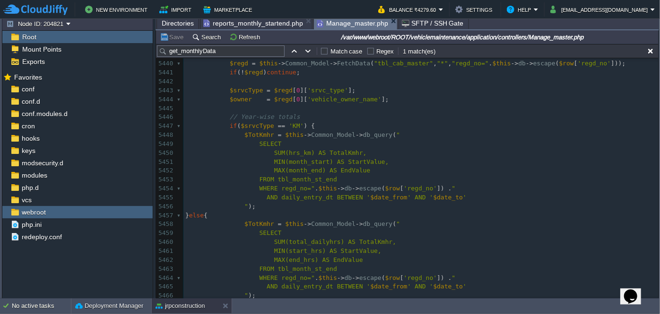
type textarea "GetYearlyVEHICLELOGREPORTSData"
click at [356, 119] on pre "// Year-wise totals" at bounding box center [420, 117] width 475 height 9
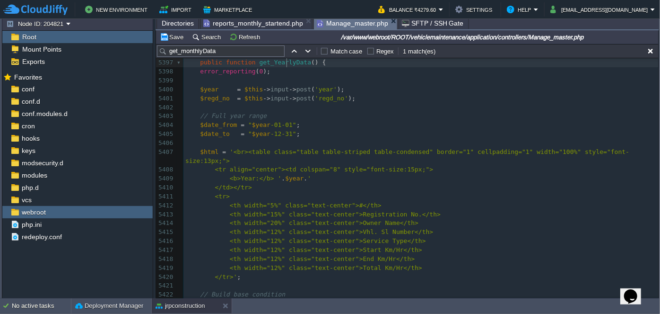
type textarea "-"
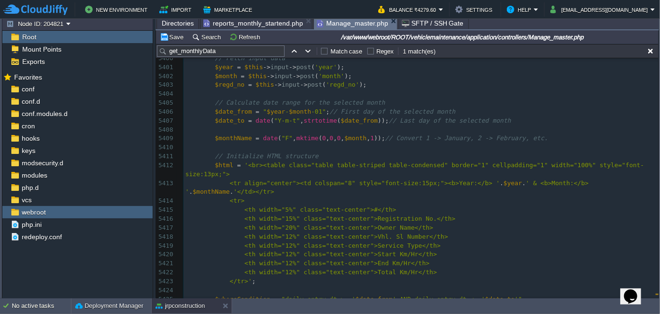
scroll to position [49053, 0]
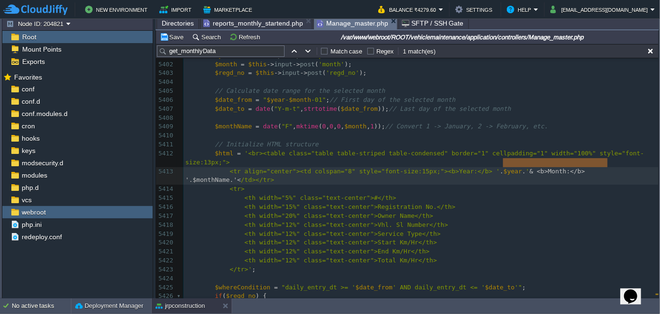
type textarea "& <b>Month:</b> '.$monthName.'"
drag, startPoint x: 502, startPoint y: 162, endPoint x: 605, endPoint y: 162, distance: 103.1
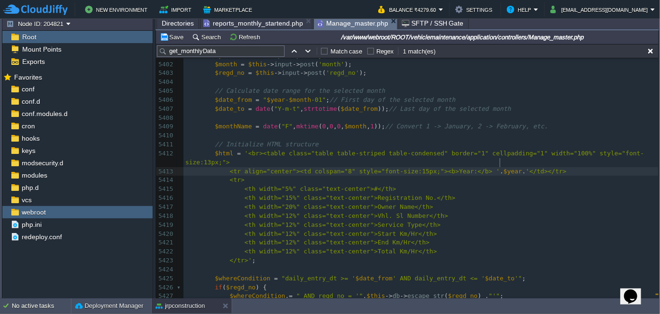
scroll to position [49084, 0]
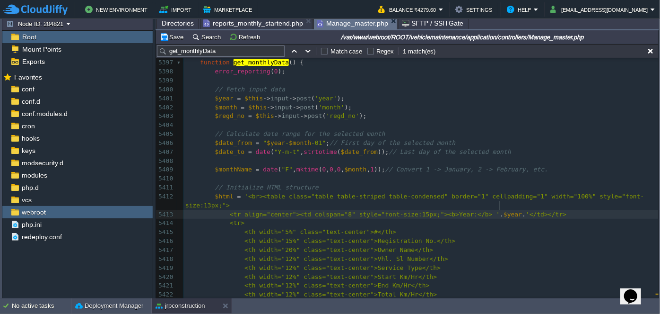
click at [288, 144] on div "xxxxxxxxxx function get_monthlyData () { 5386 echo $html ; exit ; 5387 } else {…" at bounding box center [420, 196] width 475 height 472
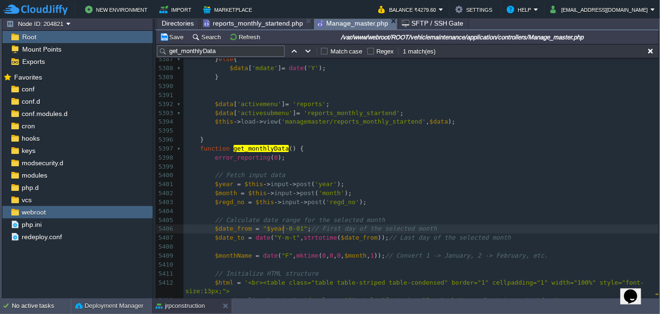
type textarea "01"
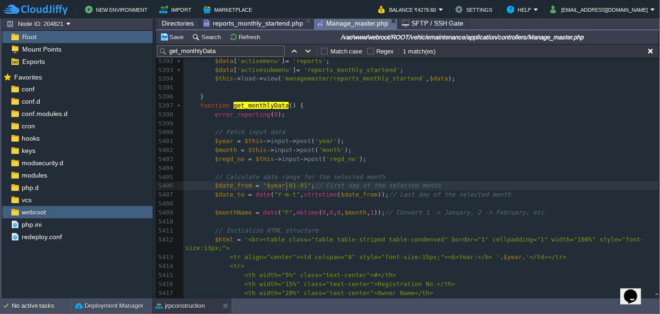
click at [343, 194] on span "$date_from" at bounding box center [359, 194] width 37 height 7
type textarea "$date_from"
type textarea ""$year-01-01";"
drag, startPoint x: 257, startPoint y: 184, endPoint x: 305, endPoint y: 184, distance: 47.8
type textarea "ate("Y-m-t", strtotime($date_from));"
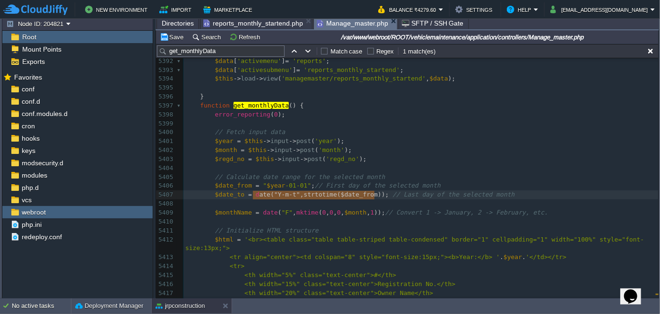
drag, startPoint x: 252, startPoint y: 192, endPoint x: 369, endPoint y: 194, distance: 117.3
paste textarea
click at [253, 194] on div "xxxxxxxxxx function get_monthlyData () { 5377 $data [ 'regd_no' ] = 0 ; 5378 $d…" at bounding box center [420, 199] width 475 height 552
click at [279, 195] on span "-01-01"" at bounding box center [291, 194] width 26 height 7
type textarea "12"
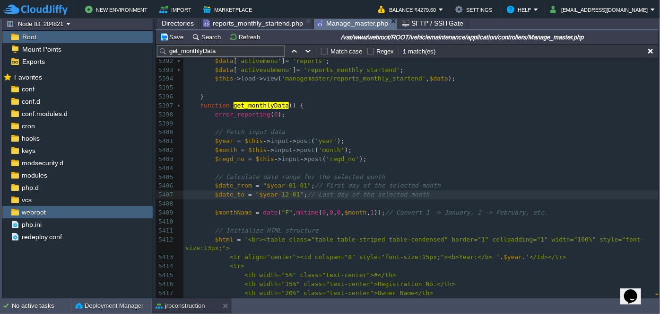
click at [289, 194] on div "xxxxxxxxxx function get_monthlyData () { 5377 $data [ 'regd_no' ] = 0 ; 5378 $d…" at bounding box center [420, 199] width 475 height 552
type textarea "31"
type textarea "// Last day of the selected month"
drag, startPoint x: 301, startPoint y: 194, endPoint x: 379, endPoint y: 201, distance: 78.3
click at [329, 200] on pre "​" at bounding box center [420, 203] width 475 height 9
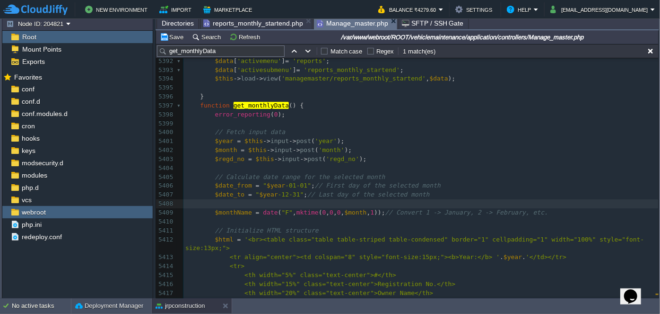
click at [398, 193] on div "xxxxxxxxxx function get_monthlyData () { 5377 $data [ 'regd_no' ] = 0 ; 5378 $d…" at bounding box center [420, 199] width 475 height 552
type textarea "Year"
click at [407, 186] on span "// First day of the selected month" at bounding box center [378, 185] width 126 height 7
type textarea "Year"
click at [358, 177] on div "xxxxxxxxxx function get_monthlyData () { 5377 $data [ 'regd_no' ] = 0 ; 5378 $d…" at bounding box center [420, 199] width 475 height 552
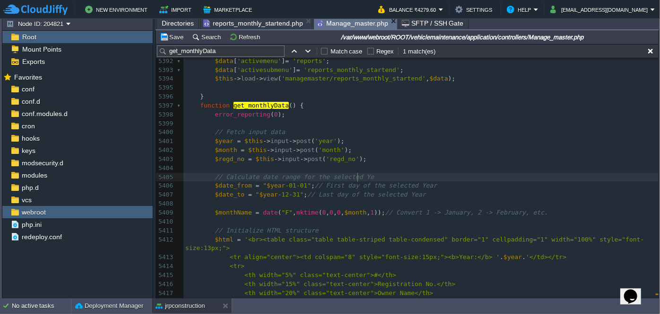
type textarea "Year"
click at [252, 23] on span "reports_monthly_startend.php" at bounding box center [253, 22] width 100 height 11
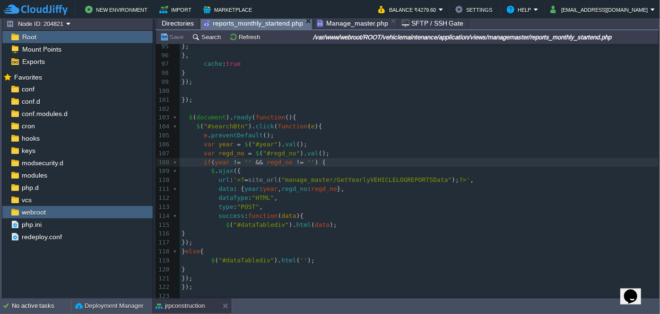
click at [367, 179] on div "xxxxxxxxxx < div class = "col-md-7" style = "margin-top: 10px;" > 80 ​ 81 < scr…" at bounding box center [419, 144] width 479 height 472
type textarea "GetYearlyVEHICLELOGREPORTSData"
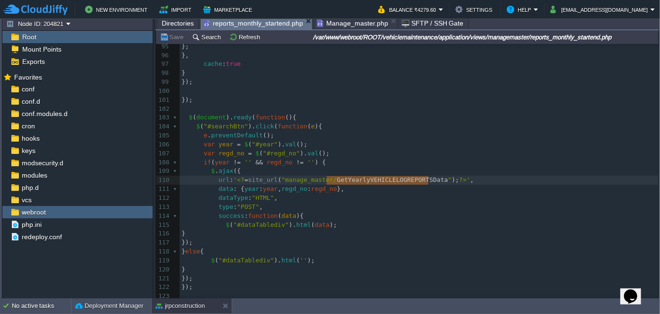
click at [337, 24] on span "Manage_master.php" at bounding box center [352, 22] width 71 height 11
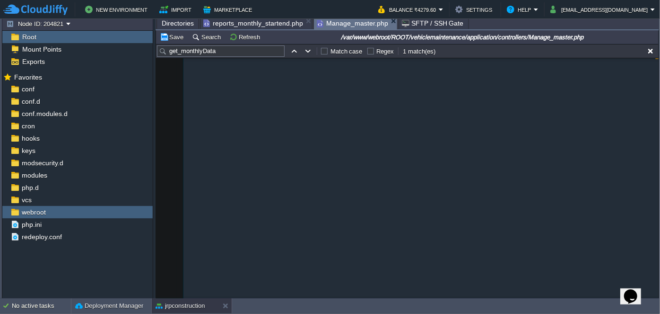
scroll to position [180, 0]
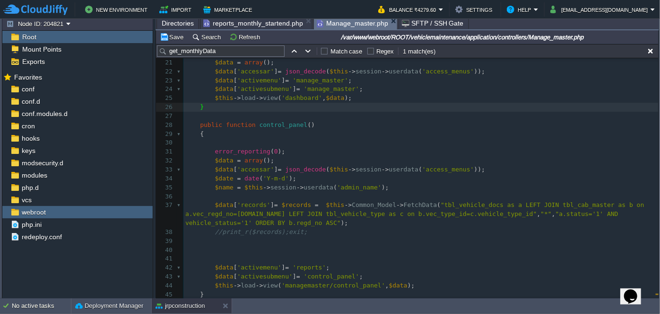
type textarea "month"
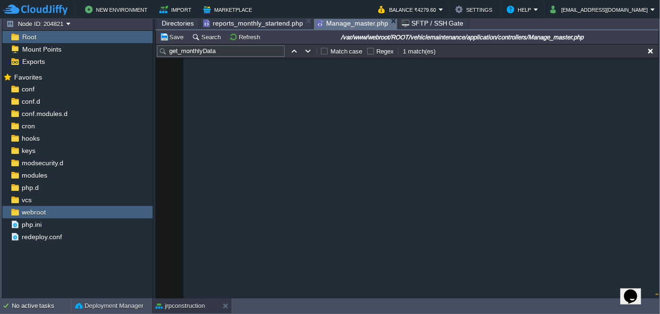
scroll to position [48851, 0]
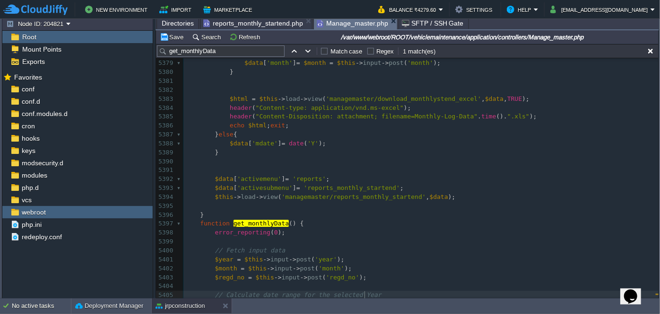
click at [262, 218] on div "xxxxxxxxxx $data = array (); 5368 date_default_timezone_set ( "Asia/Kolkata" );…" at bounding box center [420, 175] width 475 height 428
type textarea "get_monthlyData"
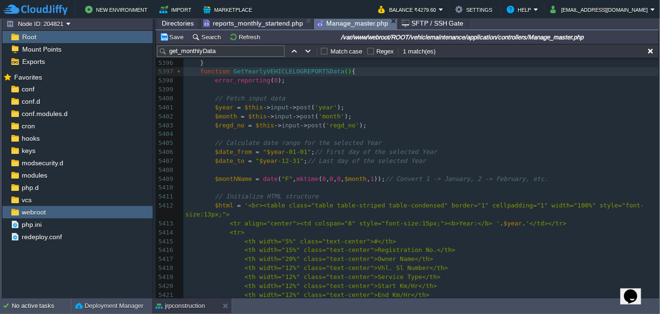
scroll to position [49022, 0]
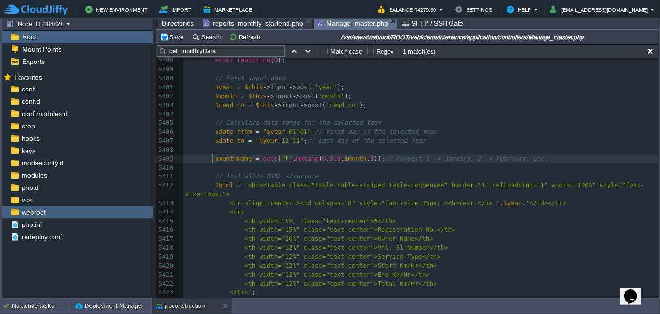
click at [212, 157] on div "xxxxxxxxxx $data = array (); 5388 $data [ 'mdate' ] = date ( 'Y' ); 5389 } 5390…" at bounding box center [420, 181] width 475 height 428
click at [222, 157] on div "xxxxxxxxxx $data = array (); 5388 $data [ 'mdate' ] = date ( 'Y' ); 5389 } 5390…" at bounding box center [420, 181] width 475 height 428
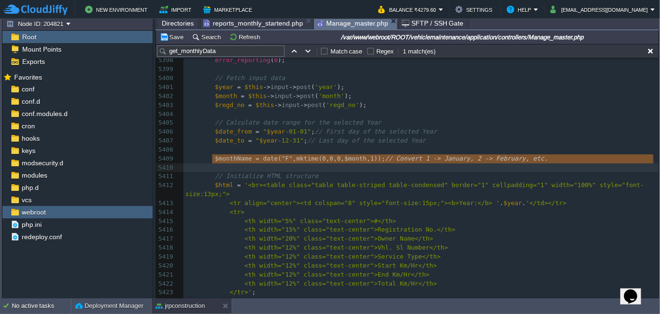
type textarea "$monthName = date("F", mktime(0, 0, 0, $month, 1)); // Convert 1 -> January, 2 …"
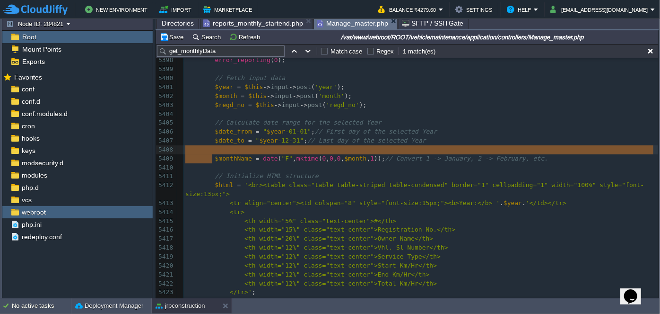
type textarea "$monthName = date("F", mktime(0, 0, 0, $month, 1)); // Convert 1 -> January, 2 …"
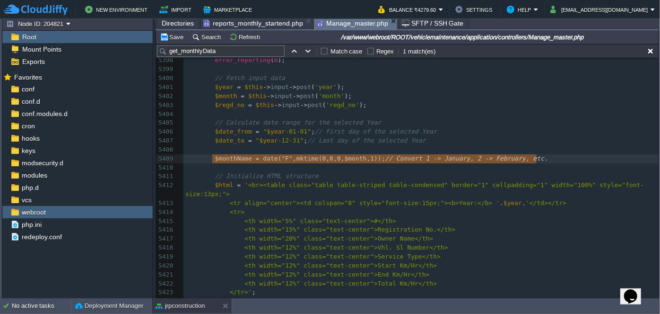
drag, startPoint x: 211, startPoint y: 157, endPoint x: 583, endPoint y: 154, distance: 371.7
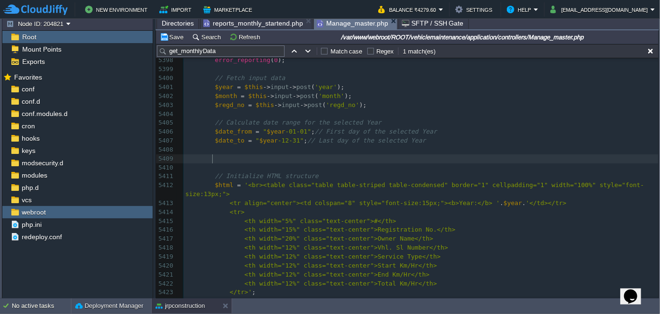
click at [463, 161] on pre at bounding box center [420, 158] width 475 height 9
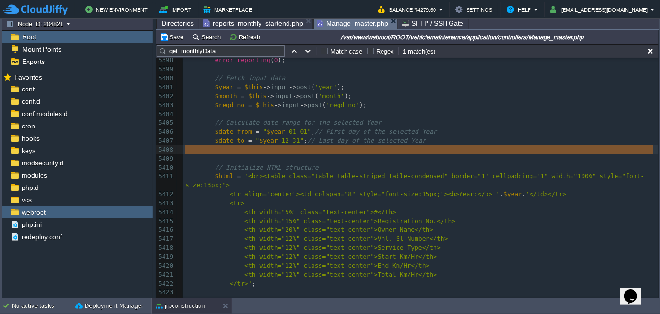
drag, startPoint x: 288, startPoint y: 160, endPoint x: 294, endPoint y: 149, distance: 12.7
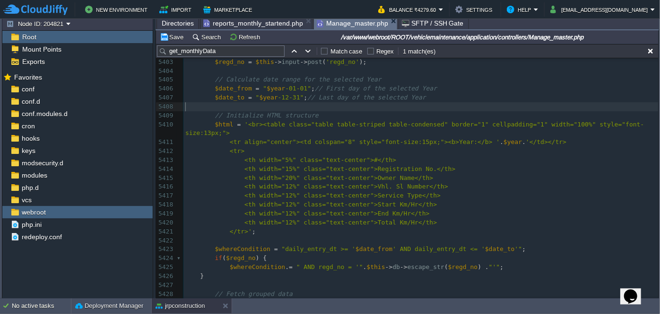
scroll to position [49108, 0]
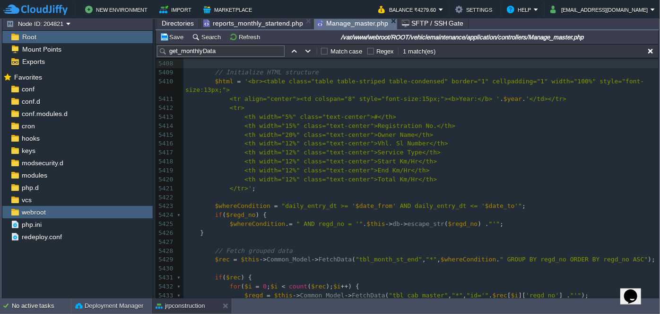
click at [448, 220] on span "$regd_no" at bounding box center [463, 223] width 30 height 7
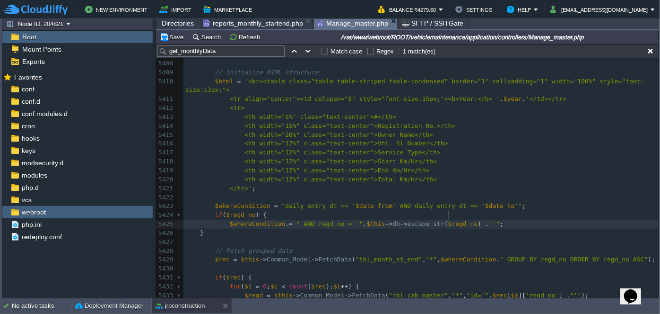
type textarea "$regd_no"
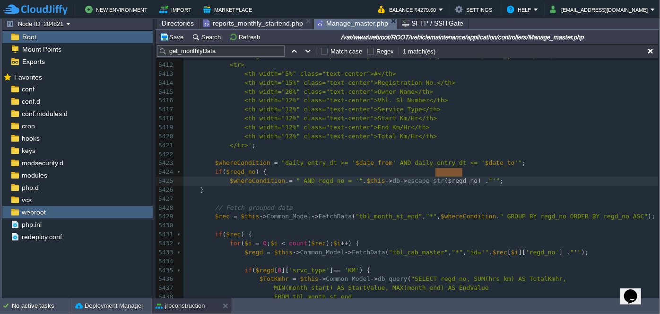
click at [443, 207] on div "xxxxxxxxxx $data = array (); 5388 $data [ 'mdate' ] = date ( 'Y' ); 5389 } 5390…" at bounding box center [420, 105] width 475 height 535
type textarea "$whereCondition"
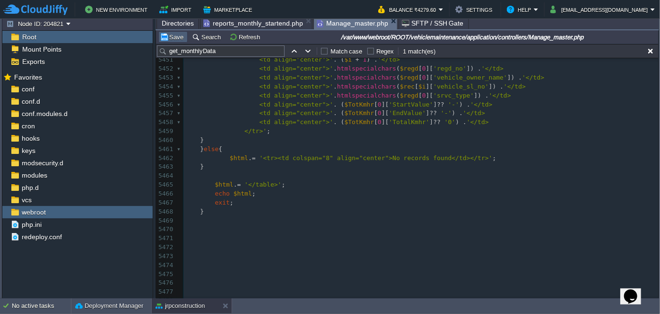
click at [173, 35] on button "Save" at bounding box center [173, 37] width 26 height 9
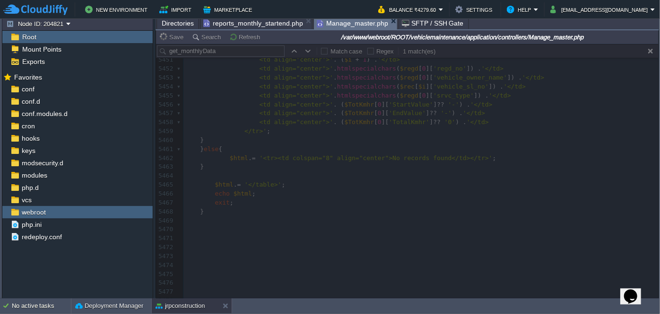
click at [273, 20] on span "reports_monthly_startend.php" at bounding box center [253, 22] width 100 height 11
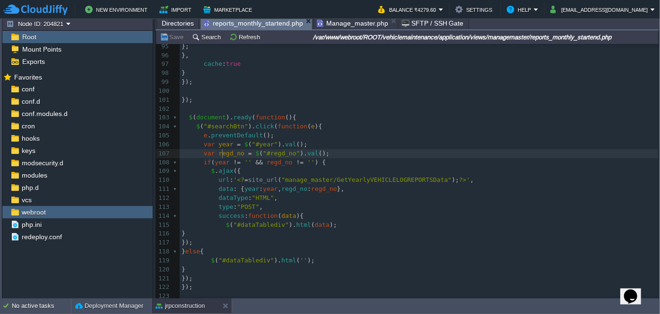
click at [223, 151] on div "xxxxxxxxxx < div class = "col-md-7" style = "margin-top: 10px;" > 80 ​ 81 < scr…" at bounding box center [419, 144] width 479 height 472
type textarea "regd_no"
click at [291, 189] on span "regd_no" at bounding box center [294, 188] width 26 height 7
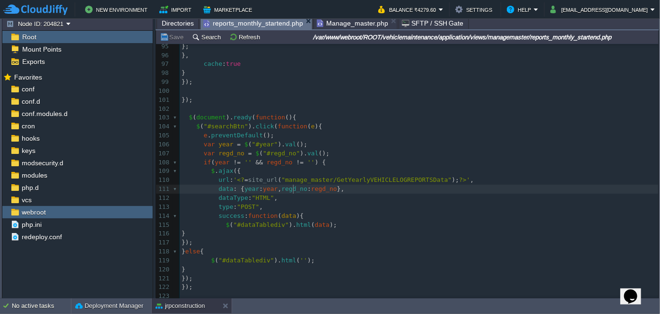
type textarea "regd_no"
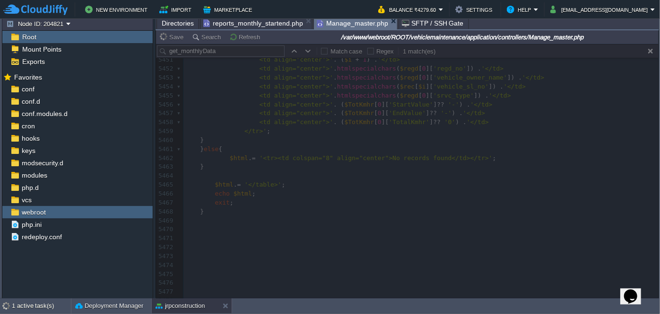
click at [344, 24] on span "Manage_master.php" at bounding box center [352, 23] width 71 height 12
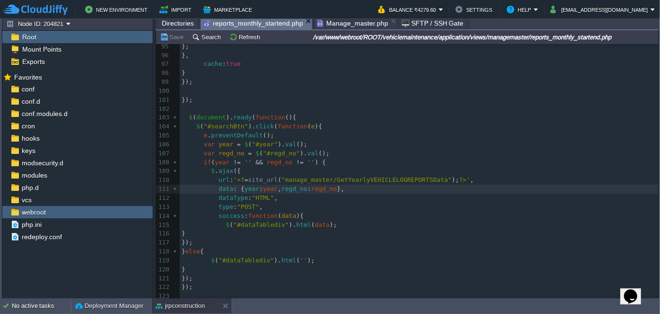
click at [275, 22] on span "reports_monthly_startend.php" at bounding box center [253, 23] width 100 height 12
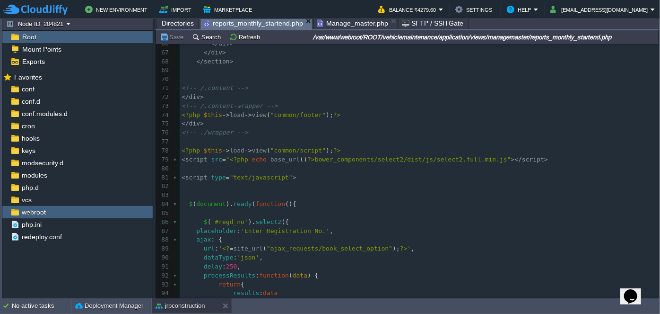
scroll to position [602, 0]
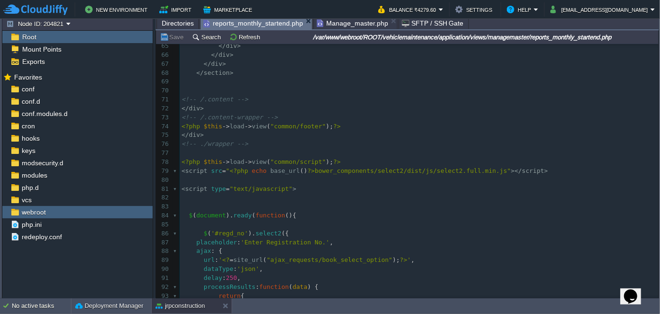
drag, startPoint x: 659, startPoint y: 149, endPoint x: 655, endPoint y: 120, distance: 29.6
click at [660, 74] on div "Tasks Activity Log Archive Git / SVN Application Servers : Configs Upload Delet…" at bounding box center [330, 150] width 661 height 298
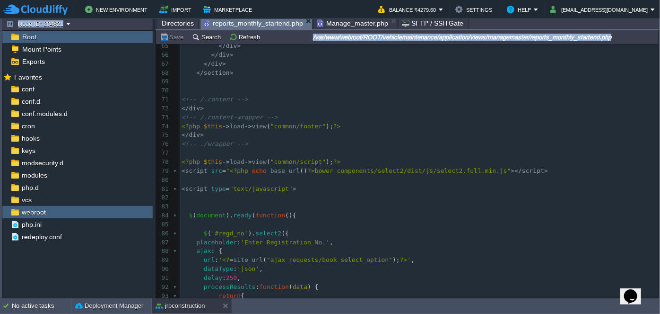
click at [658, 155] on div "Tasks Activity Log Archive Git / SVN Application Servers : Configs Upload Delet…" at bounding box center [330, 150] width 661 height 298
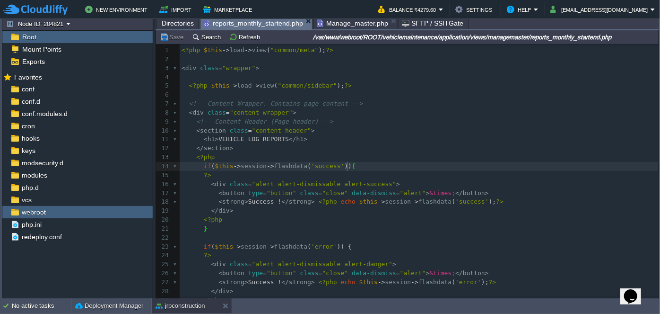
click at [444, 171] on pre "?>" at bounding box center [419, 175] width 479 height 9
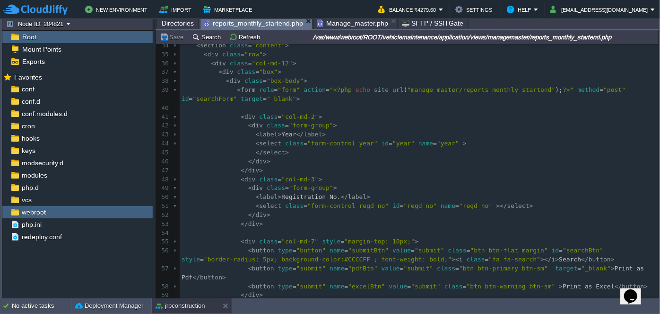
scroll to position [301, 0]
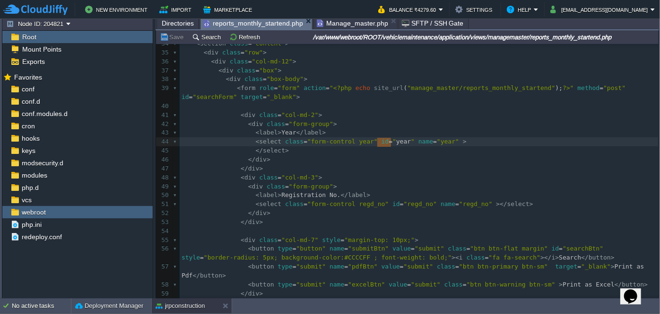
type textarea "year"
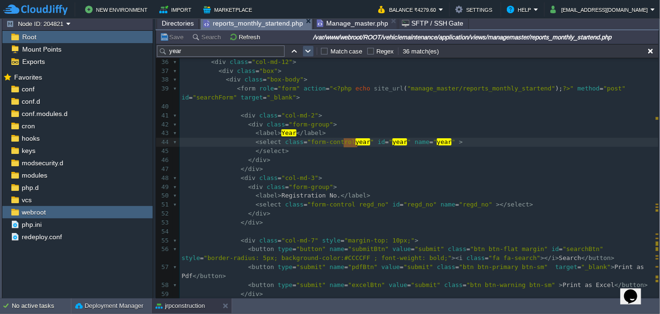
click at [307, 54] on button "button" at bounding box center [308, 51] width 9 height 9
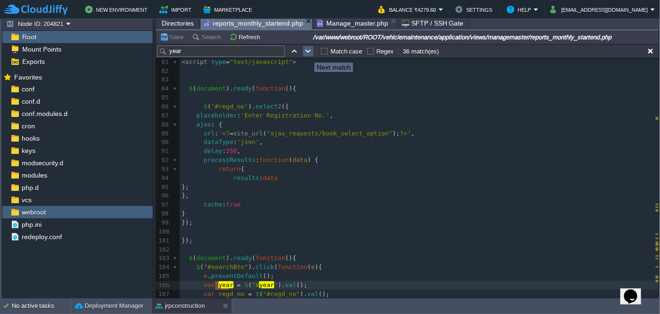
click at [307, 54] on button "button" at bounding box center [308, 51] width 9 height 9
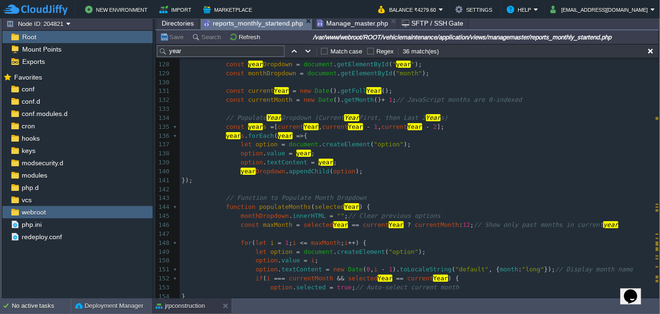
scroll to position [1163, 0]
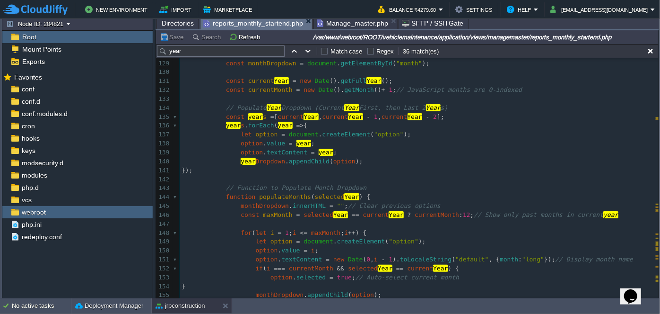
click at [416, 116] on div "xxxxxxxxxx 102 ​ 103 $ ( document ). ready ( function (){ 104 $ ( "#searchBtn" …" at bounding box center [419, 143] width 479 height 651
click at [419, 115] on div "xxxxxxxxxx 102 ​ 103 $ ( document ). ready ( function (){ 104 $ ( "#searchBtn" …" at bounding box center [419, 143] width 479 height 651
type textarea "1"
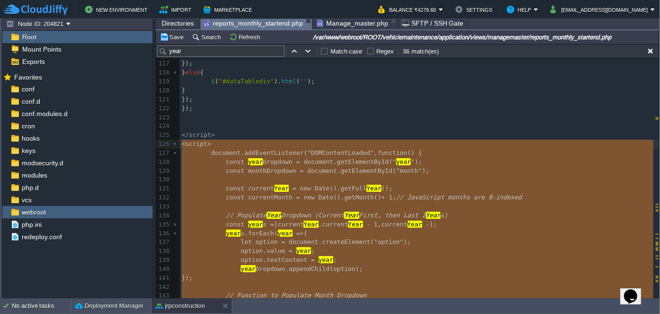
drag, startPoint x: 247, startPoint y: 232, endPoint x: 182, endPoint y: 144, distance: 109.9
type textarea "-"
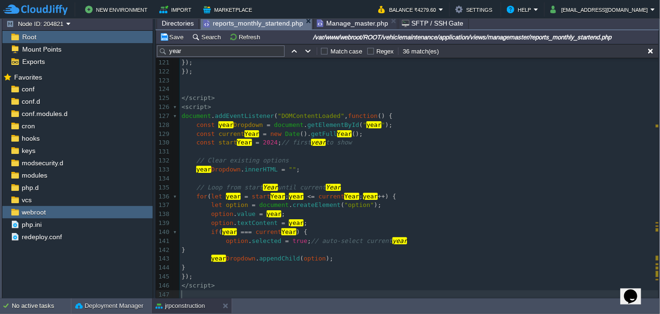
scroll to position [1134, 0]
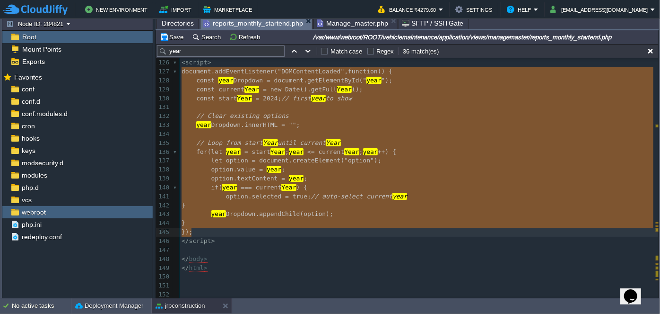
drag, startPoint x: 182, startPoint y: 71, endPoint x: 288, endPoint y: 227, distance: 189.2
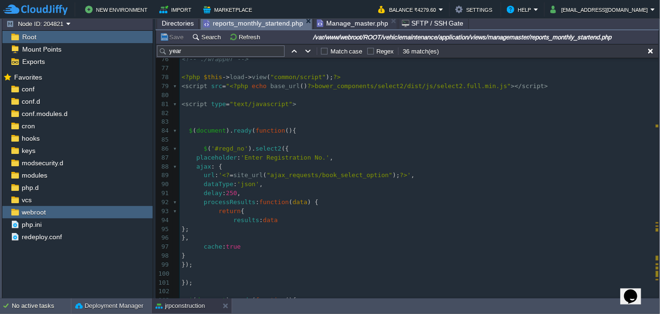
scroll to position [704, 0]
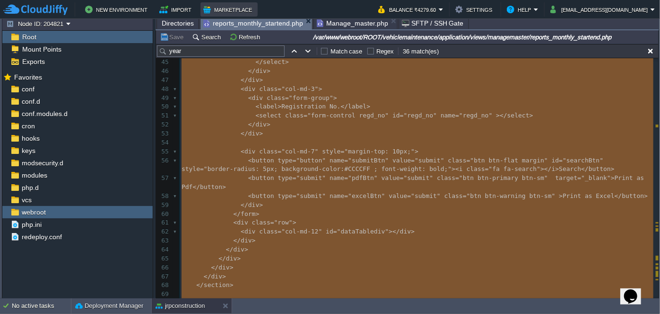
type textarea "-"
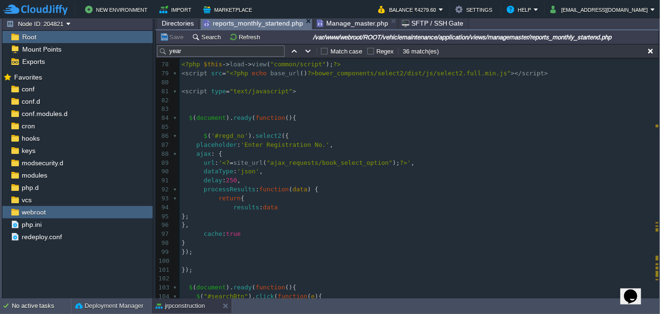
scroll to position [790, 0]
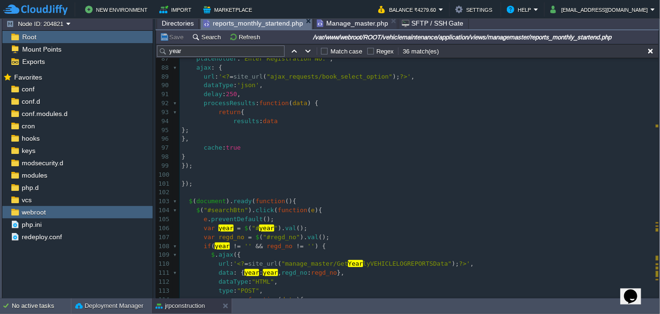
click at [213, 183] on pre "});" at bounding box center [419, 183] width 479 height 9
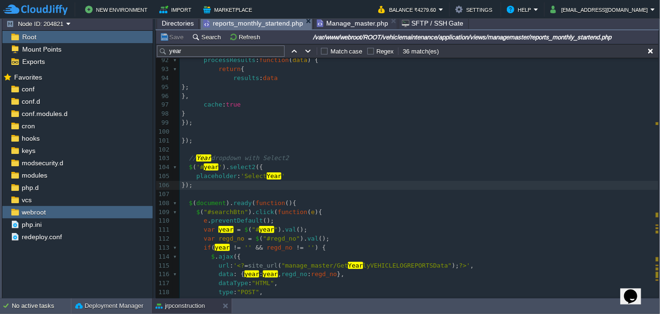
scroll to position [672, 0]
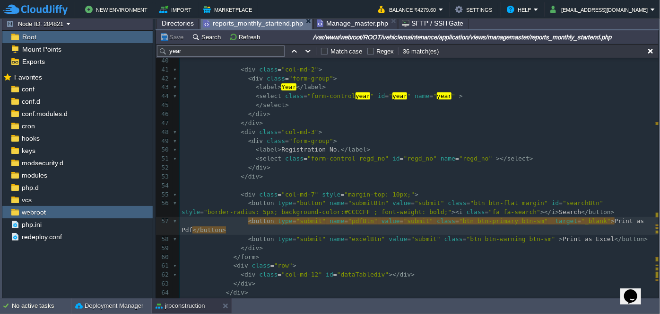
click at [341, 220] on div "xxxxxxxxxx }); 26 < button type = "button" class = "close" data-dismiss = "aler…" at bounding box center [419, 193] width 479 height 543
type textarea "pdfBtn"
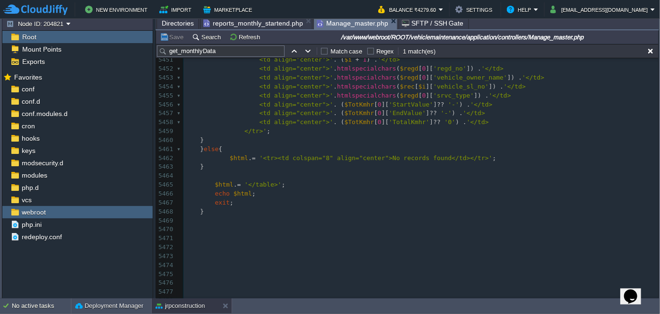
click at [347, 26] on span "Manage_master.php" at bounding box center [352, 23] width 71 height 12
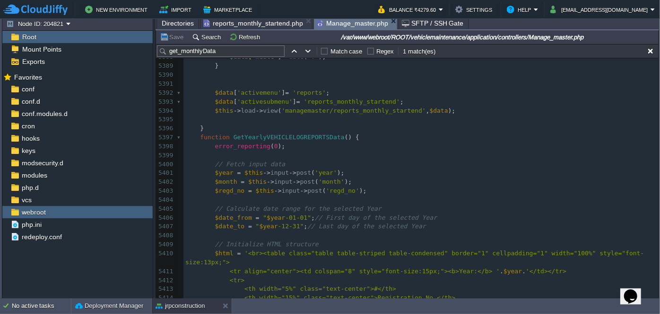
click at [266, 22] on span "reports_monthly_startend.php" at bounding box center [253, 22] width 100 height 11
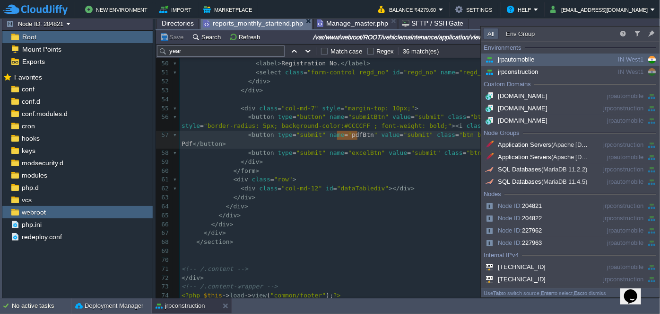
type input "Search (Ctrl+F)"
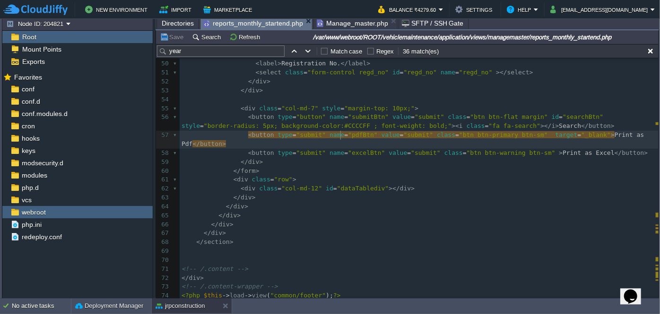
click at [341, 135] on div "xxxxxxxxxx }); 26 < button type = "button" class = "close" data-dismiss = "aler…" at bounding box center [419, 112] width 479 height 552
type textarea "pdfBtn"
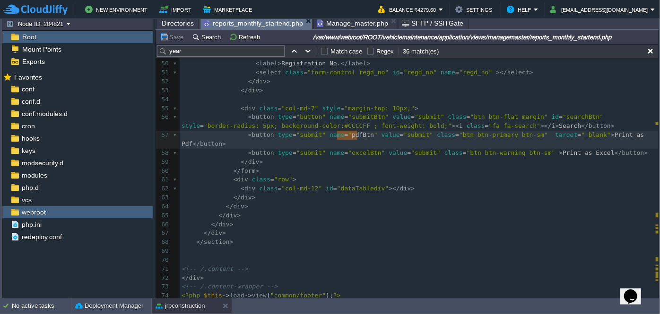
type input "pdfBtn"
click at [311, 48] on button "button" at bounding box center [308, 51] width 9 height 9
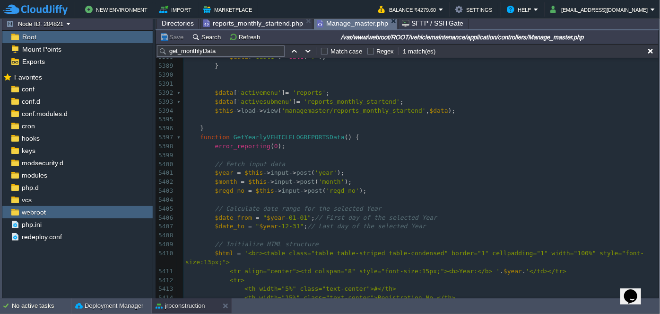
click at [344, 24] on span "Manage_master.php" at bounding box center [352, 23] width 71 height 12
click at [227, 53] on input "get_monthlyData" at bounding box center [221, 50] width 128 height 11
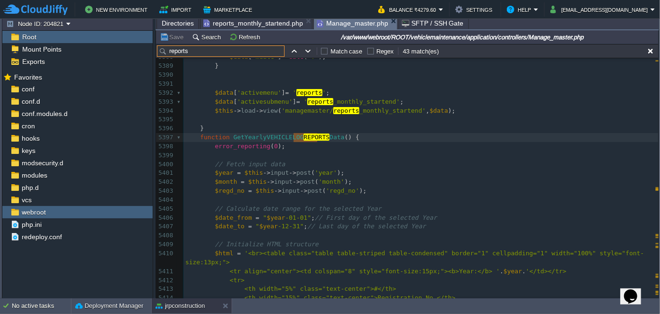
type input "reports_"
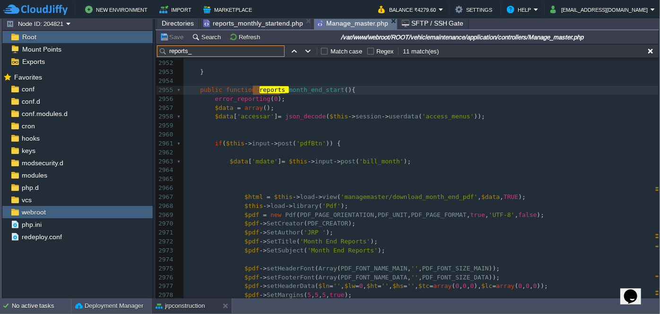
click at [251, 21] on span "reports_monthly_startend.php" at bounding box center [253, 22] width 100 height 11
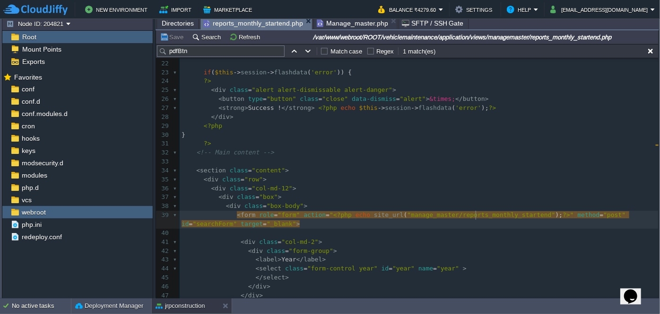
click at [477, 213] on div "xxxxxxxxxx }); 11 < h1 > VEHICLE LOG REPORTS </ h1 > 12 </ section > 13 <?php 1…" at bounding box center [419, 192] width 479 height 463
type textarea "reports_monthly_startend"
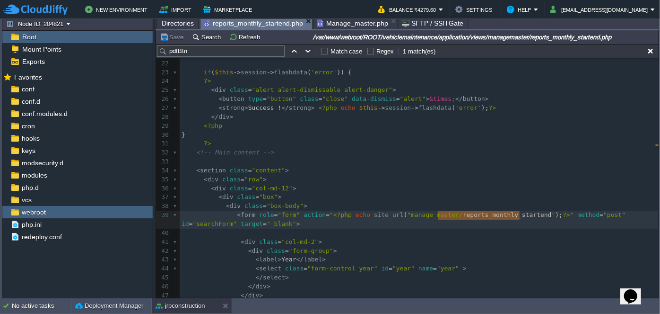
click at [230, 52] on input "pdfBtn" at bounding box center [221, 50] width 128 height 11
click at [331, 20] on span "Manage_master.php" at bounding box center [352, 22] width 71 height 11
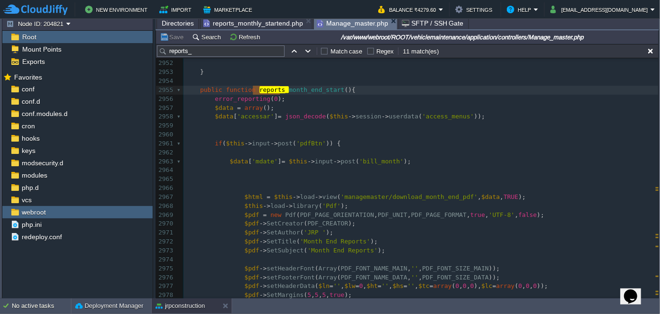
click at [239, 52] on input "reports_" at bounding box center [221, 50] width 128 height 11
paste input "monthly_startend"
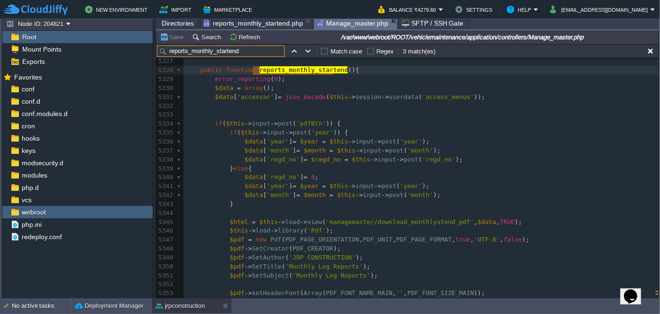
type input "reports_monthly_startend"
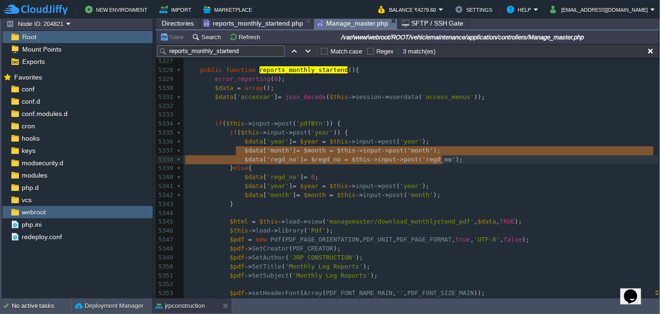
type textarea "$data['month'] = $month = $this->input->post('month');"
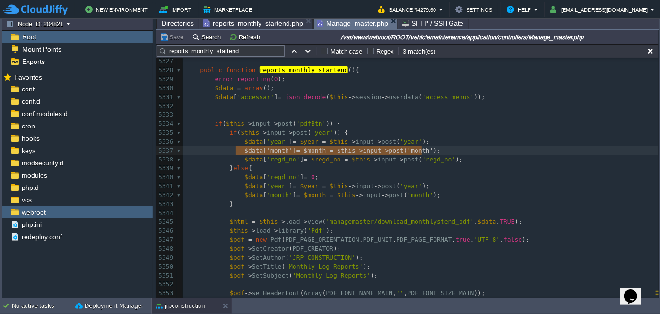
drag, startPoint x: 237, startPoint y: 150, endPoint x: 471, endPoint y: 154, distance: 234.1
click at [429, 150] on pre at bounding box center [420, 150] width 475 height 9
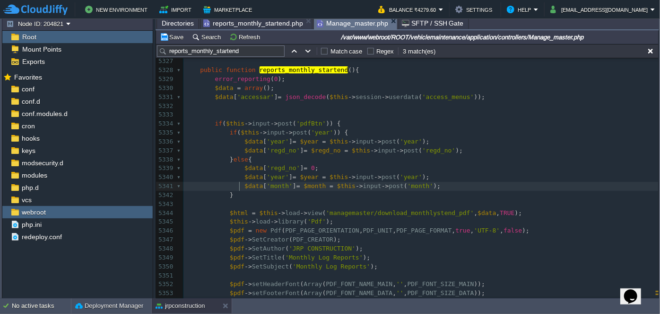
type textarea "$data['month'] = $month = $this->input->post('month');"
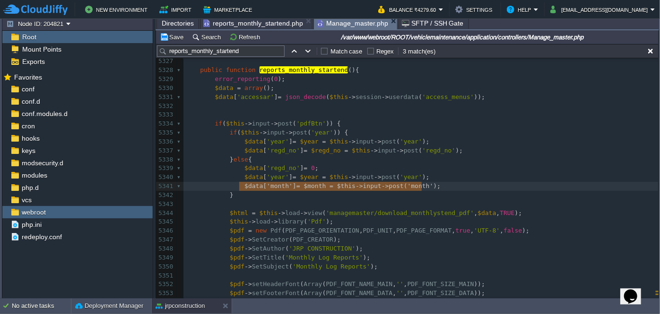
drag, startPoint x: 239, startPoint y: 184, endPoint x: 469, endPoint y: 187, distance: 229.9
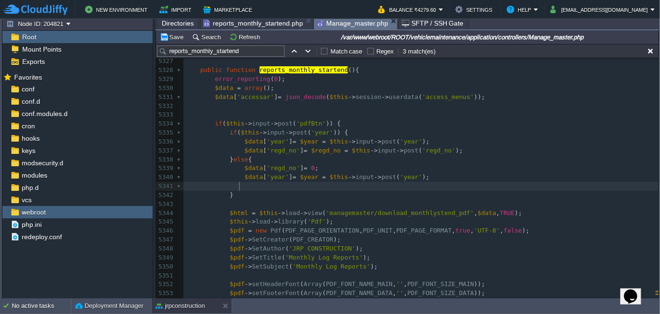
click at [468, 187] on pre at bounding box center [420, 186] width 475 height 9
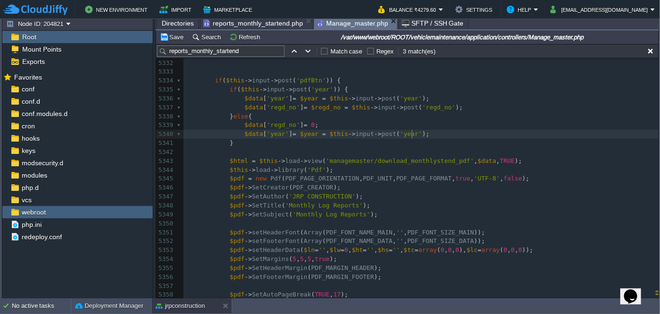
click at [404, 162] on div "xxxxxxxxxx $sSql = "SELECT * FROM personal_vehicle as a LEFT JOIN tbl_cab_maste…" at bounding box center [420, 130] width 475 height 428
type textarea "download_monthlystend_pdf"
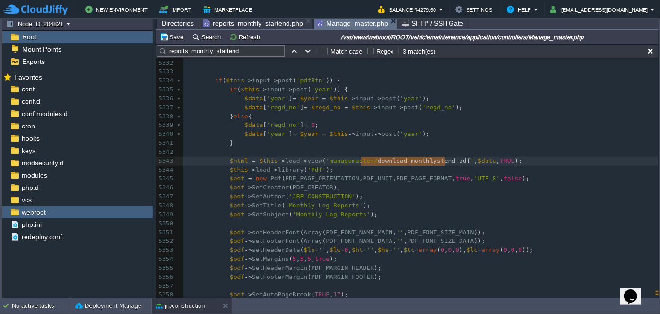
type input "download_monthlystend_pdf"
click at [307, 53] on button "button" at bounding box center [308, 51] width 9 height 9
click at [307, 52] on button "button" at bounding box center [308, 51] width 9 height 9
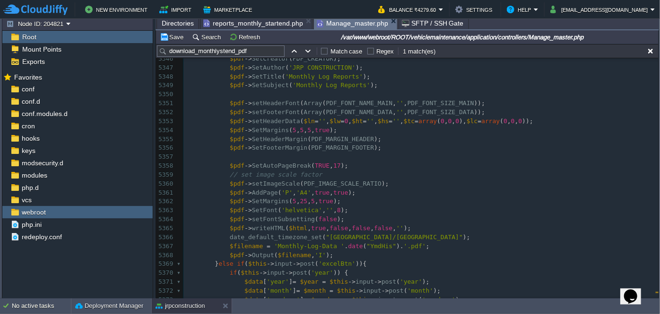
scroll to position [48584, 0]
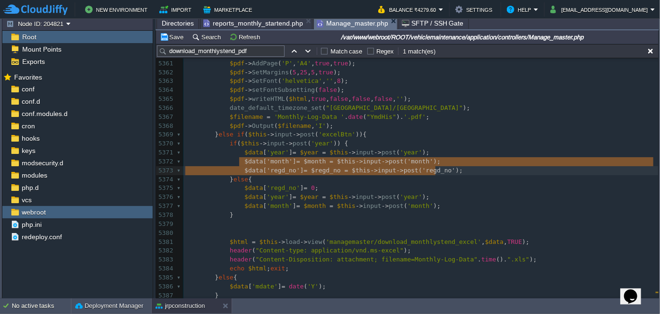
type textarea "$data['month'] = $month = $this->input->post('month');"
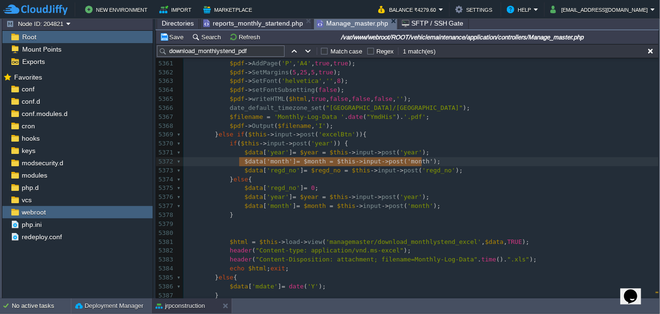
drag, startPoint x: 239, startPoint y: 160, endPoint x: 456, endPoint y: 159, distance: 216.6
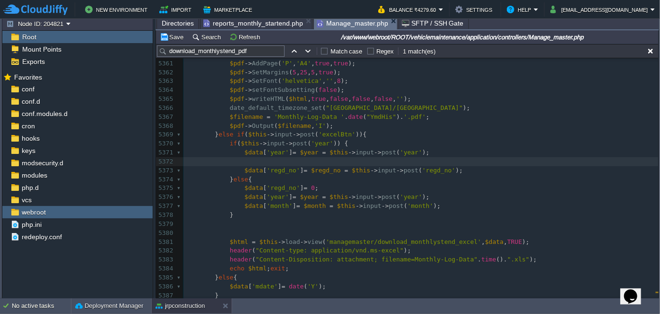
click at [447, 160] on pre at bounding box center [420, 161] width 475 height 9
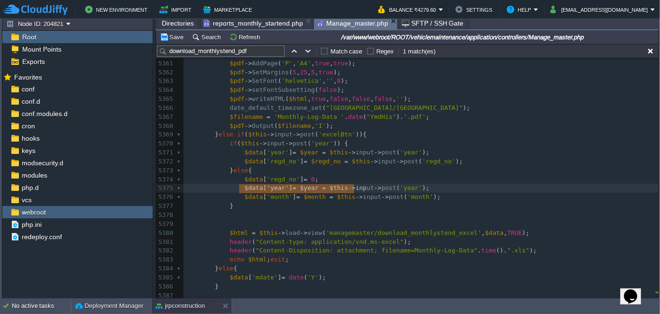
type textarea "$data['year'] = $year = $this->input->"
drag, startPoint x: 239, startPoint y: 187, endPoint x: 358, endPoint y: 187, distance: 118.7
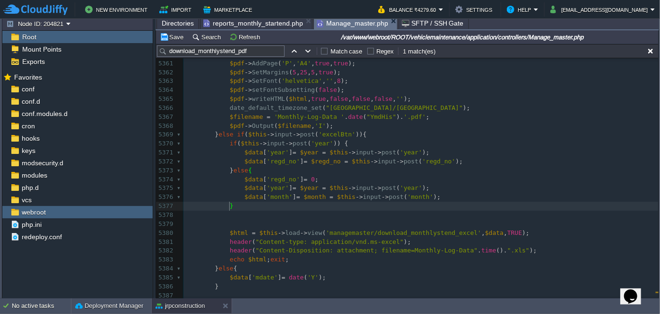
drag, startPoint x: 282, startPoint y: 202, endPoint x: 266, endPoint y: 200, distance: 16.8
type textarea "$data['month'] = $month = $this->input->post('month');"
drag, startPoint x: 237, startPoint y: 196, endPoint x: 437, endPoint y: 201, distance: 199.6
click at [437, 201] on pre "}" at bounding box center [420, 205] width 475 height 9
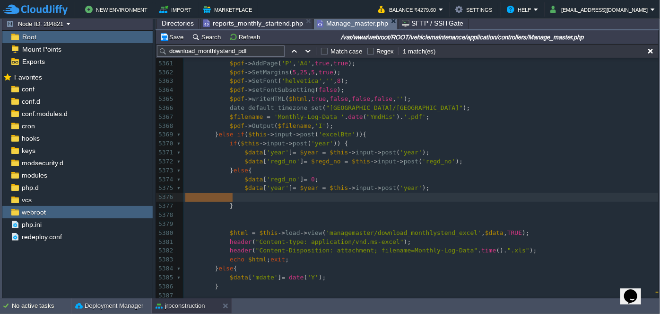
click at [437, 201] on pre "}" at bounding box center [420, 205] width 475 height 9
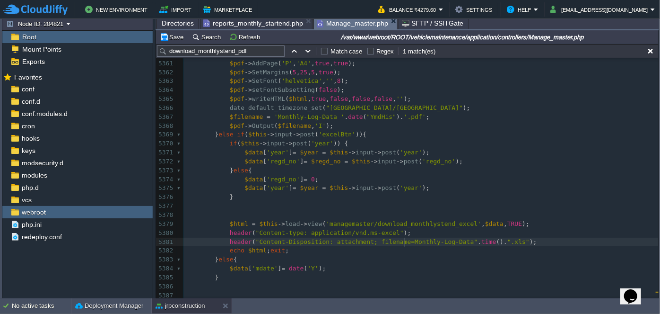
click at [405, 242] on div "xxxxxxxxxx $html = $this -> load -> view ( 'managemaster/ download_monthlystend…" at bounding box center [420, 156] width 475 height 463
type textarea "Vehicle"
click at [443, 244] on div "xxxxxxxxxx $html = $this -> load -> view ( 'managemaster/ download_monthlystend…" at bounding box center [420, 156] width 475 height 463
type textarea "Reports"
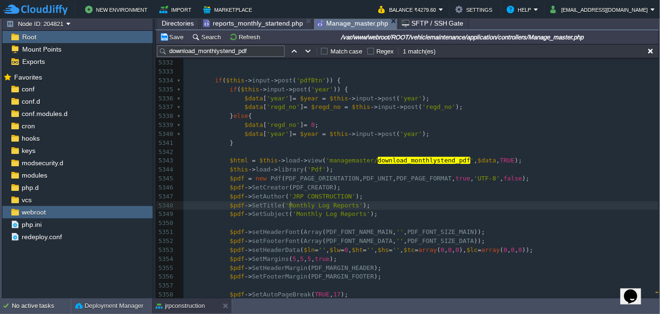
click at [289, 207] on span "'Monthly Log Reports'" at bounding box center [324, 204] width 78 height 7
type textarea "Vehicle"
click at [292, 203] on span "'Vehicle Log Reports'" at bounding box center [324, 204] width 78 height 7
type textarea "Vehicle"
click at [293, 211] on div "xxxxxxxxxx header ( "Content-Disposition: attachment; filename=Vehicle-Log-Repo…" at bounding box center [420, 209] width 475 height 517
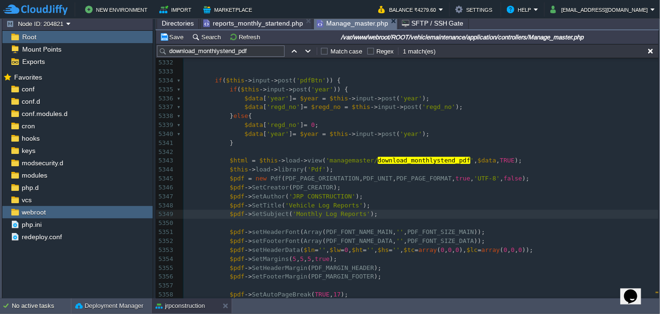
click at [293, 211] on div "xxxxxxxxxx header ( "Content-Disposition: attachment; filename=Vehicle-Log-Repo…" at bounding box center [420, 209] width 475 height 517
click at [293, 211] on span "'Monthly Log Reports'" at bounding box center [332, 213] width 78 height 7
type textarea "$pdf->SetSubject('Vehicle Log Reports');"
click at [180, 22] on span "Directories" at bounding box center [178, 22] width 32 height 11
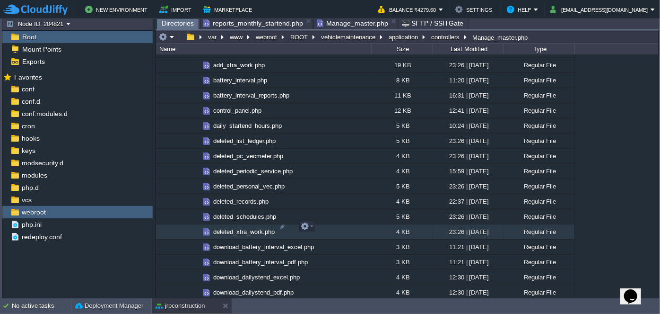
scroll to position [860, 0]
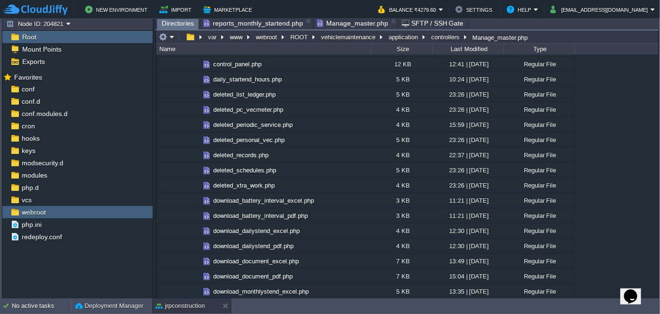
click at [338, 24] on span "Manage_master.php" at bounding box center [352, 22] width 71 height 11
click at [180, 23] on span "Directories" at bounding box center [178, 23] width 32 height 12
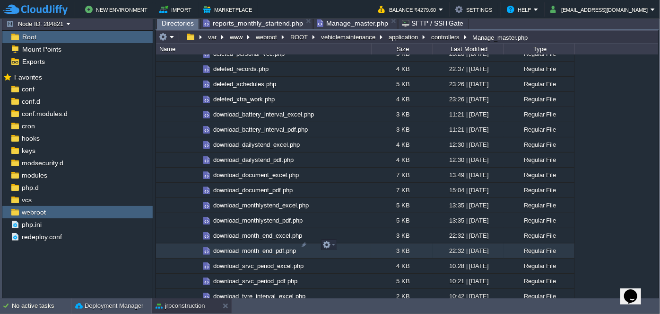
scroll to position [988, 0]
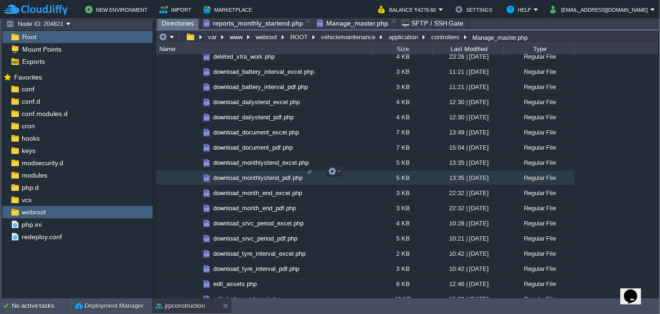
click at [273, 174] on span "download_monthlystend_pdf.php" at bounding box center [258, 178] width 92 height 8
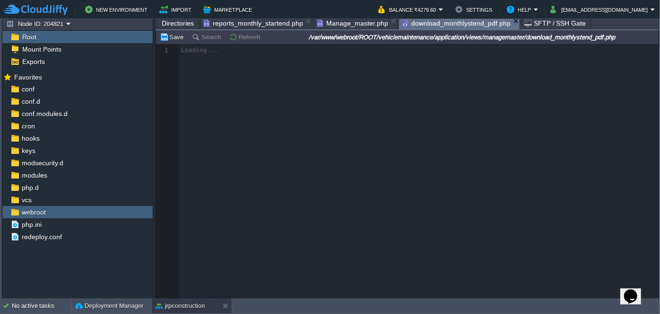
scroll to position [3, 0]
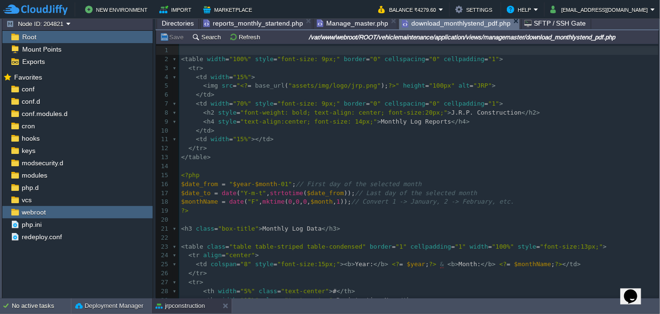
click at [255, 182] on span "$month" at bounding box center [266, 183] width 22 height 7
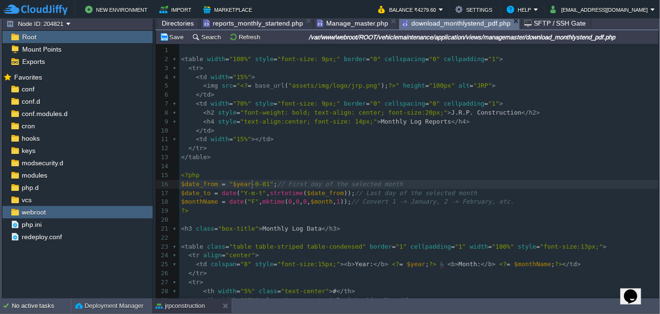
type textarea "01"
type textarea ""$year-01"
drag, startPoint x: 225, startPoint y: 182, endPoint x: 254, endPoint y: 184, distance: 28.9
click at [253, 27] on span "reports_monthly_startend.php" at bounding box center [253, 22] width 100 height 11
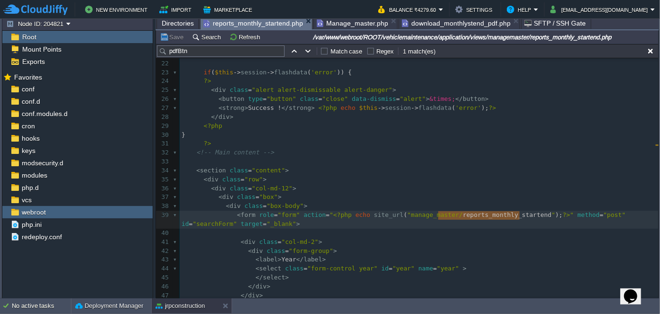
click at [347, 21] on span "Manage_master.php" at bounding box center [352, 22] width 71 height 11
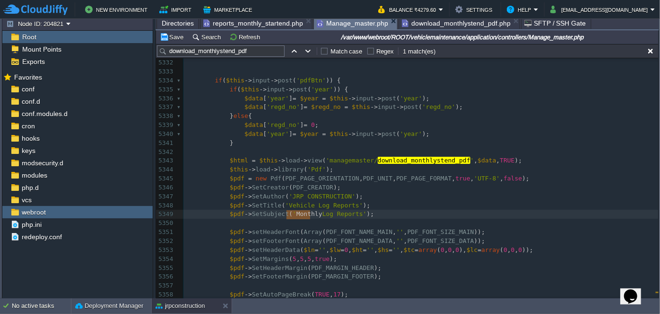
type textarea "Monthly"
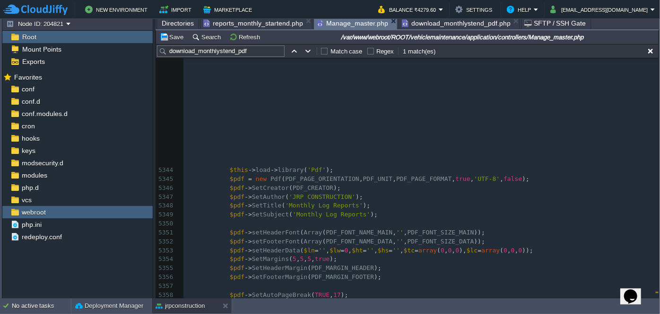
type textarea "$data['month'] = $month = $this->input->post('month');"
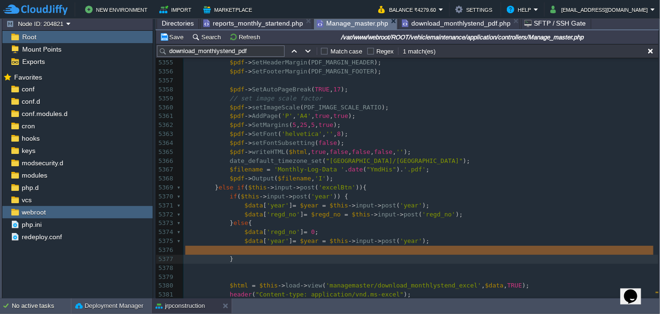
type textarea "$data['month'] = $month = $this->input->post('month');"
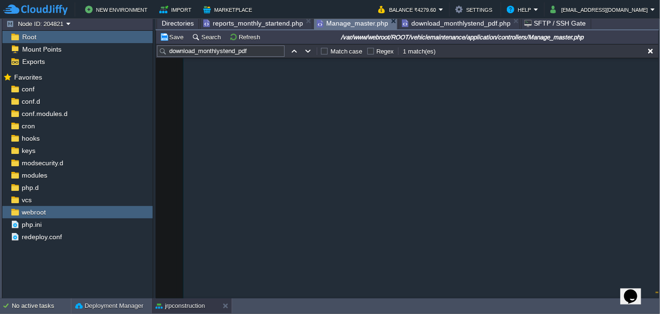
type textarea "get_monthlyData"
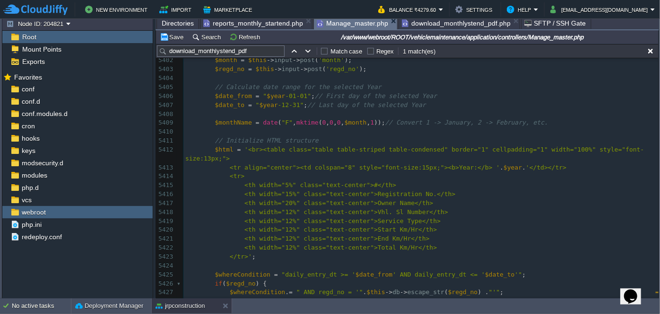
scroll to position [49015, 0]
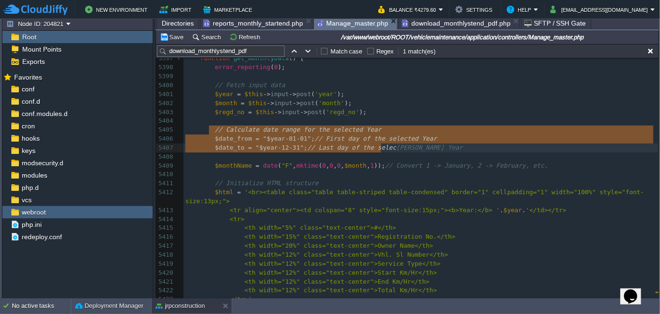
type textarea "// Calculate date range for the selected Year $date_from = "$year-01-01"; // Fi…"
drag, startPoint x: 210, startPoint y: 130, endPoint x: 420, endPoint y: 144, distance: 210.5
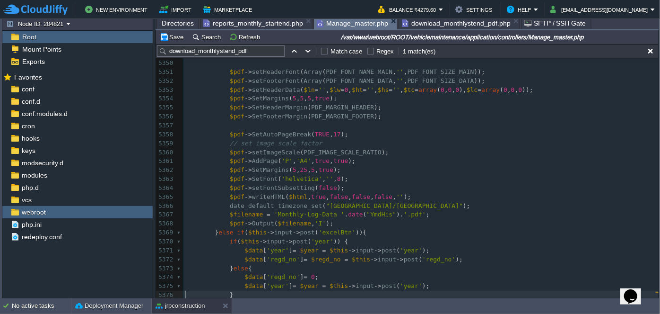
scroll to position [48574, 0]
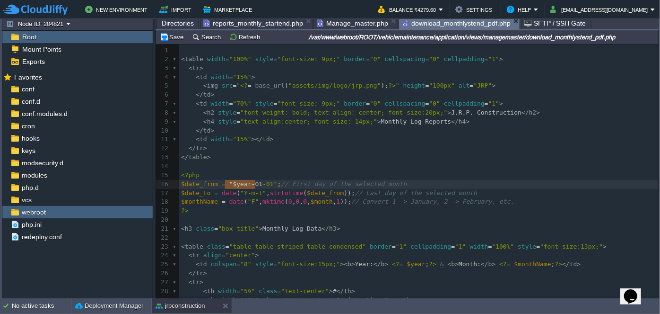
click at [422, 28] on span "download_monthlystend_pdf.php" at bounding box center [456, 23] width 109 height 12
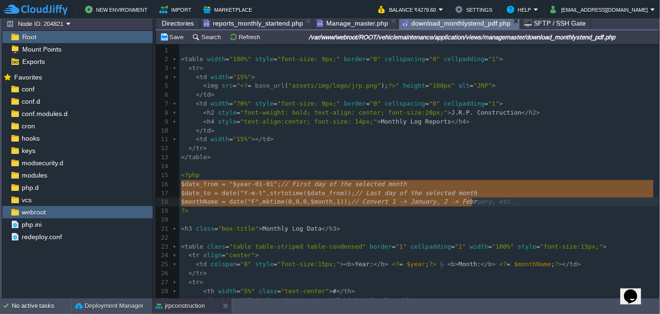
type textarea "$date_from = "$year-01-01"; // First day of the selected month $date_to = date(…"
drag, startPoint x: 182, startPoint y: 184, endPoint x: 519, endPoint y: 205, distance: 338.3
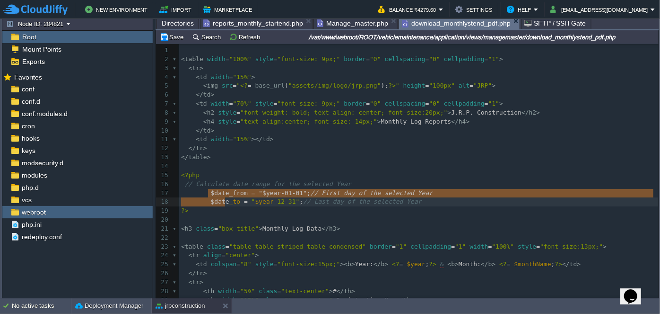
drag, startPoint x: 207, startPoint y: 194, endPoint x: 223, endPoint y: 201, distance: 17.4
type textarea "$date_from = "$year-01-01"; // First day of the selected Year $date"
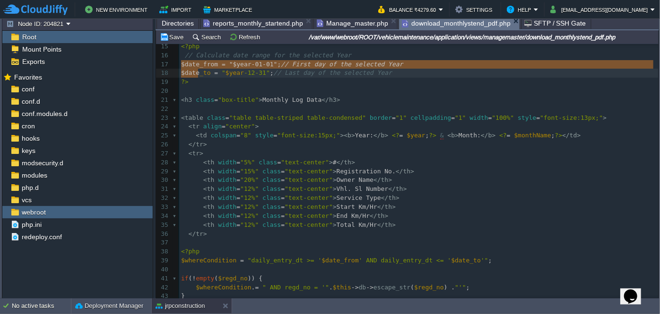
scroll to position [157, 0]
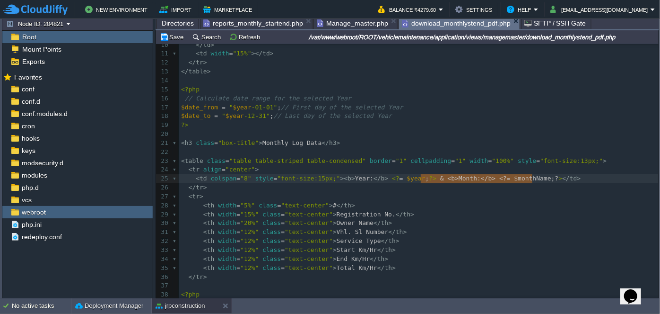
type textarea "& <b>Month:</b> <?= $monthName; ?>"
drag, startPoint x: 420, startPoint y: 179, endPoint x: 535, endPoint y: 182, distance: 115.4
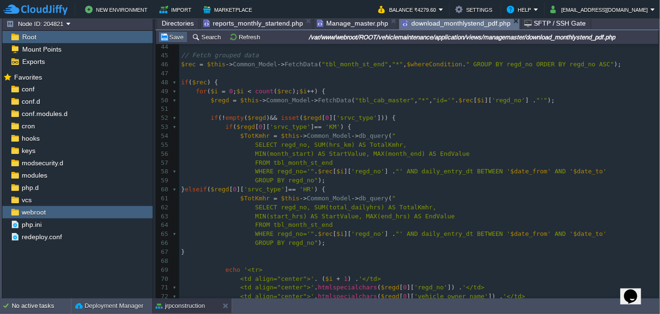
click at [175, 39] on button "Save" at bounding box center [173, 37] width 26 height 9
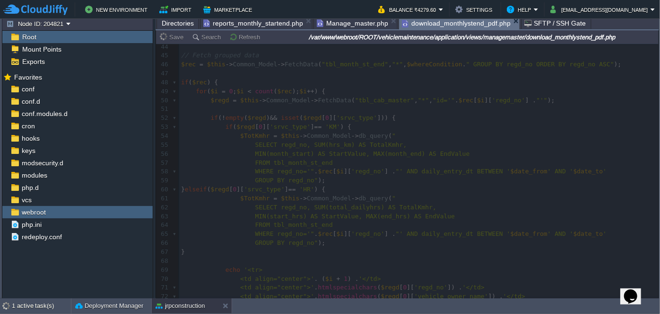
click at [175, 22] on span "Directories" at bounding box center [178, 22] width 32 height 11
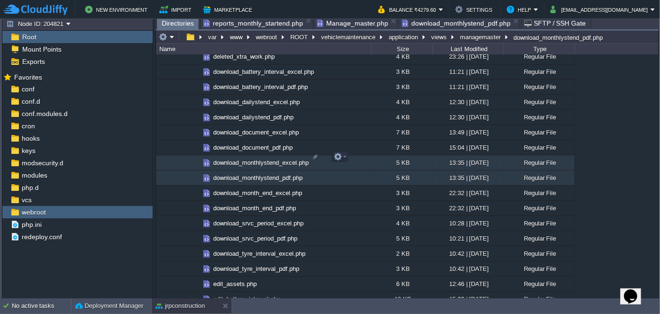
click at [270, 158] on span "download_monthlystend_excel.php" at bounding box center [261, 162] width 98 height 8
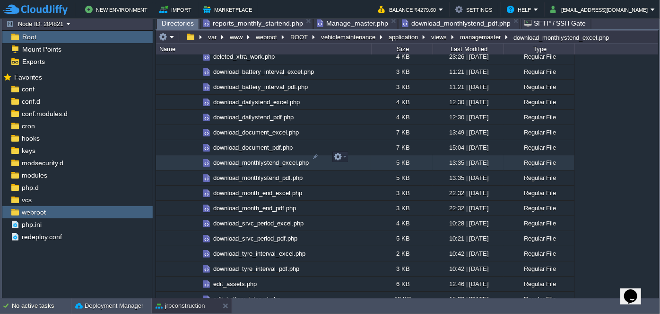
click at [270, 158] on span "download_monthlystend_excel.php" at bounding box center [261, 162] width 98 height 8
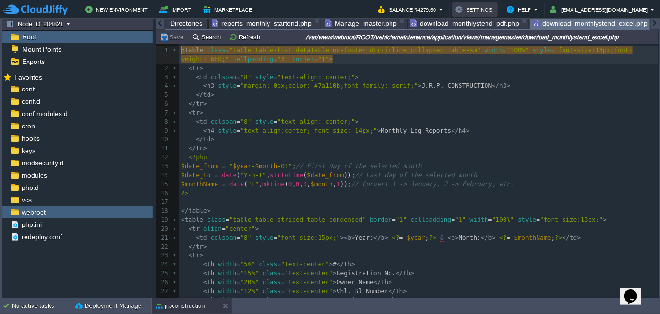
scroll to position [3, 0]
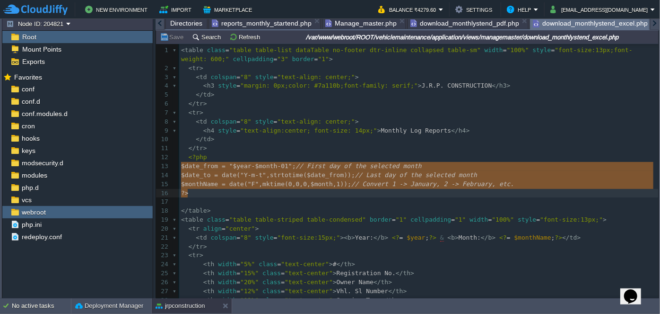
type textarea "$date_from = "$year-$month-01"; // First day of the selected month $date_to = d…"
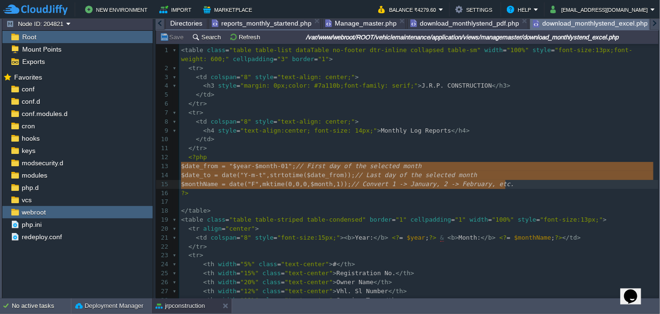
drag, startPoint x: 180, startPoint y: 166, endPoint x: 513, endPoint y: 188, distance: 333.7
paste textarea
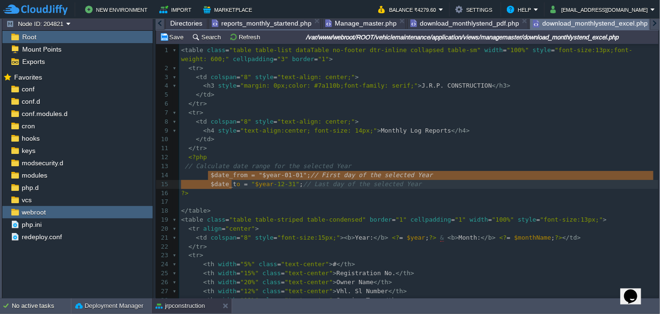
drag, startPoint x: 208, startPoint y: 175, endPoint x: 226, endPoint y: 180, distance: 18.0
type textarea "$date_from = "$year-01-01"; // First day of the selected Year $date_t"
click at [185, 168] on div "xxxxxxxxxx 1 < table class = "table table-list dataTable no-footer dtr-inline c…" at bounding box center [419, 215] width 480 height 339
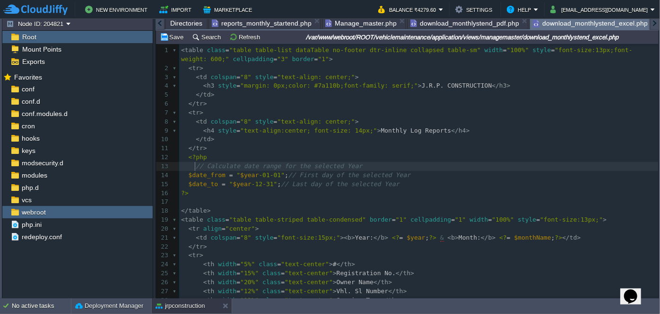
click at [188, 173] on div "xxxxxxxxxx 1 < table class = "table table-list dataTable no-footer dtr-inline c…" at bounding box center [419, 215] width 480 height 339
type textarea "`"
click at [188, 182] on div "xxxxxxxxxx 1 < table class = "table table-list dataTable no-footer dtr-inline c…" at bounding box center [419, 215] width 480 height 339
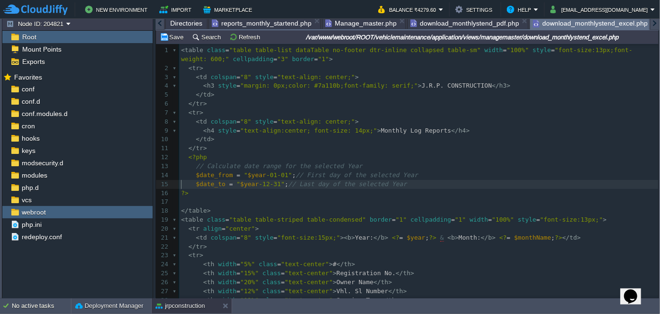
click at [182, 188] on pre "$date_to = " $year -12-31" ; // Last day of the selected Year" at bounding box center [419, 184] width 480 height 9
click at [182, 192] on div "xxxxxxxxxx 1 < table class = "table table-list dataTable no-footer dtr-inline c…" at bounding box center [419, 215] width 480 height 339
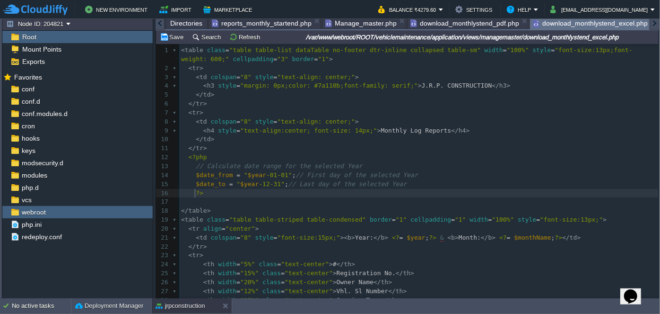
click at [189, 157] on div "xxxxxxxxxx 1 < table class = "table table-list dataTable no-footer dtr-inline c…" at bounding box center [419, 215] width 480 height 339
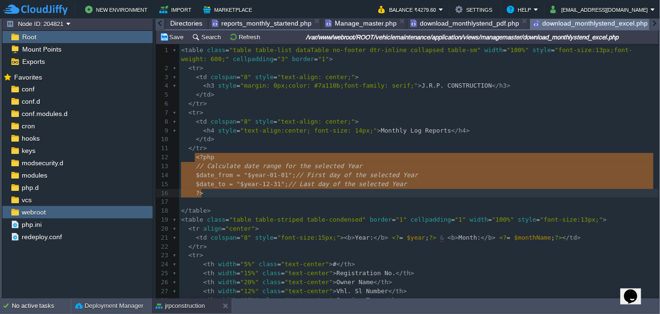
drag, startPoint x: 193, startPoint y: 157, endPoint x: 214, endPoint y: 190, distance: 39.8
type textarea "<?php // Calculate date range for the selected Year $date_from = "$year-01-01";…"
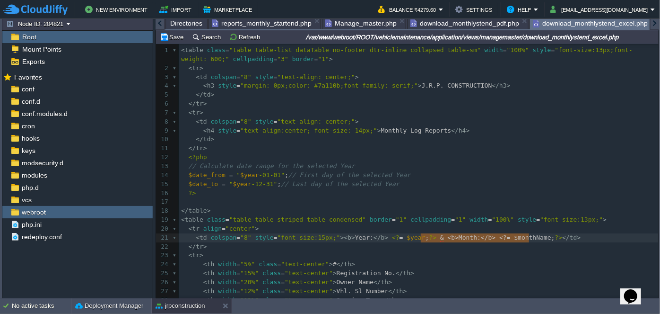
type textarea "& <b>Month:</b> <?= $monthName; ?>"
drag, startPoint x: 421, startPoint y: 237, endPoint x: 533, endPoint y: 239, distance: 111.6
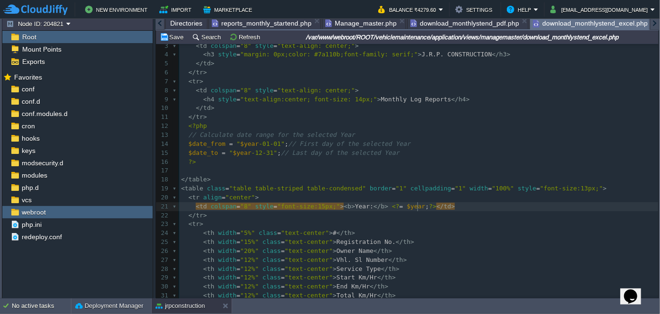
scroll to position [0, 0]
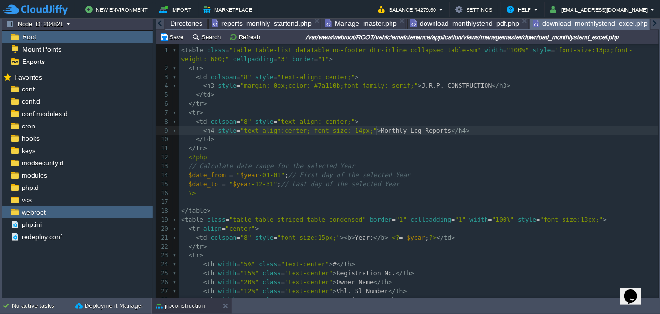
click at [376, 134] on pre "< h4 style = "text-align:center; font-size: 14px;" > Monthly Log Reports </ h4 >" at bounding box center [419, 130] width 480 height 9
type textarea "Yearly"
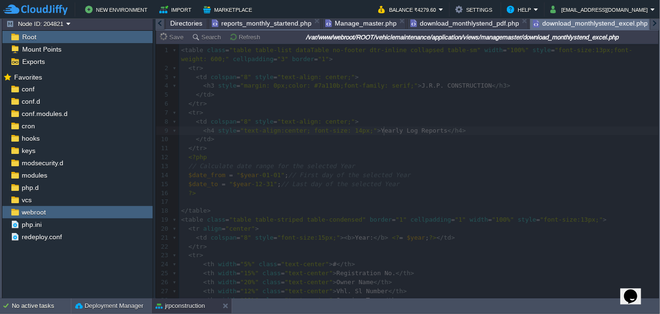
click at [442, 24] on span "download_monthlystend_pdf.php" at bounding box center [464, 22] width 109 height 11
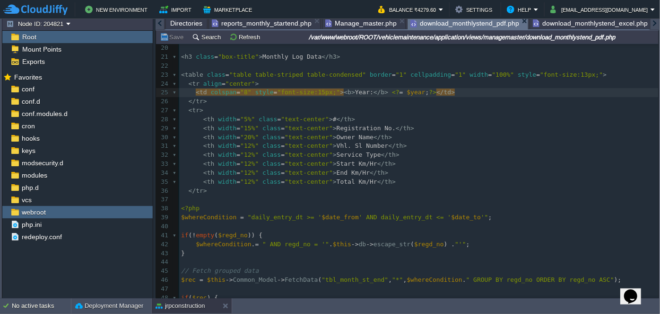
scroll to position [0, 0]
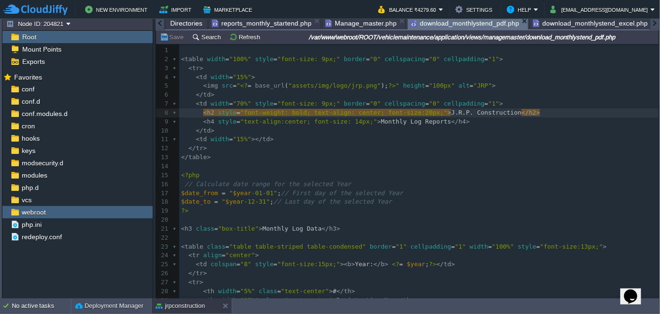
click at [381, 122] on span "Monthly Log Reports" at bounding box center [416, 121] width 70 height 7
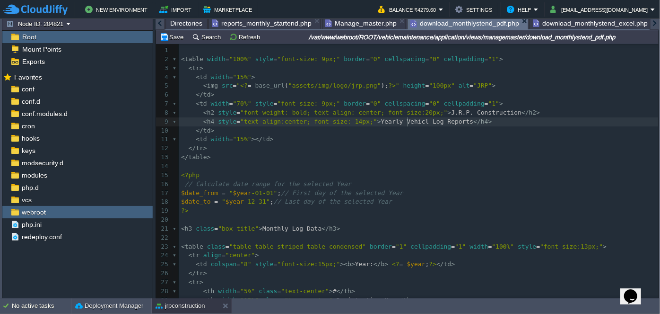
type textarea "Yearly Vehicle"
type textarea "Yearly Vehicle Log Reports"
drag, startPoint x: 363, startPoint y: 122, endPoint x: 450, endPoint y: 123, distance: 87.0
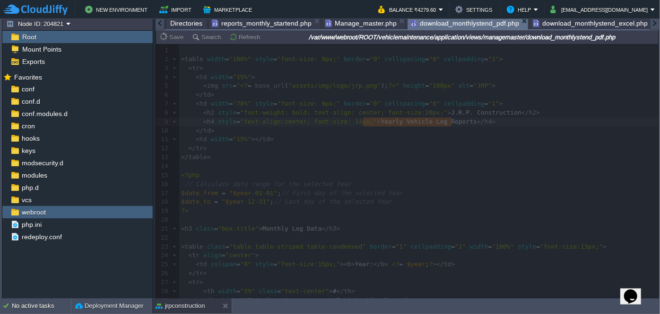
click at [555, 25] on span "download_monthlystend_excel.php" at bounding box center [590, 22] width 115 height 11
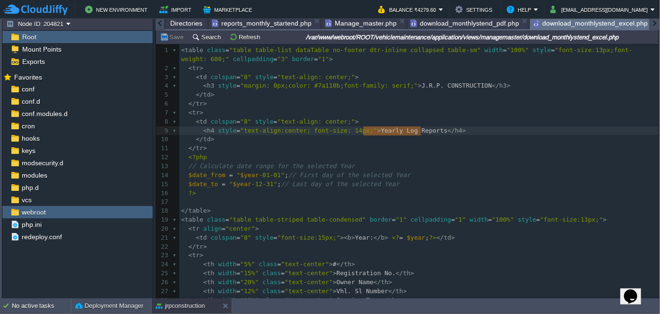
type textarea "Yearly Log Reports"
drag, startPoint x: 365, startPoint y: 130, endPoint x: 423, endPoint y: 130, distance: 58.2
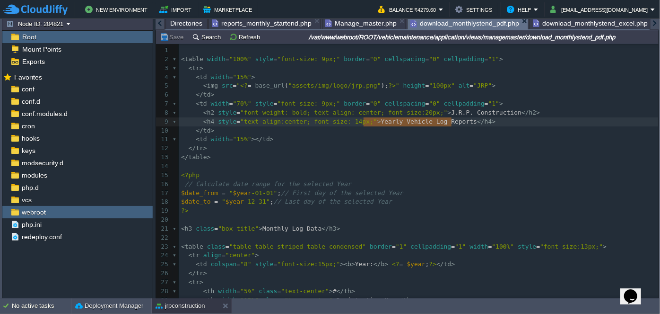
click at [439, 27] on span "download_monthlystend_pdf.php" at bounding box center [464, 23] width 109 height 12
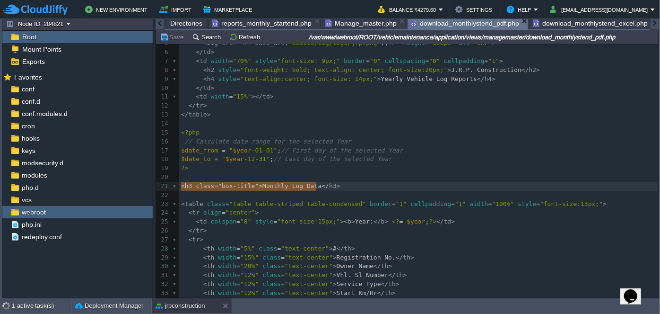
type textarea "<h3 class="box-title">Monthly Log Data</h3>"
drag, startPoint x: 182, startPoint y: 186, endPoint x: 332, endPoint y: 186, distance: 149.9
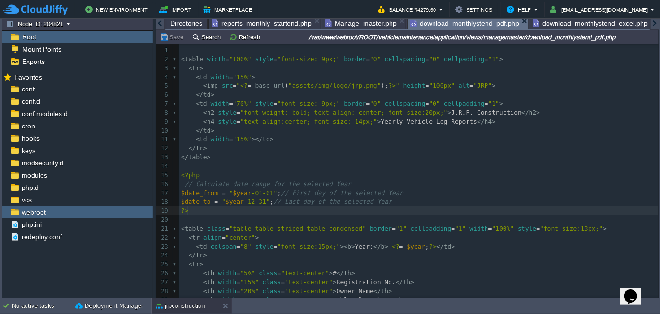
click at [556, 24] on span "download_monthlystend_excel.php" at bounding box center [590, 22] width 115 height 11
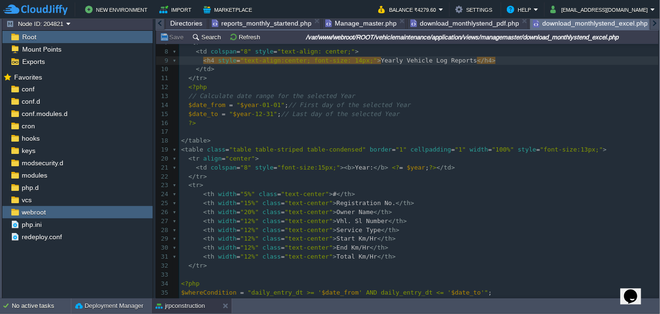
scroll to position [129, 0]
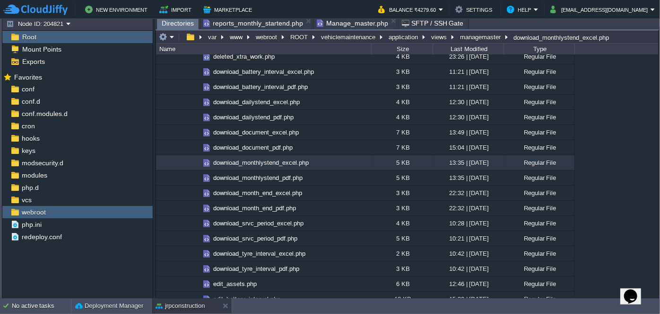
click at [367, 21] on span "Manage_master.php" at bounding box center [352, 22] width 71 height 11
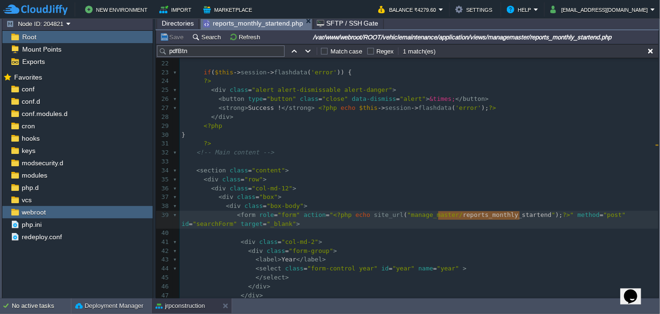
click at [291, 24] on span "reports_monthly_startend.php" at bounding box center [253, 23] width 100 height 12
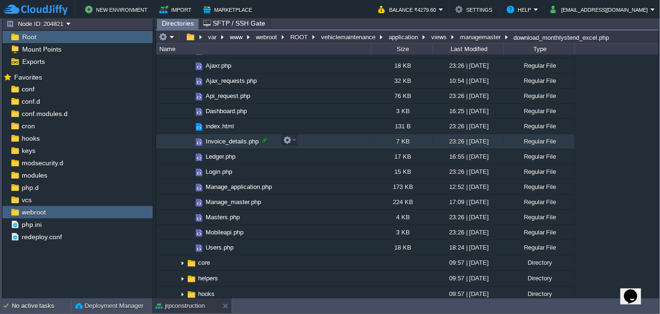
scroll to position [258, 0]
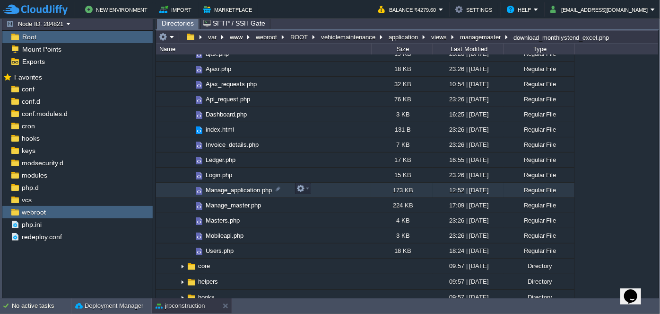
click at [234, 191] on span "Manage_application.php" at bounding box center [238, 190] width 69 height 8
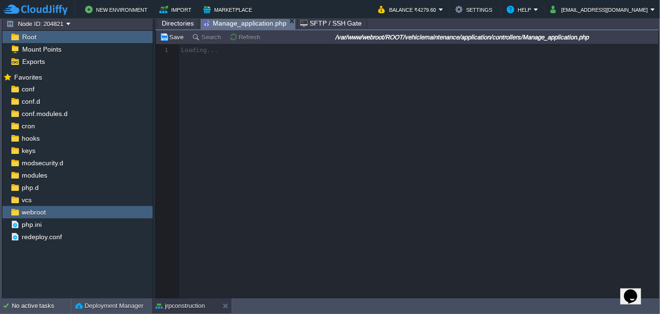
scroll to position [3, 0]
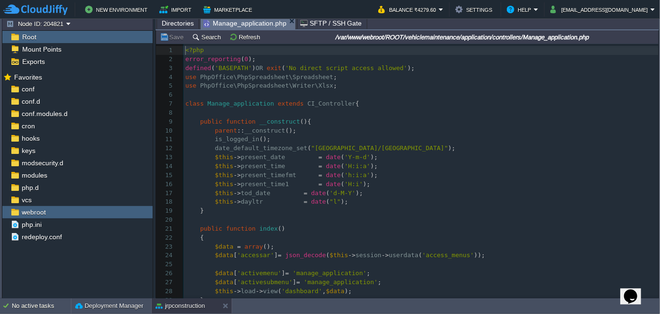
click at [205, 39] on button "Search" at bounding box center [208, 37] width 32 height 9
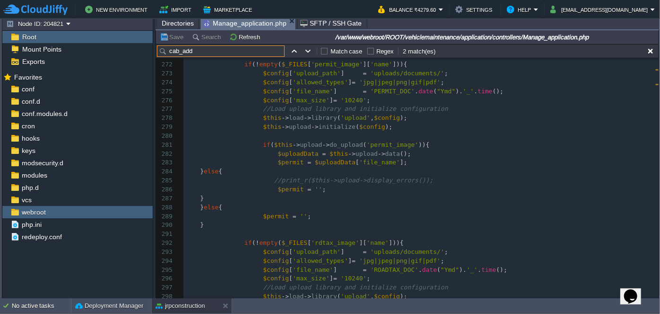
scroll to position [2552, 0]
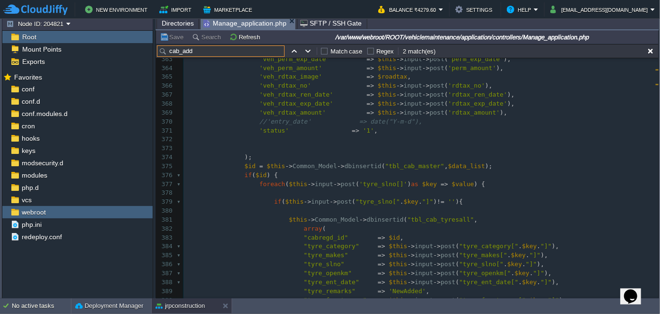
type input "cab_add"
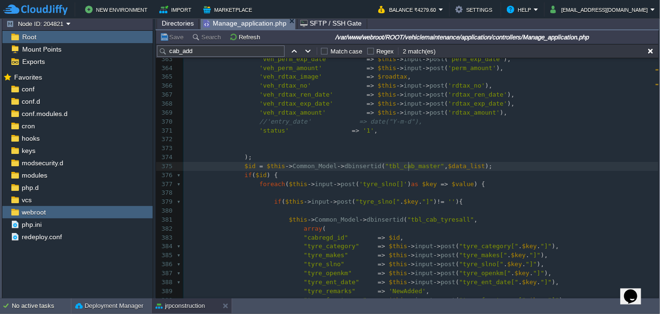
click at [407, 164] on span ""tbl_cab_master"" at bounding box center [414, 165] width 59 height 7
type textarea "tbl_cab_master"
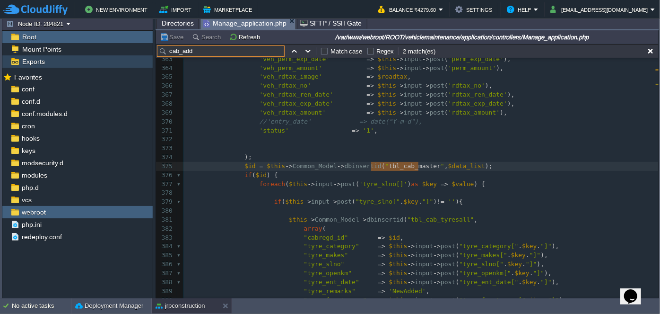
drag, startPoint x: 221, startPoint y: 49, endPoint x: 151, endPoint y: 55, distance: 70.7
click at [151, 55] on div "Node ID: 204821 Root Mount Points Exports Mark the most frequently used files a…" at bounding box center [330, 158] width 657 height 282
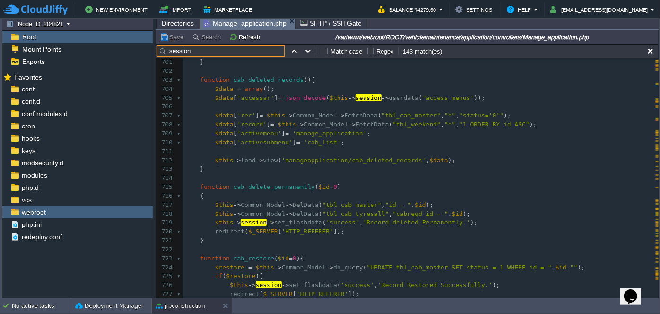
scroll to position [6378, 0]
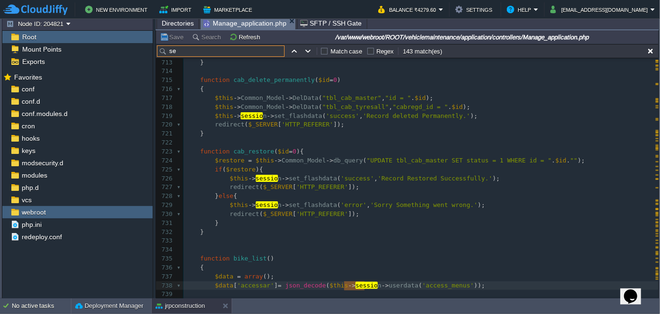
type input "s"
click at [209, 47] on input "user" at bounding box center [221, 50] width 128 height 11
paste input "admin_"
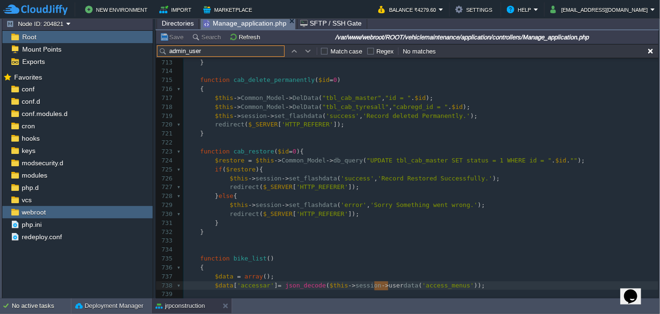
type input "admin_user"
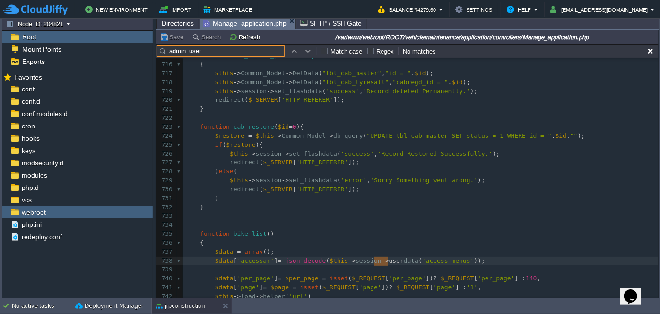
scroll to position [6420, 0]
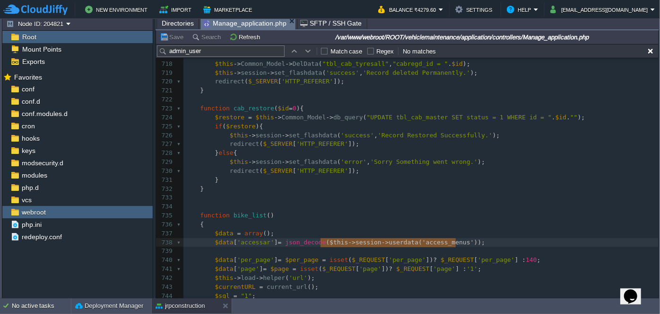
drag, startPoint x: 320, startPoint y: 241, endPoint x: 456, endPoint y: 240, distance: 136.2
click at [436, 241] on span "'access_menus'" at bounding box center [448, 241] width 52 height 7
type textarea "access_menus"
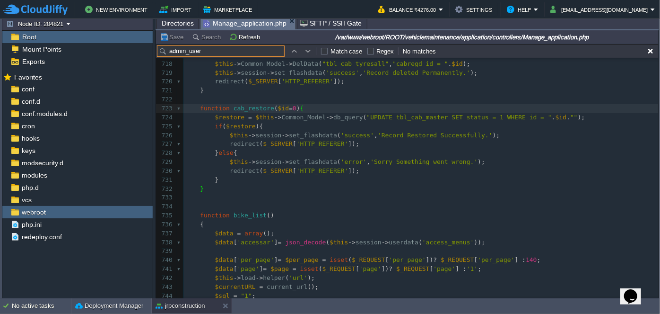
drag, startPoint x: 212, startPoint y: 52, endPoint x: 166, endPoint y: 58, distance: 47.2
click at [166, 58] on div "admin_user Match case Regex No matches x $sSql = "SELECT * FROM tbl_cab_master …" at bounding box center [407, 171] width 503 height 254
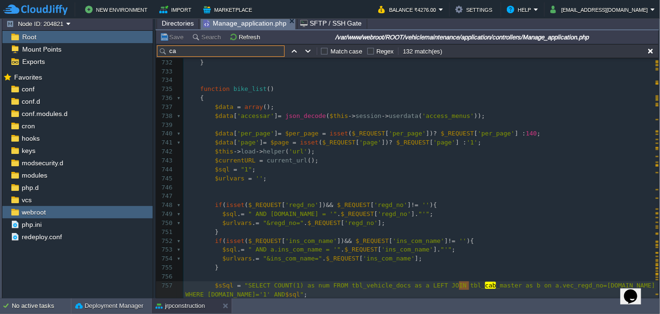
type input "c"
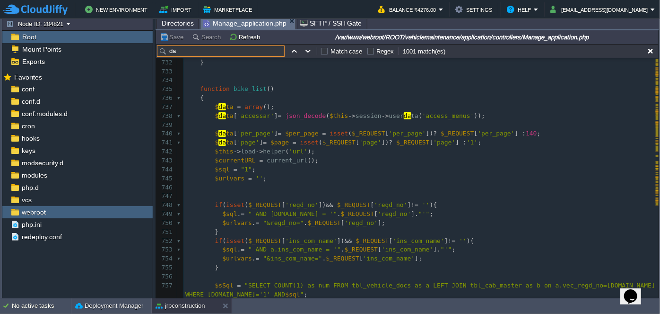
scroll to position [6716, 0]
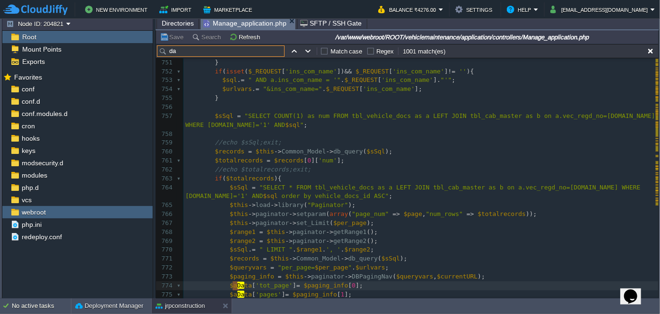
type input "d"
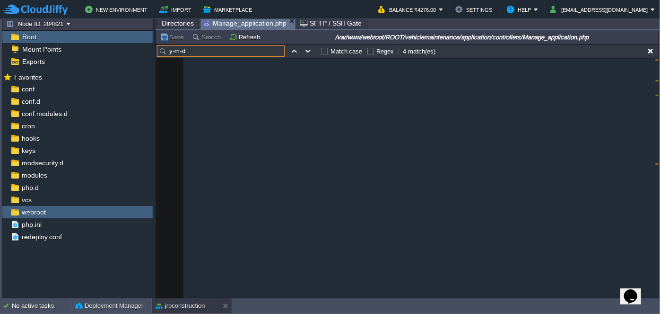
scroll to position [3096, 0]
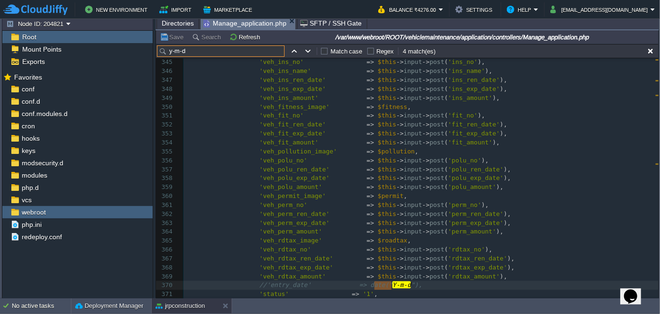
type input "y-m-d"
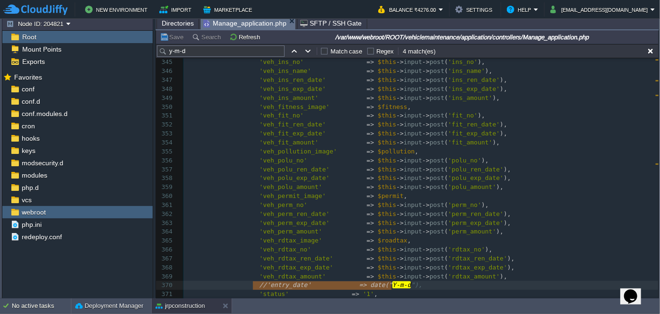
type textarea "//'entry_date' => date("Y-m-d"),"
drag, startPoint x: 253, startPoint y: 283, endPoint x: 403, endPoint y: 283, distance: 149.9
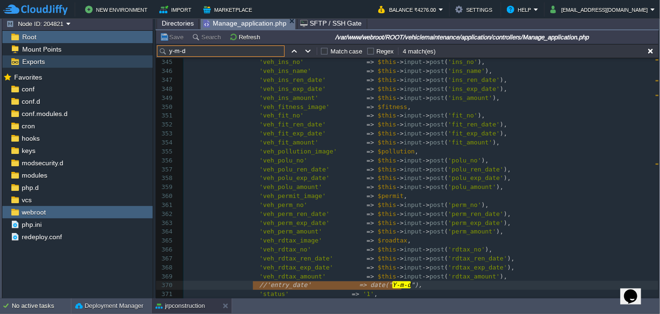
drag, startPoint x: 192, startPoint y: 48, endPoint x: 146, endPoint y: 56, distance: 46.6
click at [146, 56] on div "Node ID: 204821 Root Mount Points Exports Mark the most frequently used files a…" at bounding box center [330, 158] width 657 height 282
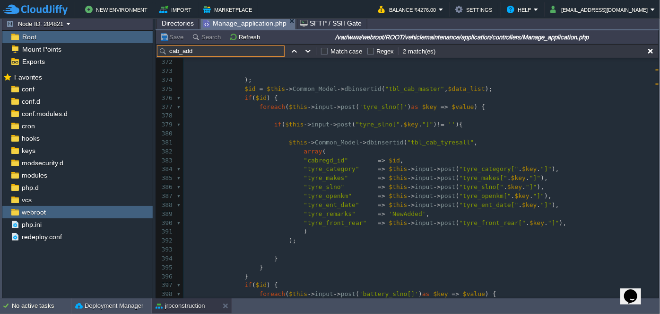
scroll to position [3254, 0]
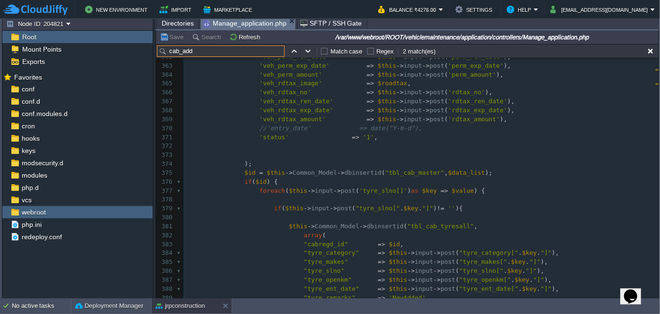
type input "cab_add"
click at [304, 51] on button "button" at bounding box center [308, 51] width 9 height 9
type textarea "cab_add"
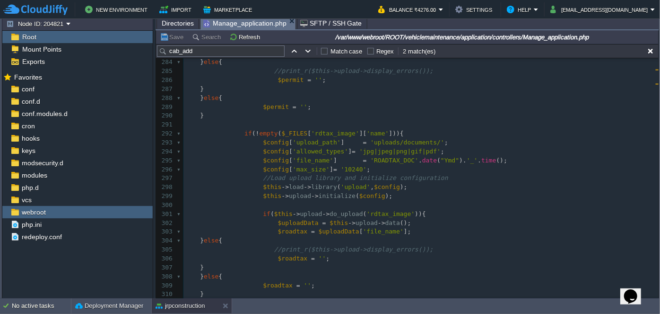
scroll to position [2724, 0]
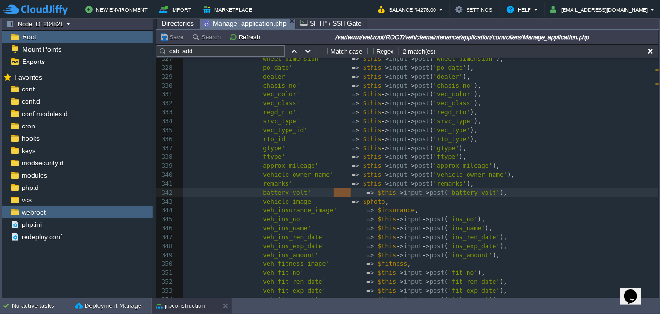
drag, startPoint x: 349, startPoint y: 193, endPoint x: 340, endPoint y: 193, distance: 9.0
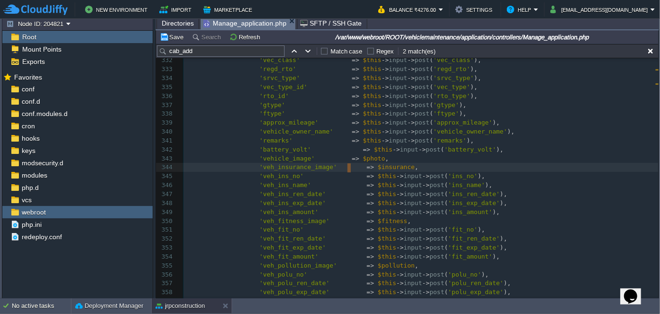
drag, startPoint x: 350, startPoint y: 167, endPoint x: 342, endPoint y: 166, distance: 8.1
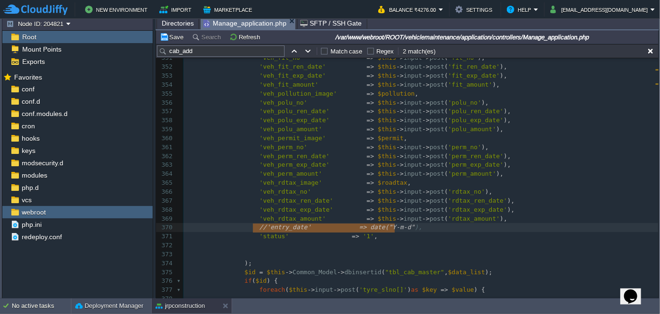
type textarea "//'entry_date' => date("Y-m-d"),"
drag, startPoint x: 253, startPoint y: 227, endPoint x: 398, endPoint y: 226, distance: 144.2
click at [260, 226] on div "xxxxxxxxxx public function cab_add () 322 'invoice_amount' => $this -> input ->…" at bounding box center [420, 89] width 475 height 588
click at [277, 228] on div "xxxxxxxxxx public function cab_add () 322 'invoice_amount' => $this -> input ->…" at bounding box center [420, 89] width 475 height 588
type textarea "entry_date"
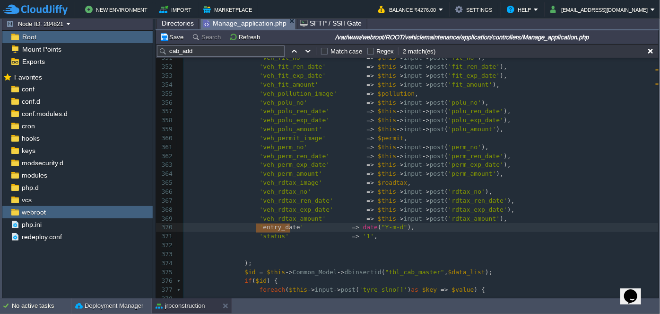
paste textarea
click at [325, 226] on span at bounding box center [317, 226] width 48 height 7
click at [396, 224] on div "xxxxxxxxxx public function cab_add () 322 'invoice_amount' => $this -> input ->…" at bounding box center [420, 89] width 475 height 588
type textarea "H:i:s"
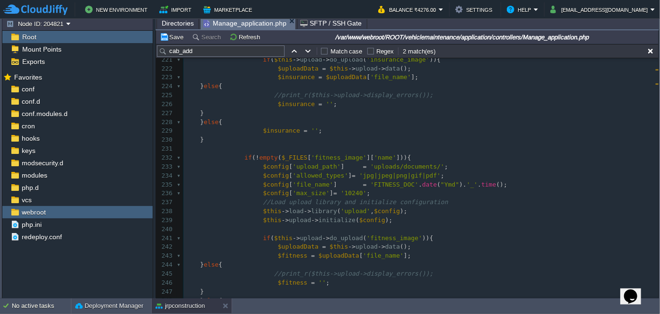
scroll to position [0, 0]
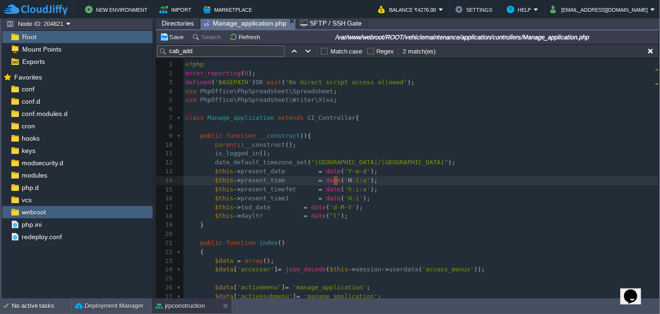
type textarea "H:i:a"
drag, startPoint x: 334, startPoint y: 181, endPoint x: 340, endPoint y: 181, distance: 6.1
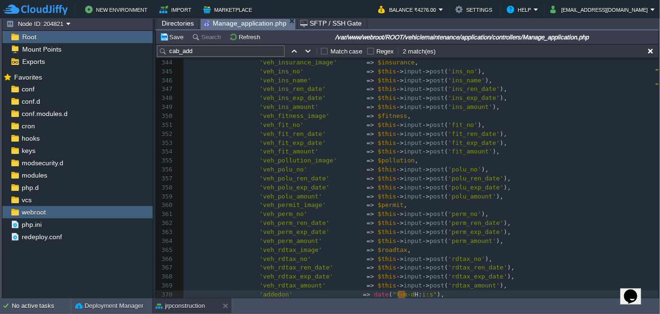
type textarea "H:i:s"
drag, startPoint x: 398, startPoint y: 294, endPoint x: 407, endPoint y: 294, distance: 9.0
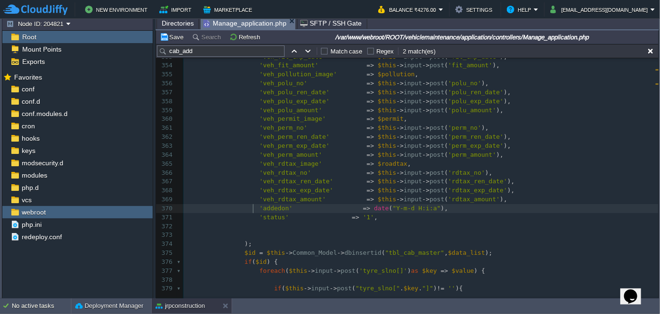
type textarea "'addedon' => date("Y-m-d H:i:a"),"
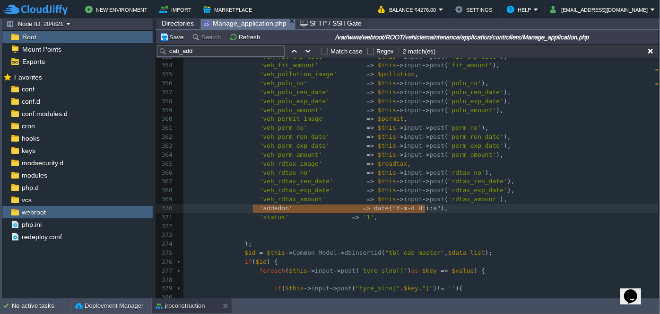
drag, startPoint x: 253, startPoint y: 208, endPoint x: 445, endPoint y: 211, distance: 191.6
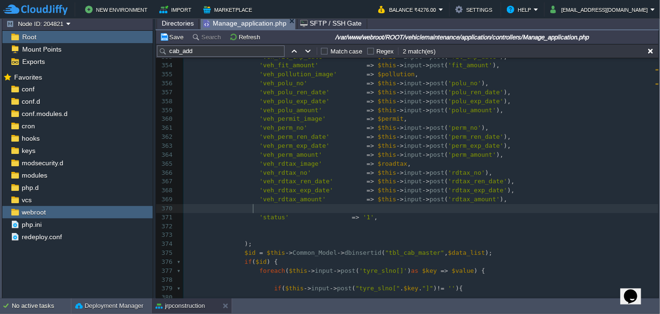
click at [383, 216] on pre "'status' => '1' ," at bounding box center [420, 217] width 475 height 9
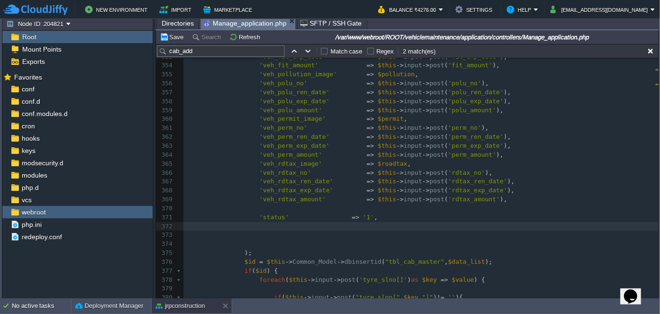
paste textarea
click at [303, 206] on pre at bounding box center [420, 208] width 475 height 9
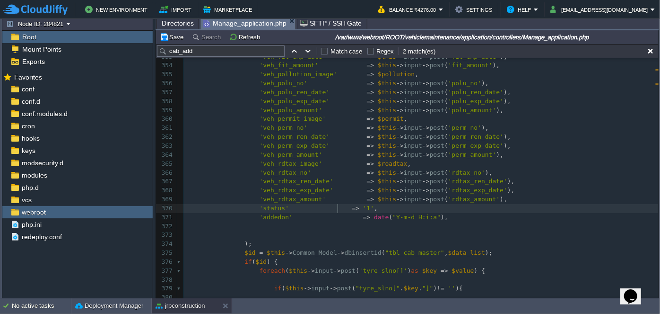
click at [337, 208] on span at bounding box center [320, 207] width 63 height 7
click at [446, 218] on pre "'addedon' => date ( "Y-m-d H:i:a" )," at bounding box center [420, 217] width 475 height 9
type textarea "'addedon' => date("Y-m-d H:i:a"),"
paste textarea
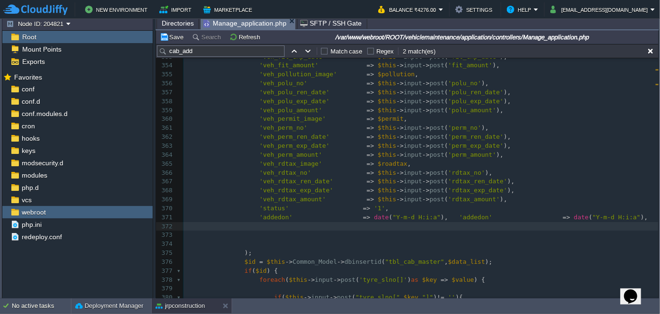
click at [441, 217] on span ")," at bounding box center [450, 216] width 18 height 7
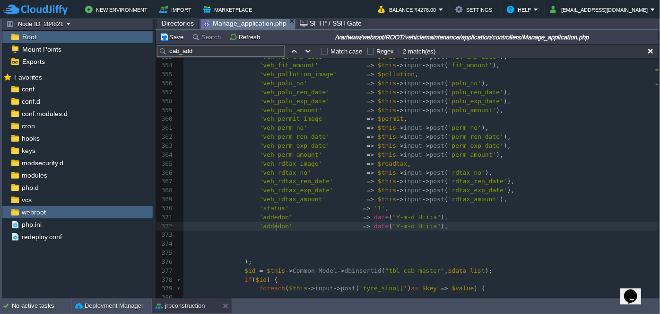
click at [276, 223] on span "'addedon'" at bounding box center [276, 225] width 33 height 7
type textarea "Created"
type textarea "addedby"
type textarea "date("Y-m-d H:i:a")"
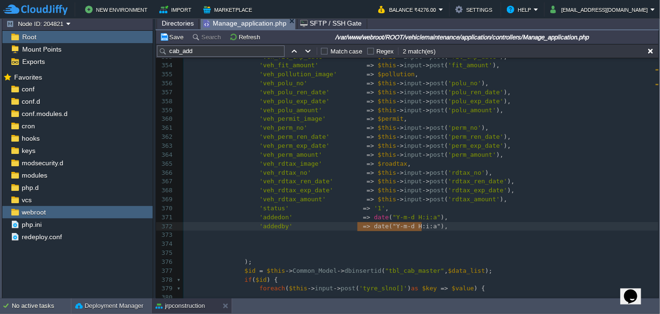
drag, startPoint x: 357, startPoint y: 226, endPoint x: 423, endPoint y: 225, distance: 65.8
paste textarea
type textarea "access_menus"
type textarea "addedby"
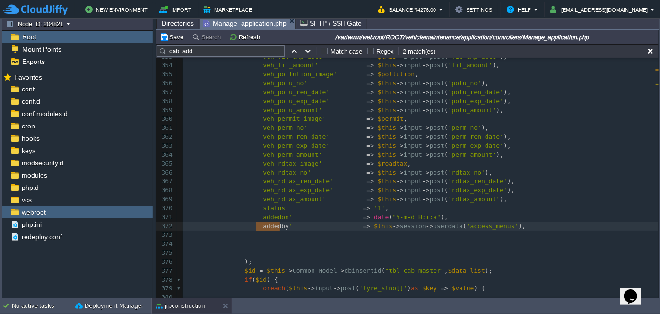
paste textarea
click at [459, 225] on div "xxxxxxxxxx 'addedon' => date ( "Y-m-d H:i:s" ), 333 'regd_rto' => $this -> inpu…" at bounding box center [420, 137] width 475 height 526
type textarea "access_menus"
paste textarea
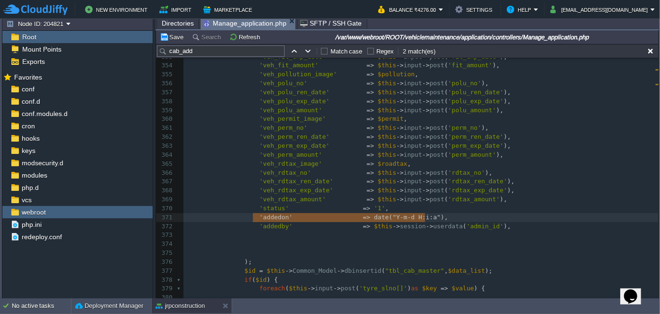
type textarea "'addedon' => date("Y-m-d H:i:a"), 'addedby' => $this->session->userdata('admin_…"
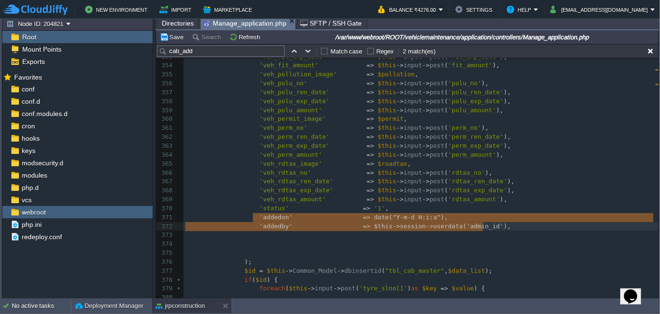
drag, startPoint x: 253, startPoint y: 216, endPoint x: 505, endPoint y: 221, distance: 252.1
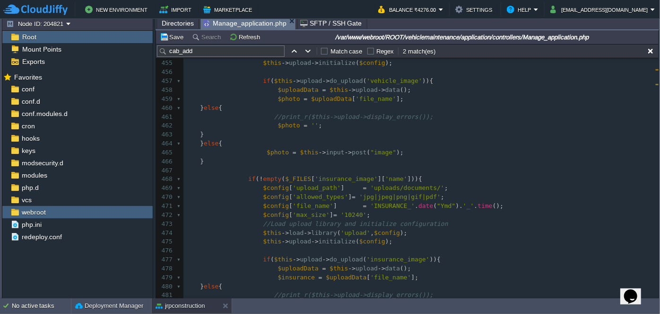
scroll to position [3946, 0]
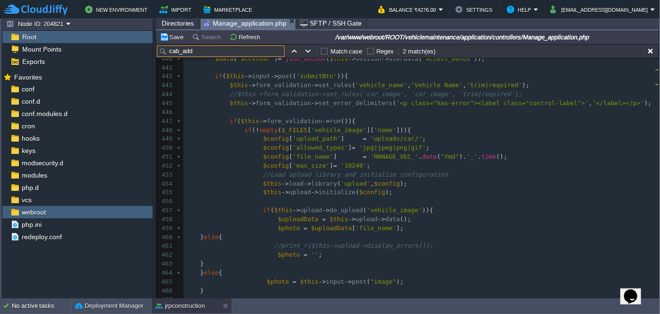
drag, startPoint x: 192, startPoint y: 51, endPoint x: 183, endPoint y: 54, distance: 10.5
click at [183, 54] on input "cab_add" at bounding box center [221, 50] width 128 height 11
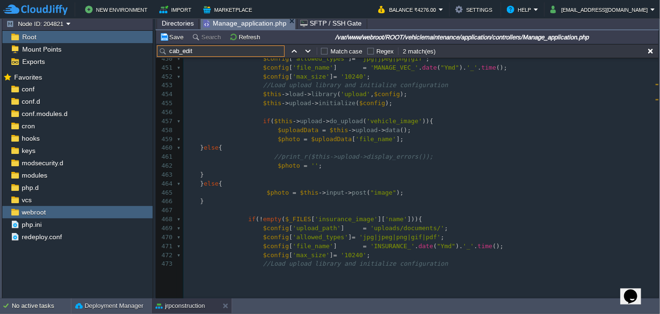
scroll to position [4071, 0]
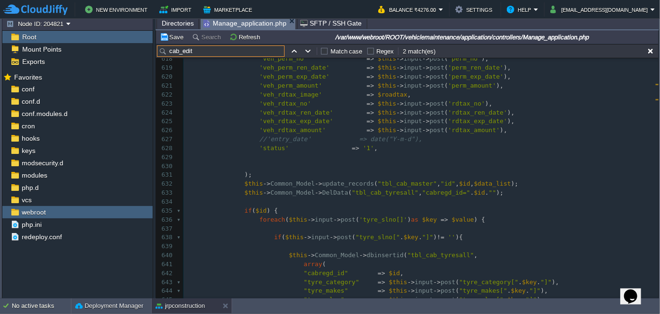
type input "cab_edit"
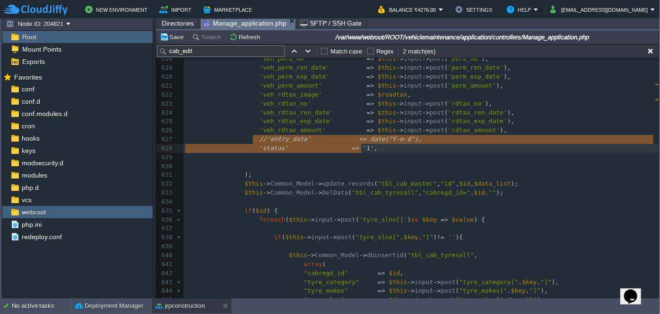
type textarea "//'entry_date' => date("Y-m-d"),"
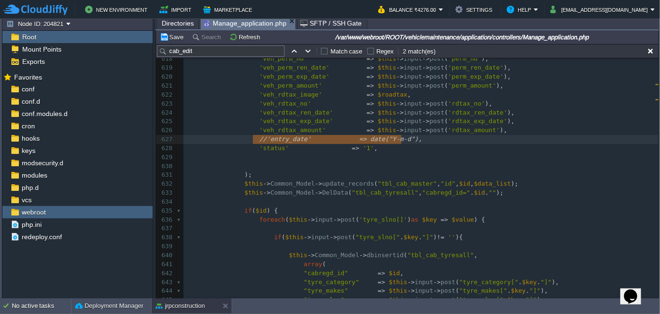
drag, startPoint x: 250, startPoint y: 140, endPoint x: 412, endPoint y: 142, distance: 161.8
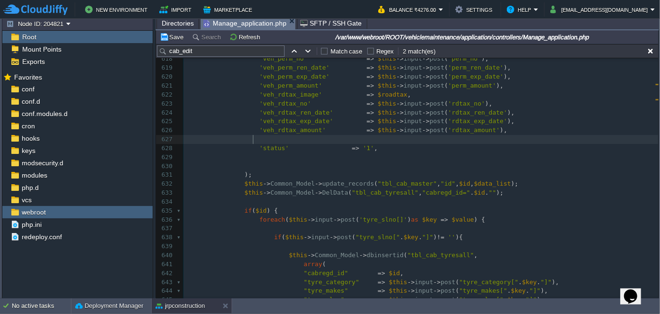
click at [413, 139] on pre at bounding box center [420, 139] width 475 height 9
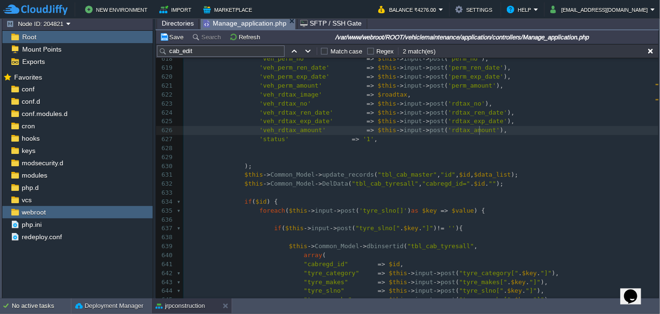
click at [393, 140] on pre "'status' => '1' ," at bounding box center [420, 139] width 475 height 9
click at [338, 140] on div "xxxxxxxxxx public function cab_edit ( $id = 0 ) 608 'veh_fit_no' => $this -> in…" at bounding box center [420, 192] width 475 height 454
click at [378, 140] on pre "'status' => '1' ," at bounding box center [420, 139] width 475 height 9
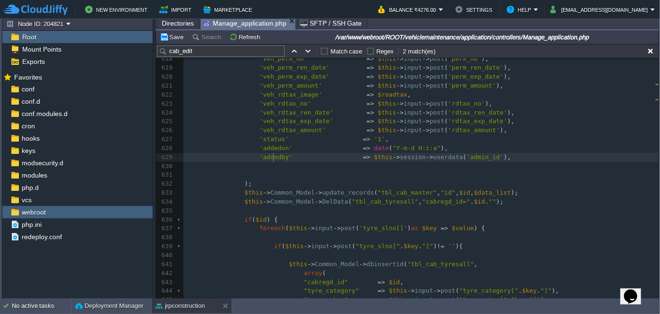
click at [271, 153] on span "'addedby'" at bounding box center [276, 156] width 33 height 7
type textarea "addedby"
click at [269, 149] on span "'addedon'" at bounding box center [276, 147] width 33 height 7
type textarea "addedon"
click at [172, 25] on span "Directories" at bounding box center [178, 22] width 32 height 11
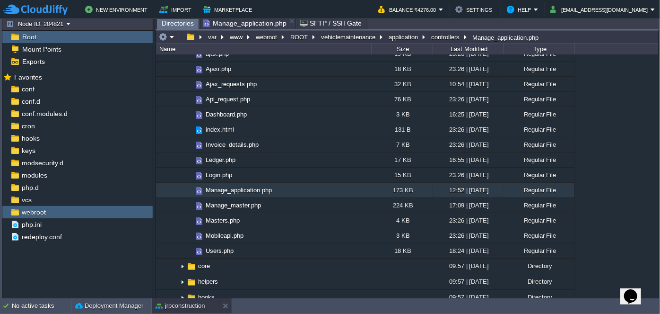
click at [243, 21] on span "Manage_application.php" at bounding box center [244, 22] width 83 height 11
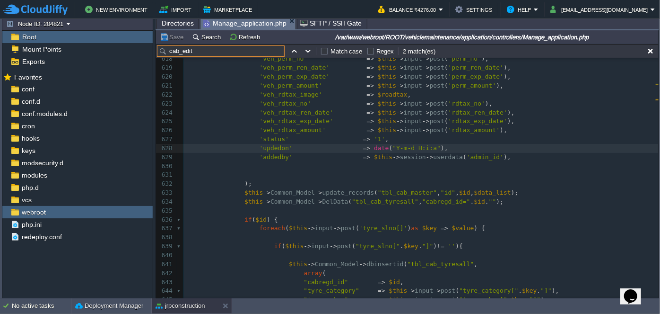
drag, startPoint x: 198, startPoint y: 52, endPoint x: 159, endPoint y: 55, distance: 39.4
click at [159, 55] on input "cab_edit" at bounding box center [221, 50] width 128 height 11
paste input "lis"
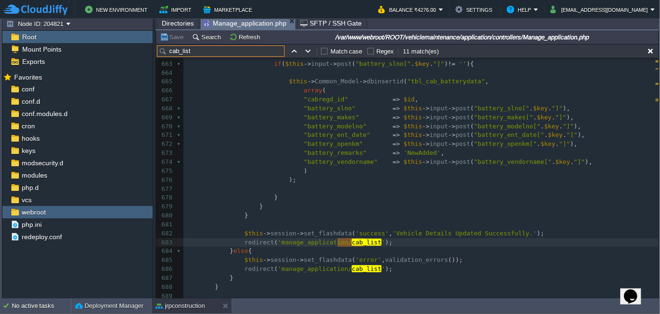
scroll to position [5929, 0]
type input "cab_list"
click at [305, 51] on button "button" at bounding box center [308, 51] width 9 height 9
type textarea "cab_list"
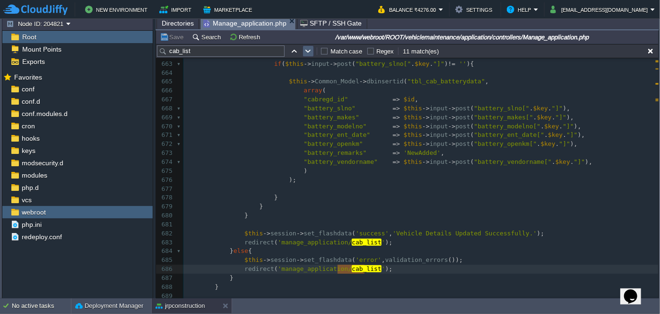
scroll to position [3, 0]
click at [305, 51] on button "button" at bounding box center [308, 51] width 9 height 9
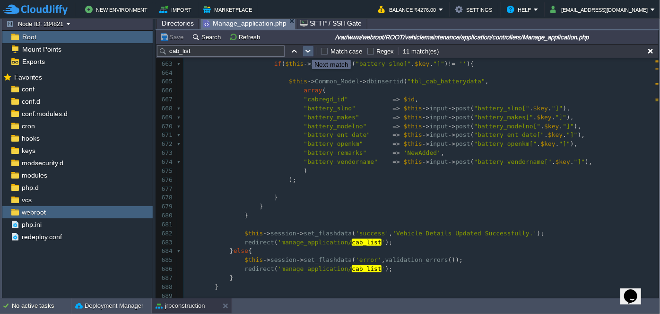
scroll to position [5985, 0]
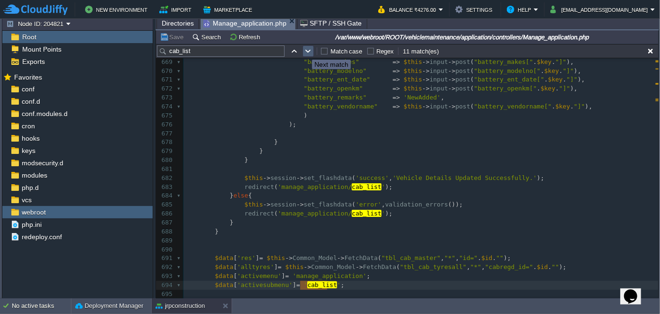
click at [305, 51] on button "button" at bounding box center [308, 51] width 9 height 9
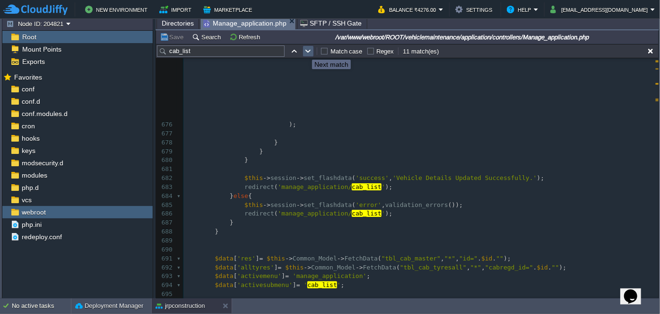
scroll to position [6154, 0]
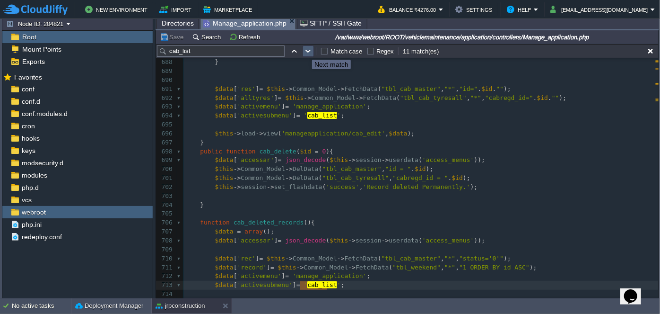
click at [305, 51] on button "button" at bounding box center [308, 51] width 9 height 9
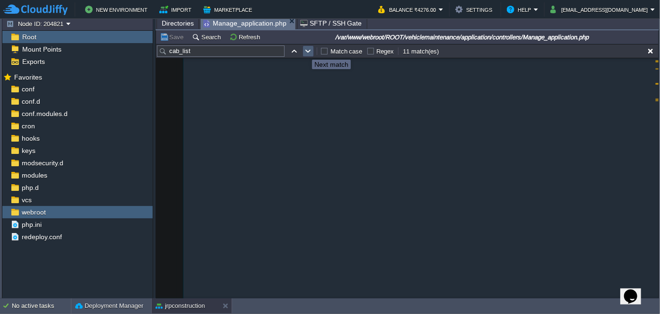
scroll to position [251, 0]
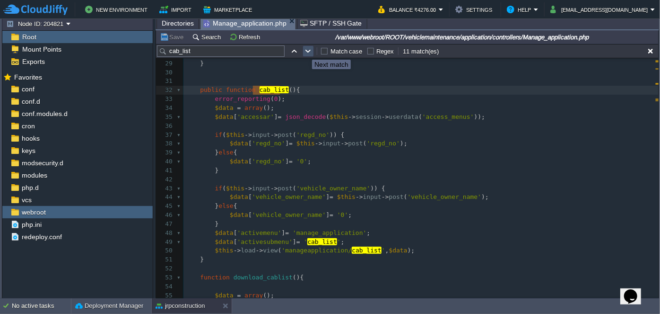
click at [305, 51] on button "button" at bounding box center [308, 51] width 9 height 9
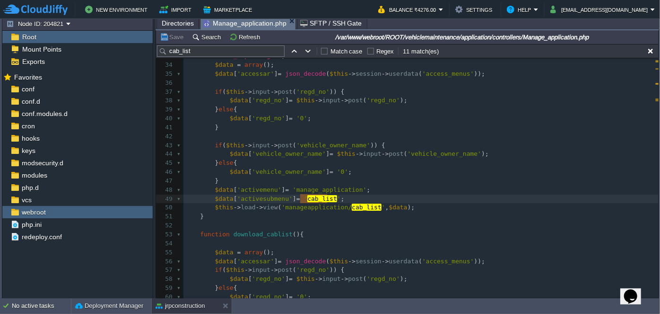
scroll to position [251, 0]
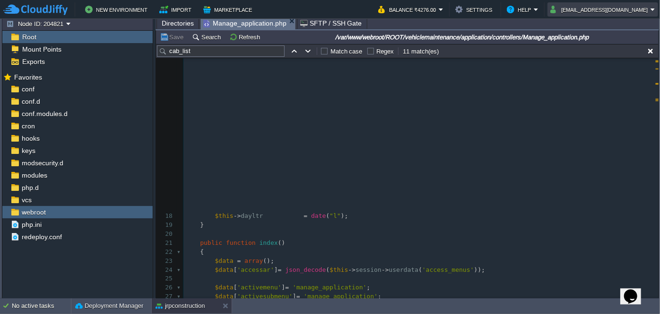
scroll to position [251, 0]
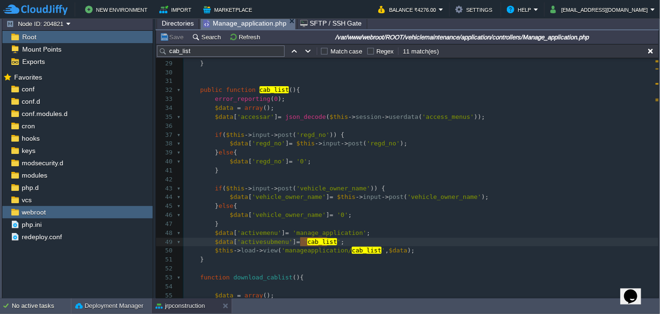
click at [166, 23] on span "Directories" at bounding box center [178, 22] width 32 height 11
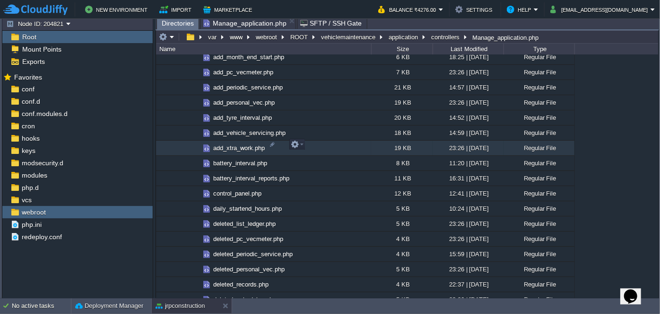
scroll to position [602, 0]
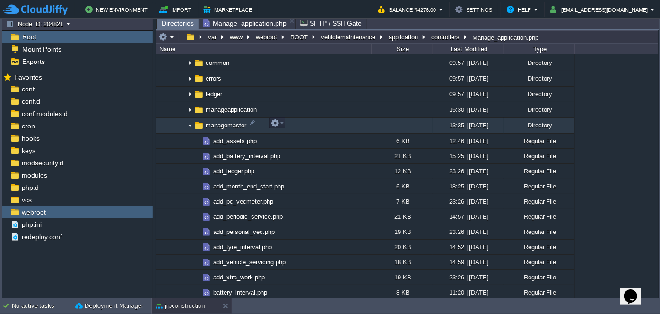
click at [190, 123] on img at bounding box center [190, 125] width 8 height 15
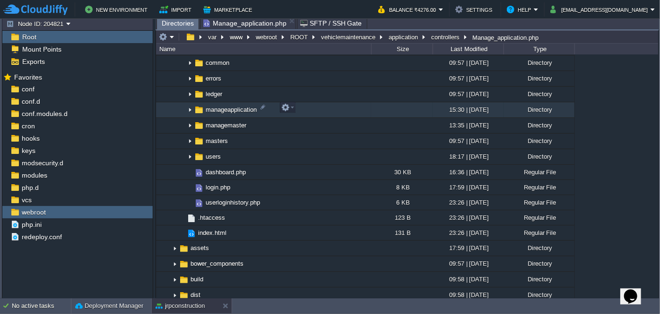
click at [190, 105] on img at bounding box center [190, 110] width 8 height 15
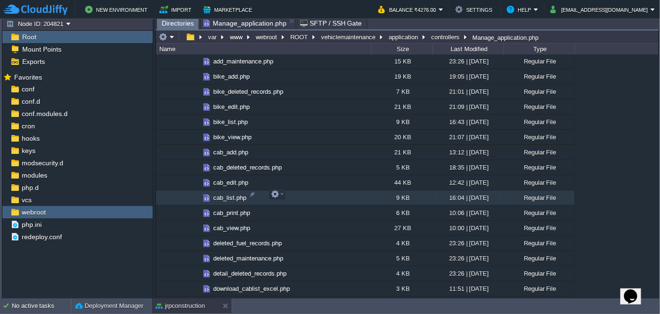
scroll to position [731, 0]
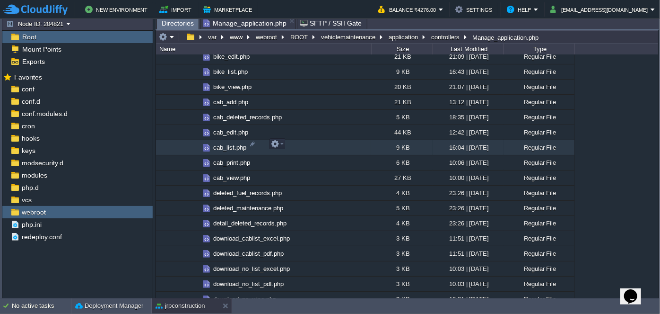
click at [220, 143] on span "cab_list.php" at bounding box center [230, 147] width 36 height 8
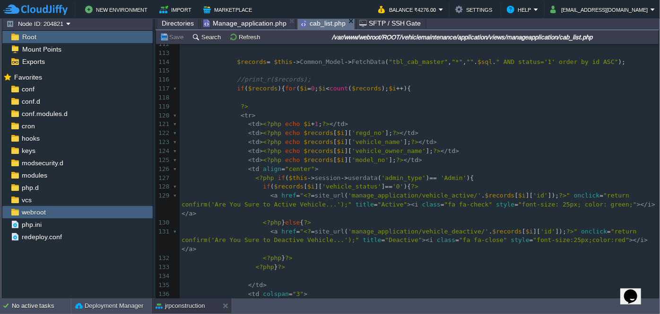
scroll to position [0, 0]
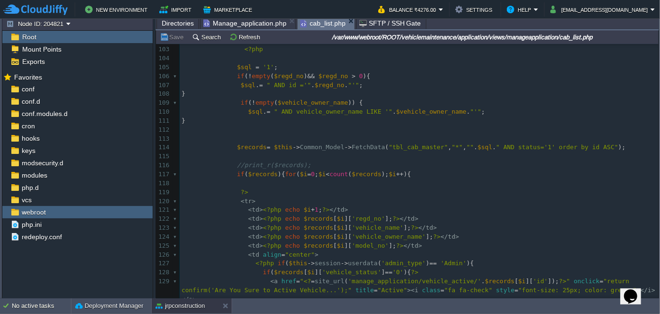
click at [421, 148] on div "208 <?php $this -> load -> view ( "common/meta" ); ?> 88 < div class = "col-12"…" at bounding box center [419, 201] width 479 height 579
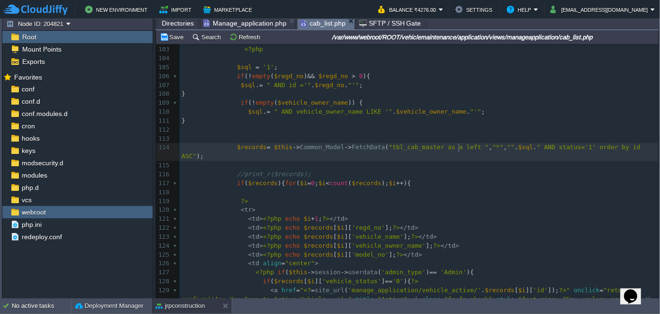
type textarea "as a left K"
type textarea "Jp"
type textarea "oin"
paste textarea
type textarea "as b on a.addedby=b."
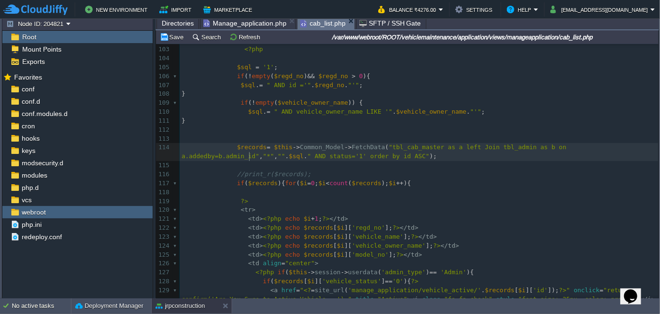
click at [462, 148] on div "xxxxxxxxxx <?php $this -> load -> view ( "common/meta" ); ?> 88 < div class = "…" at bounding box center [419, 206] width 479 height 588
type textarea "j"
click at [317, 157] on div "xxxxxxxxxx <?php $this -> load -> view ( "common/meta" ); ?> 88 < div class = "…" at bounding box center [419, 206] width 479 height 588
type textarea "a."
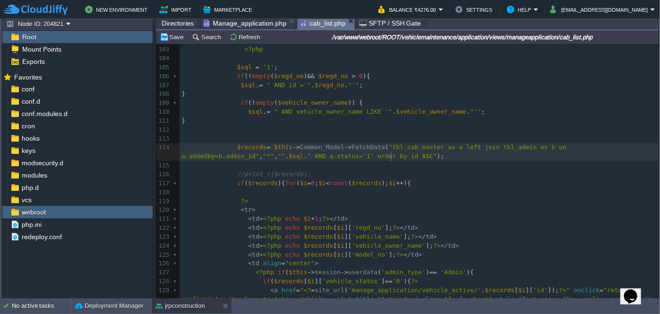
click at [390, 155] on span "AND a.status='1' order by id ASC"" at bounding box center [376, 155] width 122 height 7
type textarea "a."
click at [292, 111] on span "AND vehicle_owner_name LIKE '"" at bounding box center [336, 111] width 111 height 7
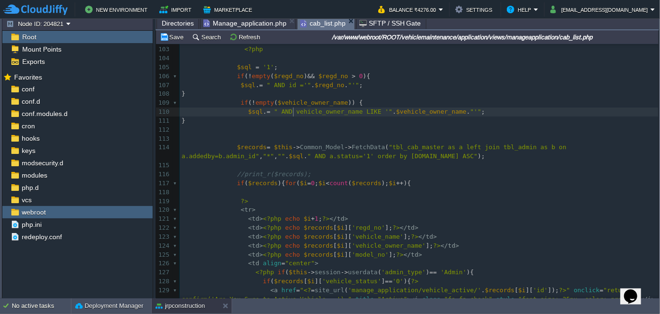
click at [289, 113] on div "xxxxxxxxxx <?php $this -> load -> view ( "common/meta" ); ?> 88 < div class = "…" at bounding box center [419, 206] width 479 height 588
type textarea "a."
click at [283, 84] on div "xxxxxxxxxx <?php $this -> load -> view ( "common/meta" ); ?> 88 < div class = "…" at bounding box center [419, 206] width 479 height 588
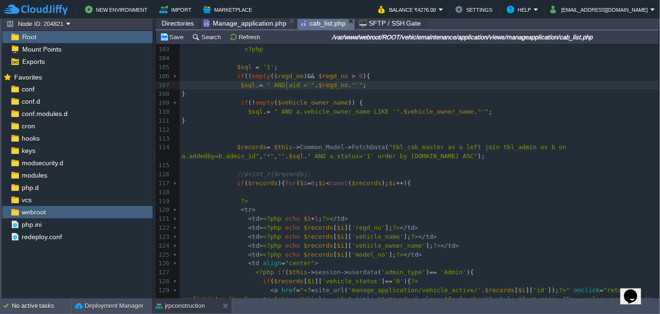
scroll to position [3, 3]
type textarea "a."
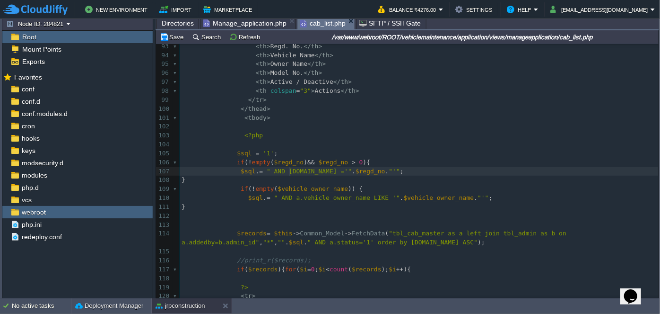
scroll to position [826, 0]
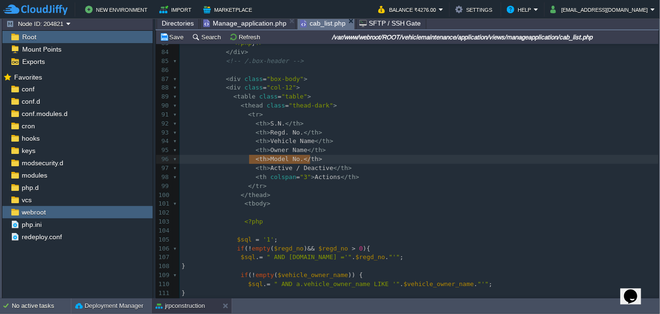
drag, startPoint x: 309, startPoint y: 158, endPoint x: 248, endPoint y: 162, distance: 60.6
type textarea "<th>Model No.</th>"
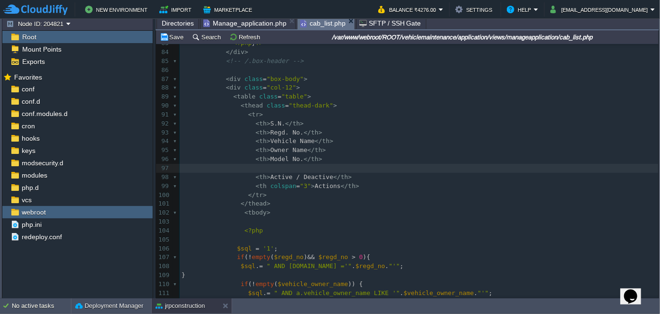
paste textarea "M"
drag, startPoint x: 261, startPoint y: 169, endPoint x: 292, endPoint y: 167, distance: 30.8
type textarea "Added BY"
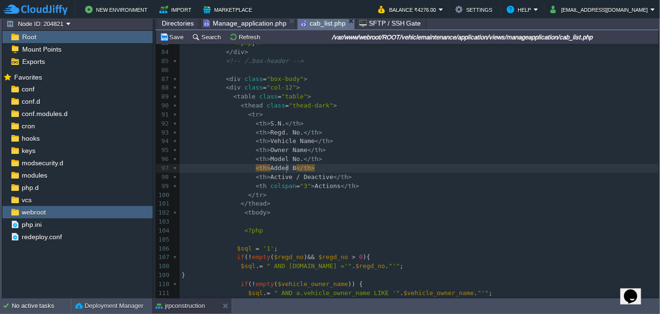
type textarea "y"
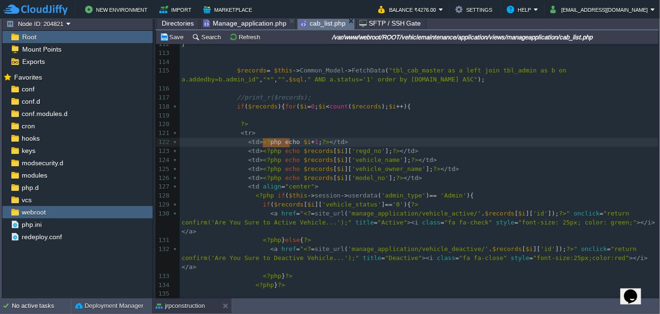
drag, startPoint x: 262, startPoint y: 143, endPoint x: 288, endPoint y: 141, distance: 26.1
type textarea "="
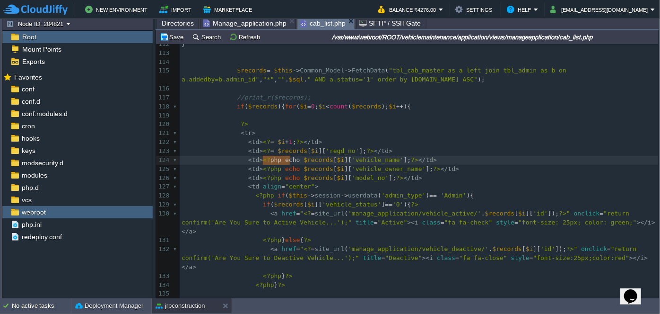
type textarea "="
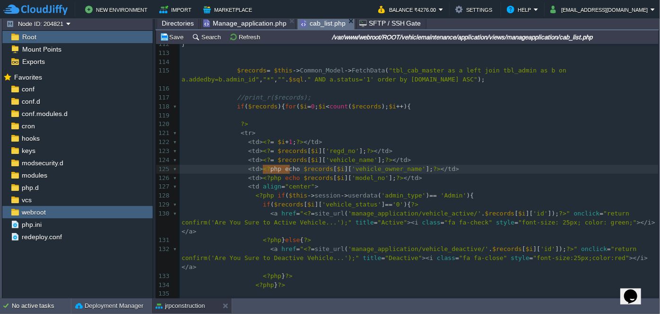
type textarea "="
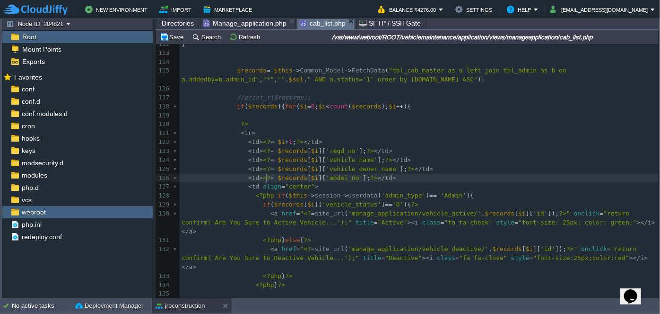
drag, startPoint x: 262, startPoint y: 177, endPoint x: 285, endPoint y: 176, distance: 23.2
type textarea "<td><?= $records[$i]['model_no'];?></td>"
drag, startPoint x: 385, startPoint y: 175, endPoint x: 243, endPoint y: 179, distance: 142.9
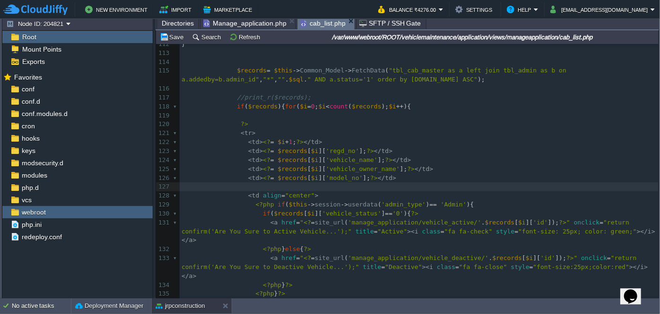
paste textarea "model_no"
click at [331, 187] on div "x <?php $this -> load -> view ( "common/meta" ); ?> 94 < th > Vehicle Name </ t…" at bounding box center [419, 159] width 479 height 561
type textarea "model_no"
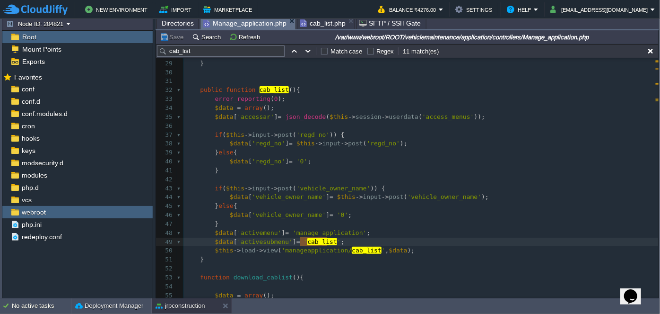
click at [246, 22] on span "Manage_application.php" at bounding box center [244, 23] width 83 height 12
click at [307, 26] on span "cab_list.php" at bounding box center [322, 22] width 45 height 11
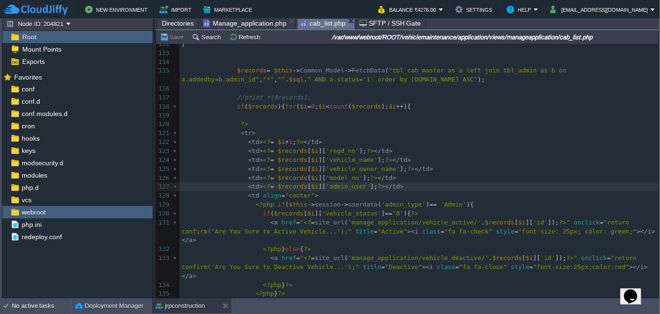
click at [213, 41] on td "Search" at bounding box center [208, 36] width 35 height 11
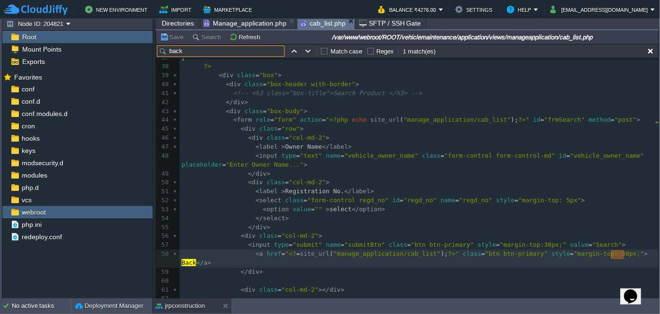
scroll to position [339, 0]
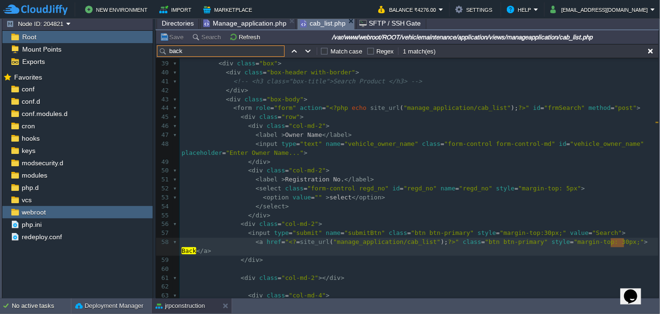
type input "back"
type textarea "i"
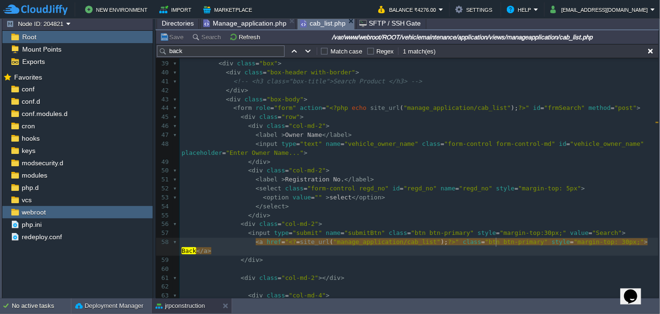
click at [497, 242] on div at bounding box center [496, 241] width 0 height 9
click at [497, 242] on span ""btn btn-primary"" at bounding box center [516, 241] width 63 height 7
type textarea "secondary"
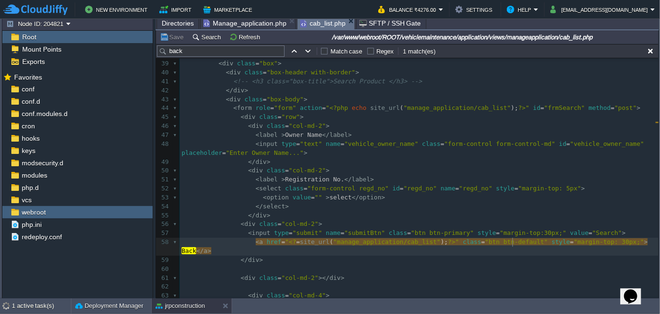
type textarea "default"
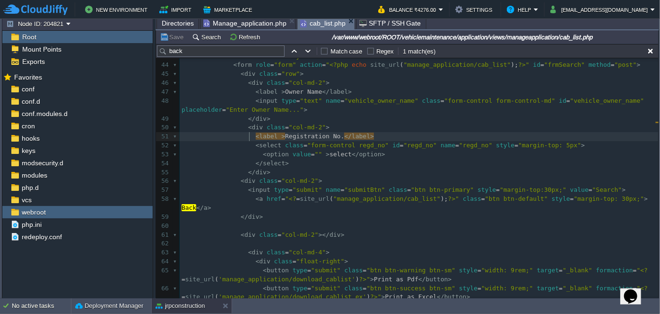
type textarea "<label >Registration No.</label>"
drag, startPoint x: 250, startPoint y: 135, endPoint x: 376, endPoint y: 138, distance: 126.8
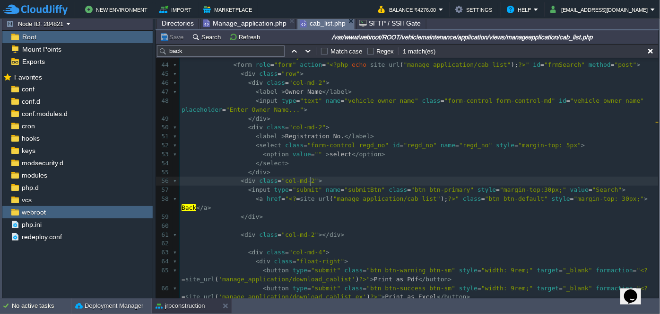
click at [316, 185] on pre "< input type = "submit" name = "submitBtn" class = "btn btn-primary" style = "m…" at bounding box center [419, 189] width 479 height 9
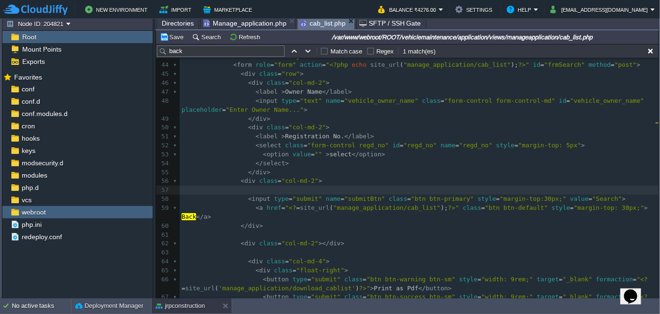
paste textarea
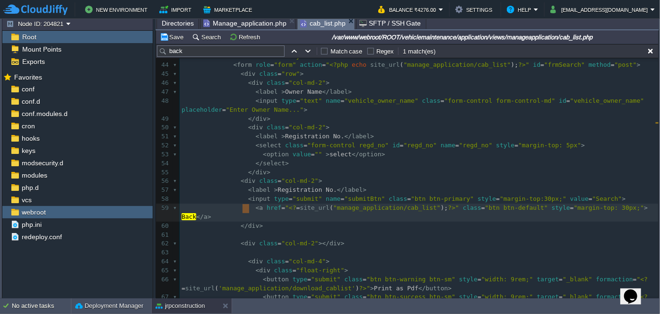
drag, startPoint x: 250, startPoint y: 207, endPoint x: 242, endPoint y: 206, distance: 7.7
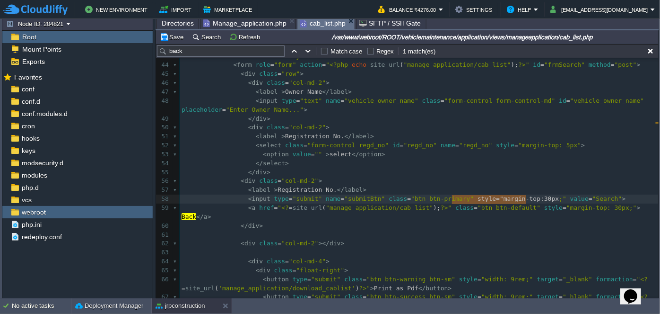
type textarea "style="margin-top:30px;""
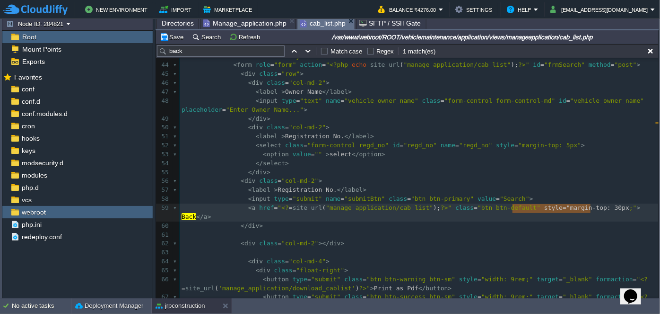
type textarea "style="margin-top: 30px;""
drag, startPoint x: 512, startPoint y: 208, endPoint x: 593, endPoint y: 206, distance: 80.4
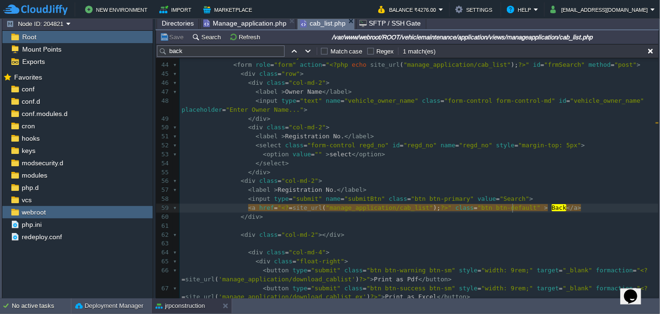
click at [360, 188] on pre "< label > Registration No. </ label >" at bounding box center [419, 189] width 479 height 9
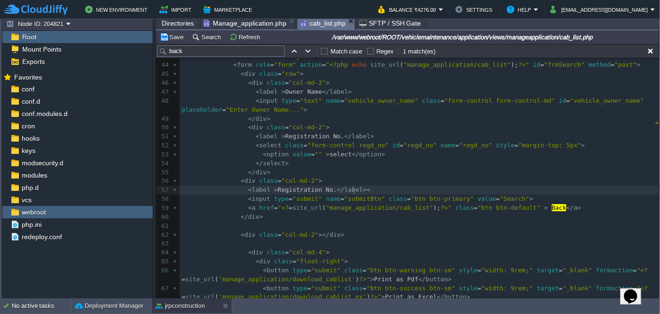
type textarea "<>"
type textarea "br"
type textarea "Registration No."
drag, startPoint x: 270, startPoint y: 189, endPoint x: 323, endPoint y: 191, distance: 53.0
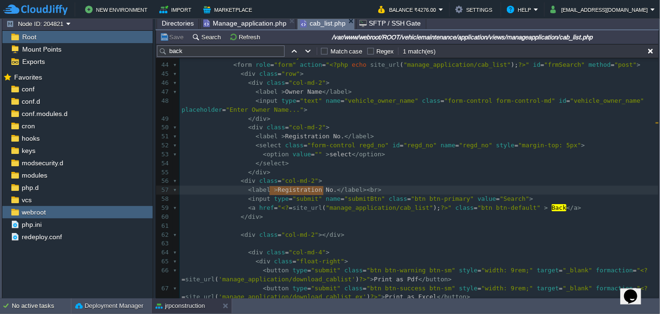
scroll to position [3, 3]
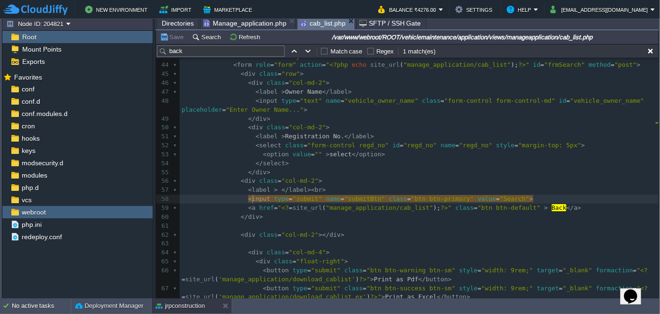
type textarea "input"
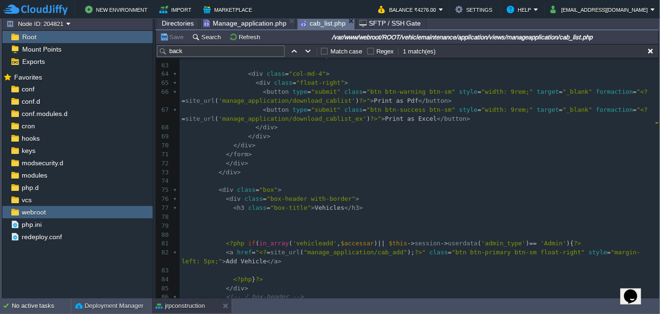
scroll to position [512, 0]
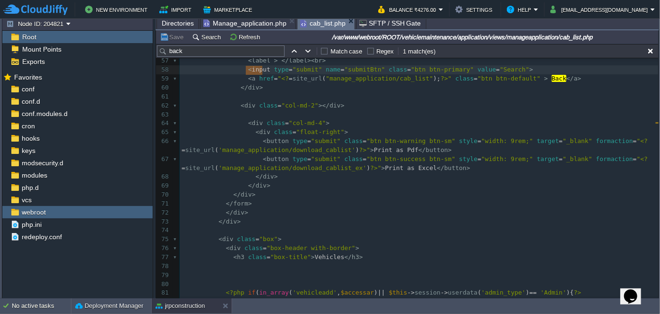
click at [357, 150] on div "x < a href = " <? = site_url ( "manage_application/ca b _add" ); ?> " class = "…" at bounding box center [419, 199] width 479 height 535
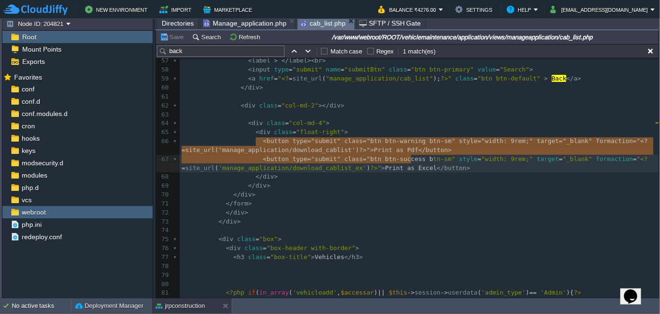
type textarea "<button type="submit" class="btn btn-warning btn-sm" style="width: 9rem;" targe…"
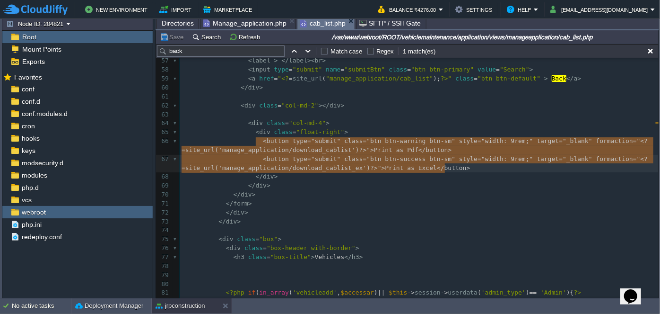
drag, startPoint x: 256, startPoint y: 141, endPoint x: 455, endPoint y: 169, distance: 201.0
